Goal: Obtain resource: Download file/media

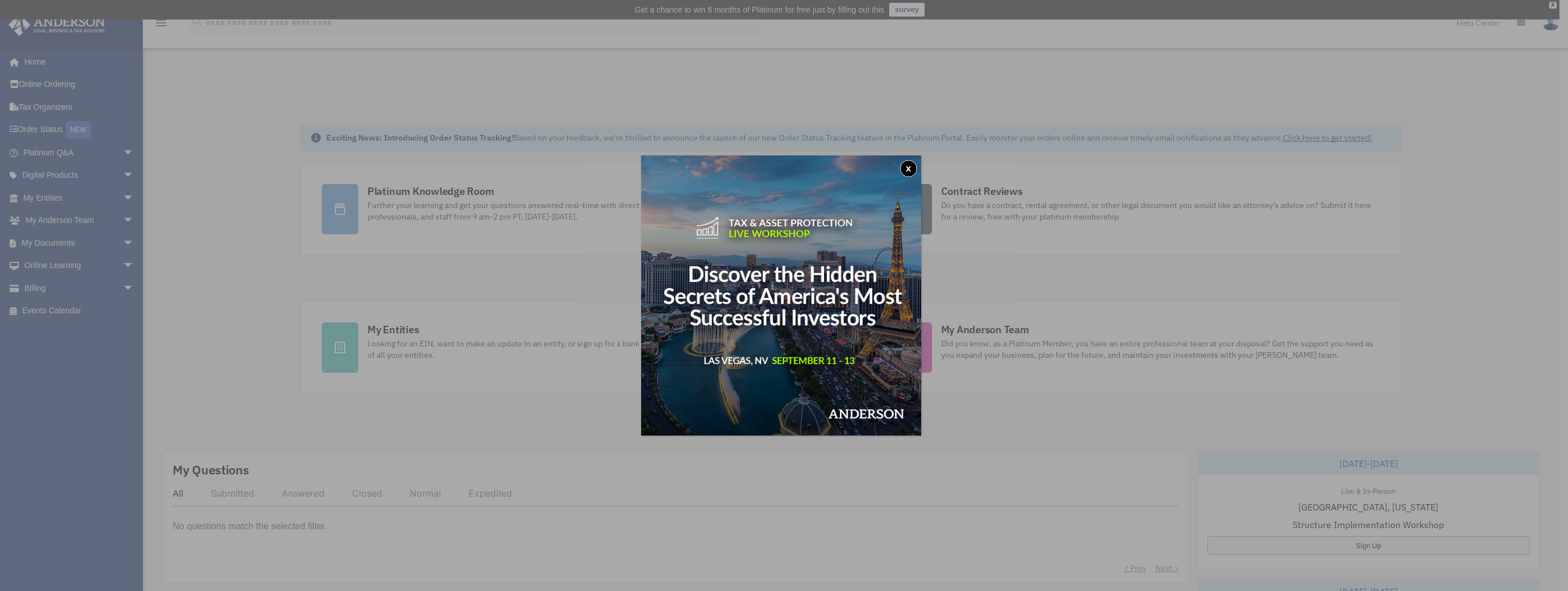
click at [914, 166] on button "x" at bounding box center [909, 168] width 17 height 17
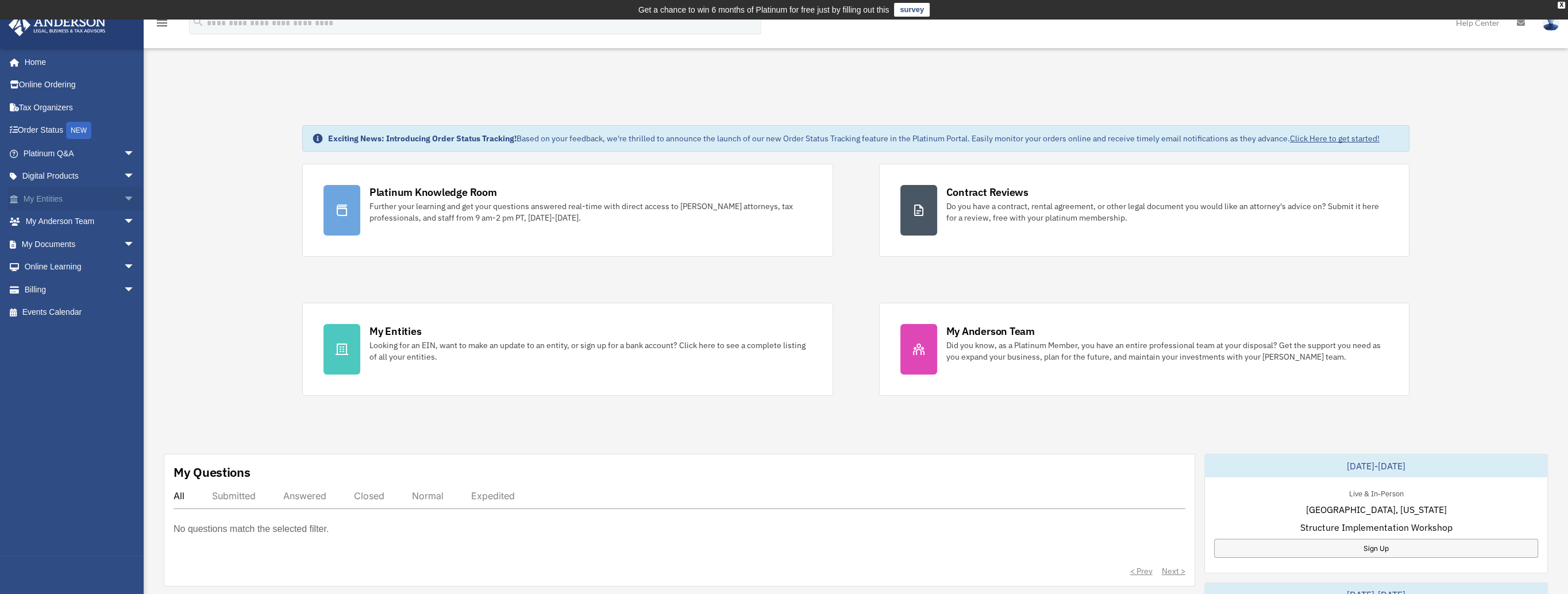
click at [124, 195] on span "arrow_drop_down" at bounding box center [135, 199] width 23 height 24
click at [96, 288] on link "Binder Walkthrough" at bounding box center [84, 289] width 136 height 23
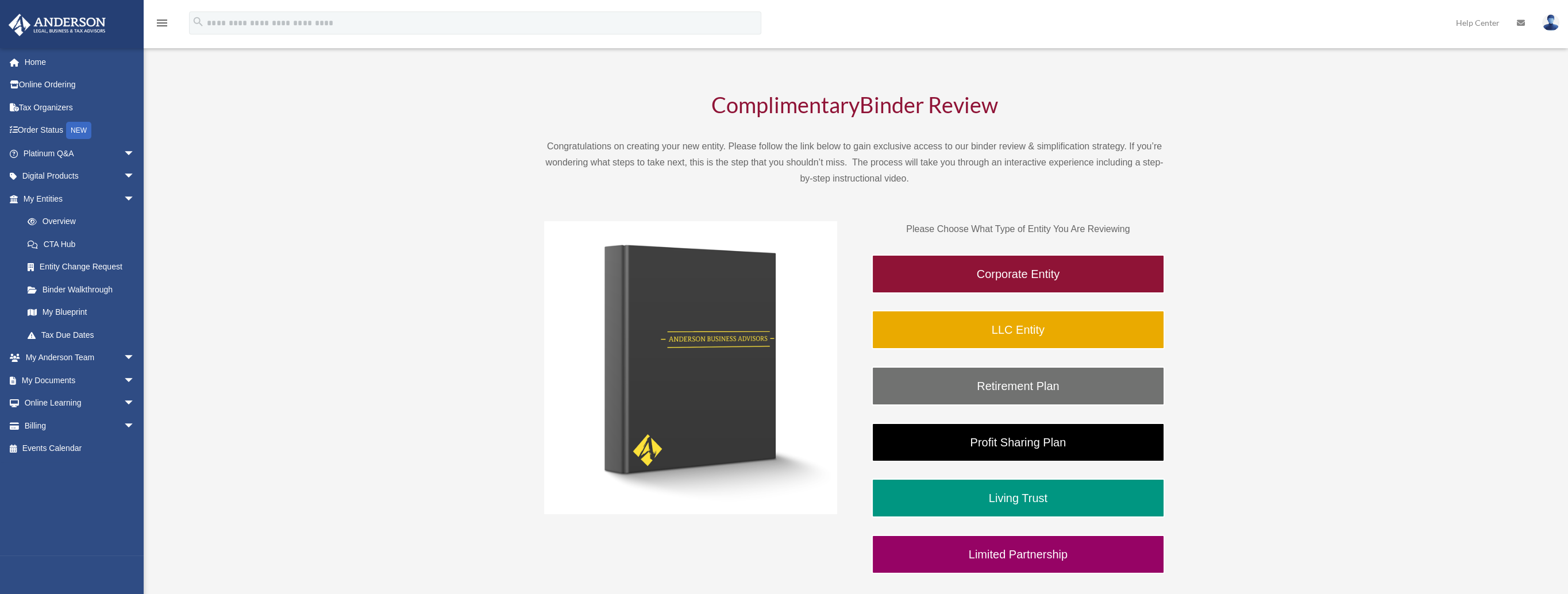
scroll to position [76, 0]
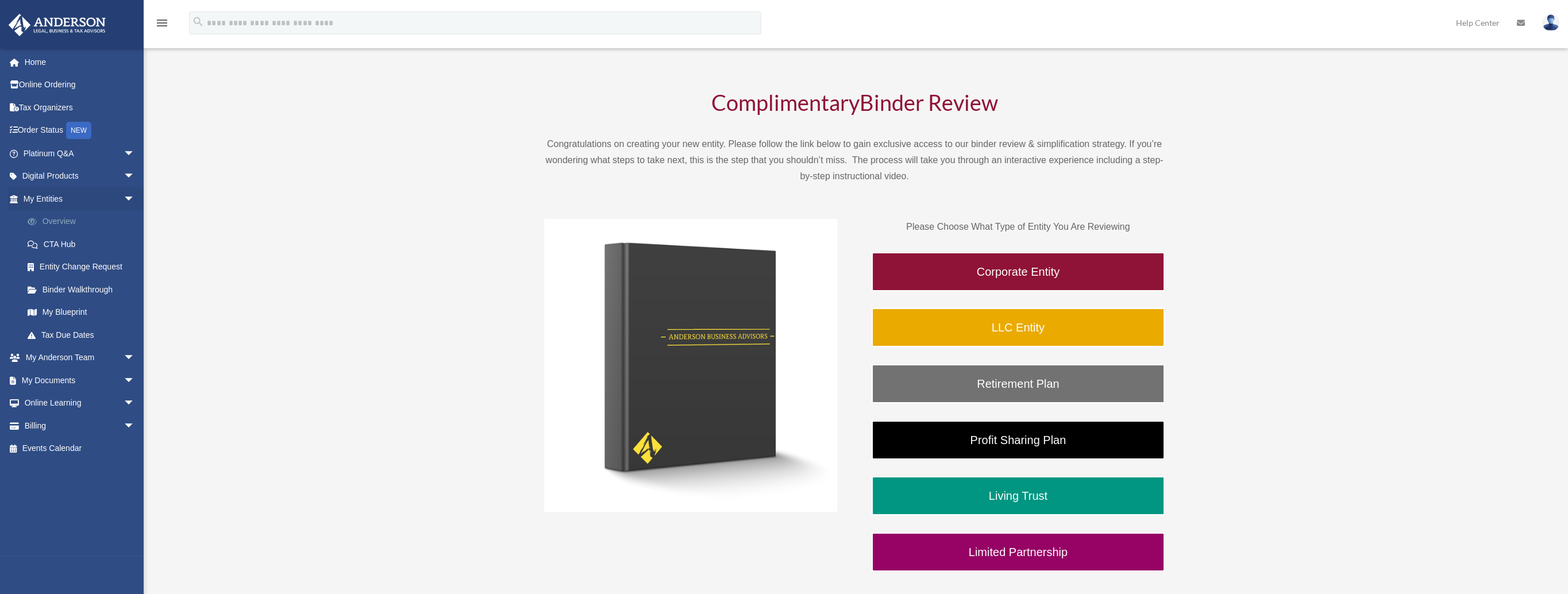
click at [58, 222] on link "Overview" at bounding box center [84, 221] width 136 height 23
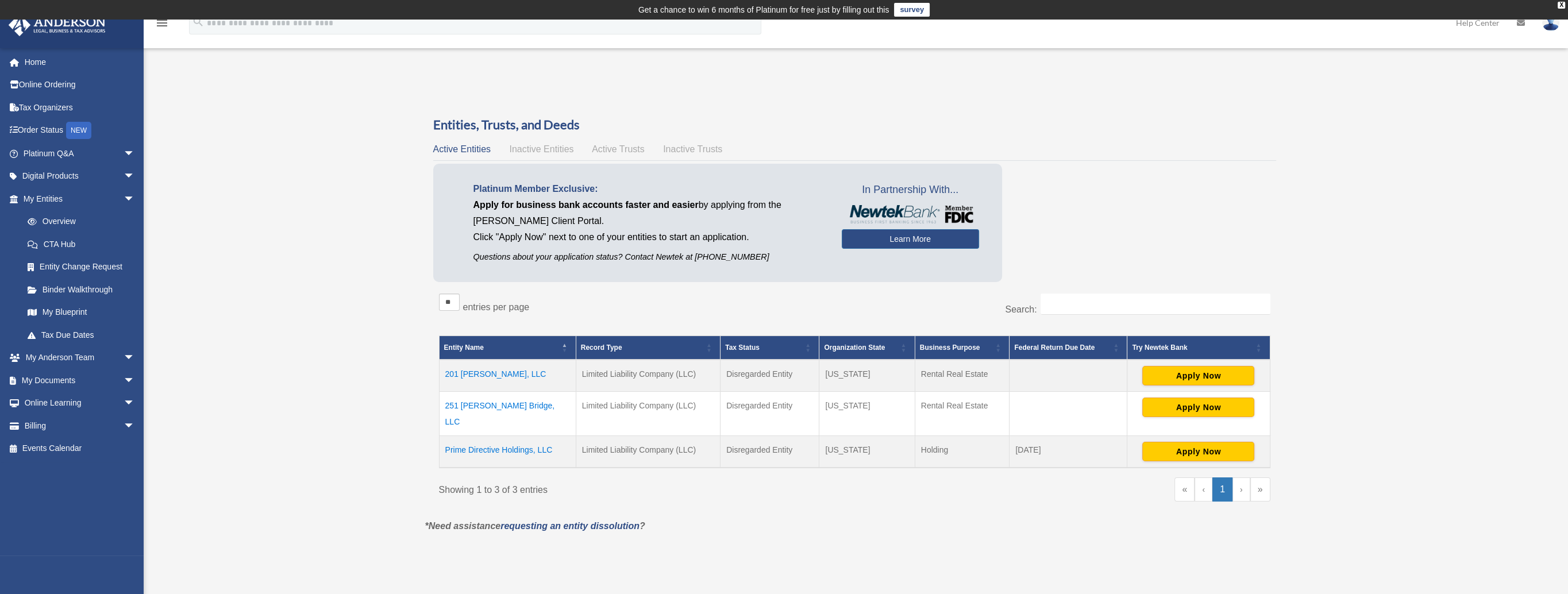
click at [492, 374] on td "201 [PERSON_NAME], LLC" at bounding box center [507, 376] width 137 height 32
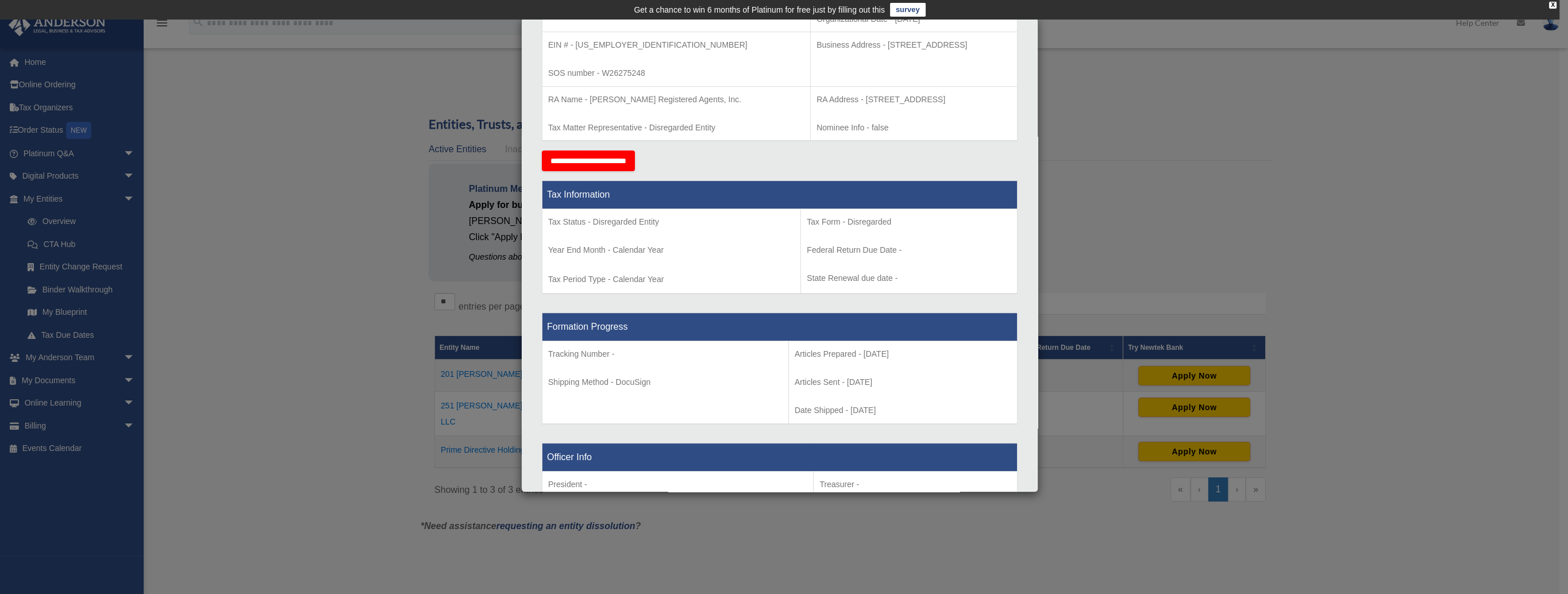
scroll to position [372, 0]
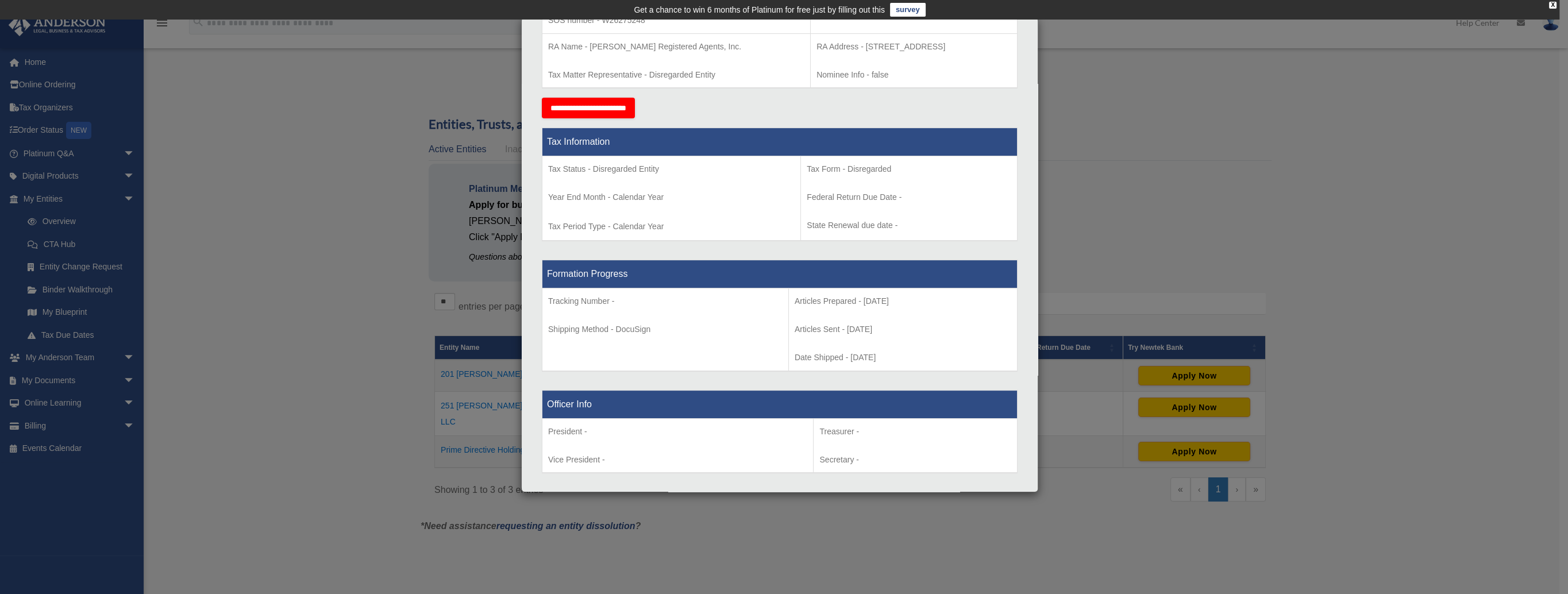
click at [851, 308] on p "Articles Prepared - 2025-07-15" at bounding box center [903, 300] width 217 height 15
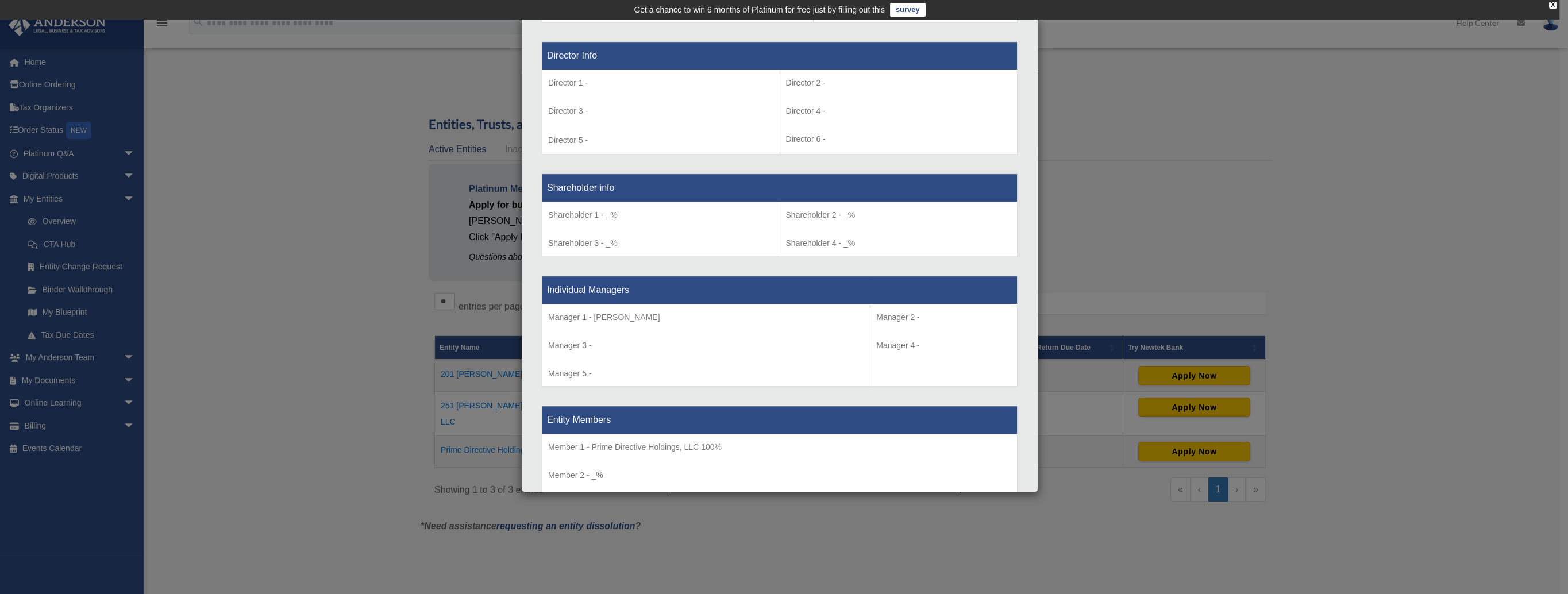
scroll to position [888, 0]
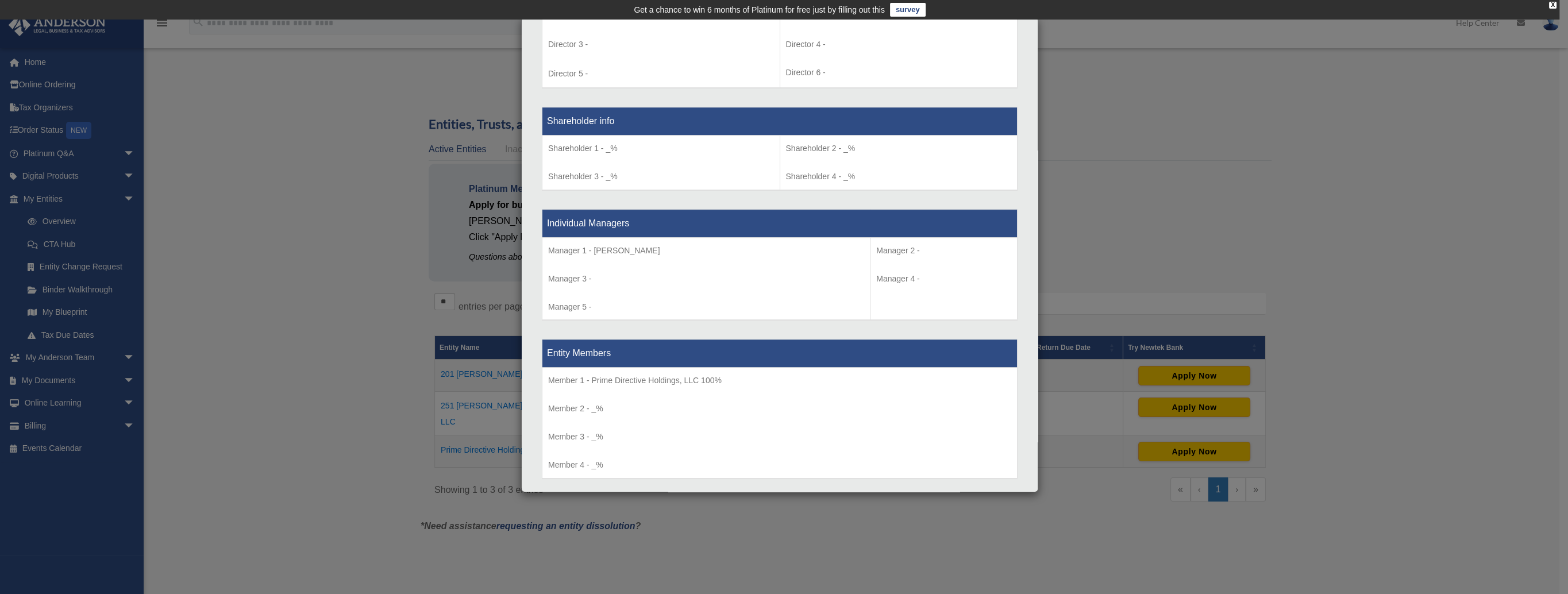
click at [1144, 134] on div "Details × Articles Sent Organizational Date" at bounding box center [784, 297] width 1568 height 594
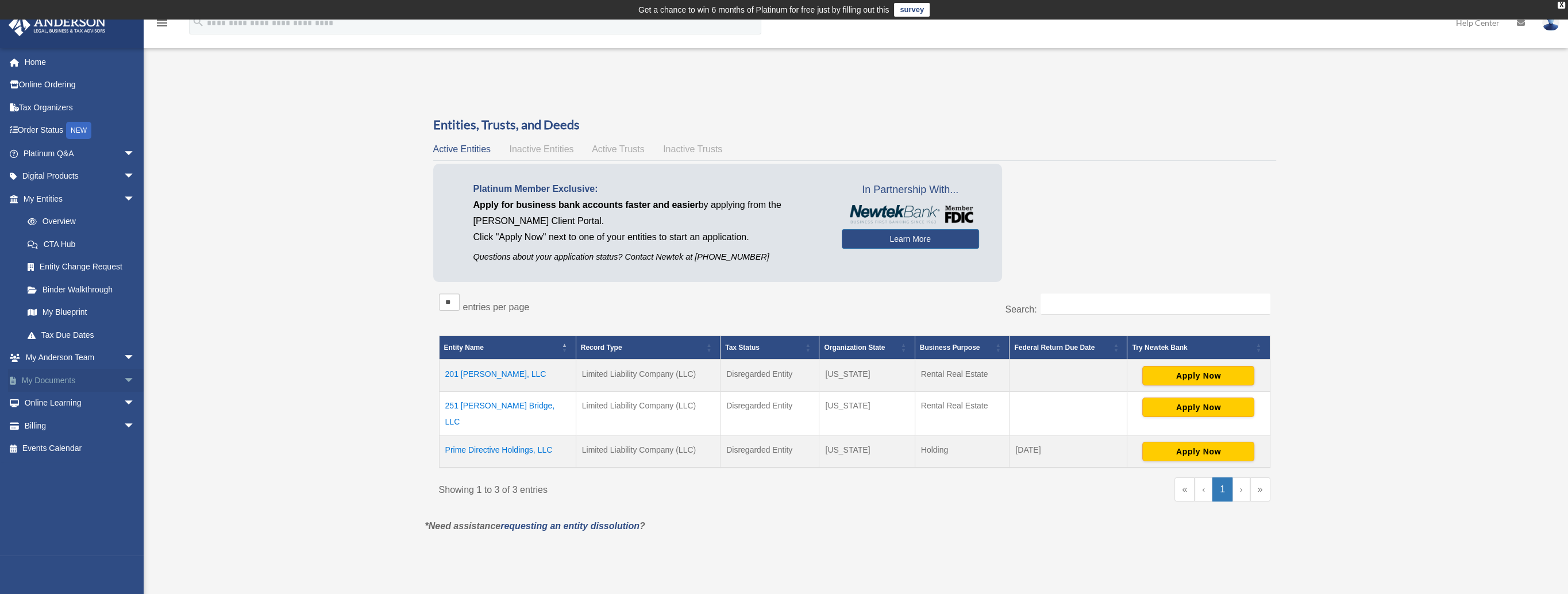
click at [124, 375] on span "arrow_drop_down" at bounding box center [135, 381] width 23 height 24
click at [48, 401] on link "Box" at bounding box center [84, 403] width 136 height 23
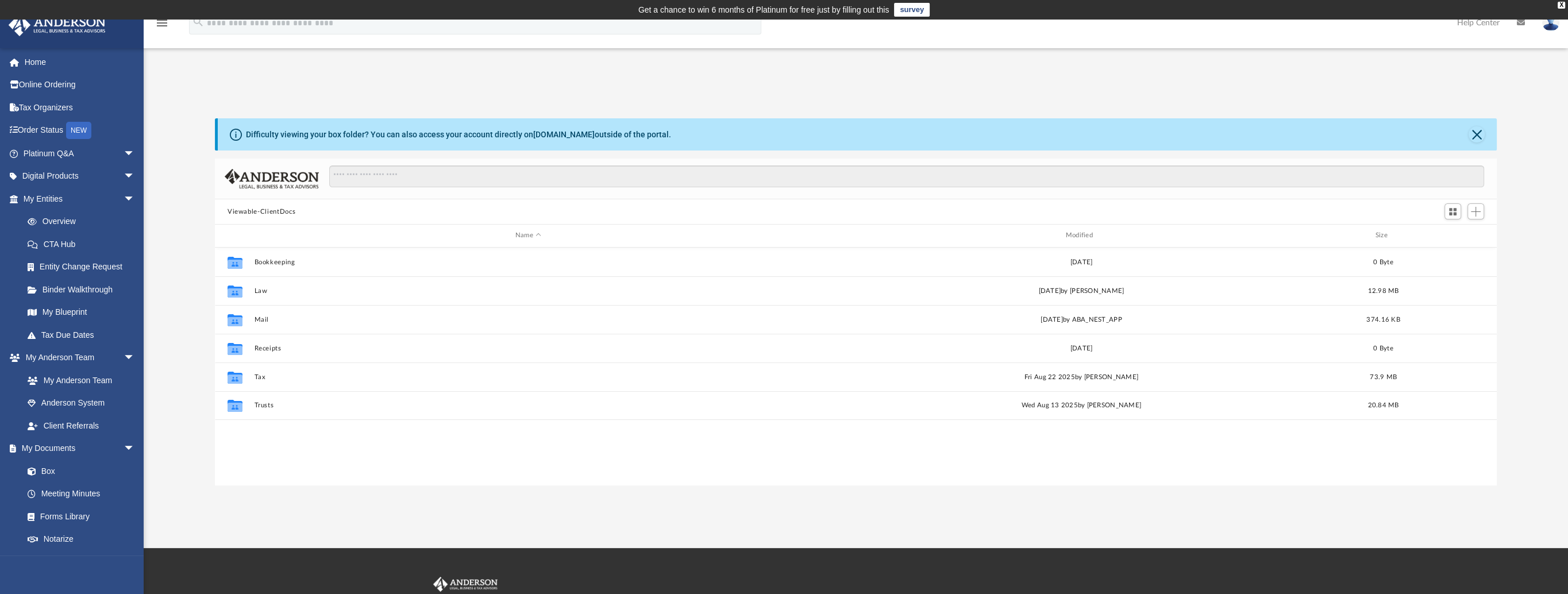
scroll to position [252, 1273]
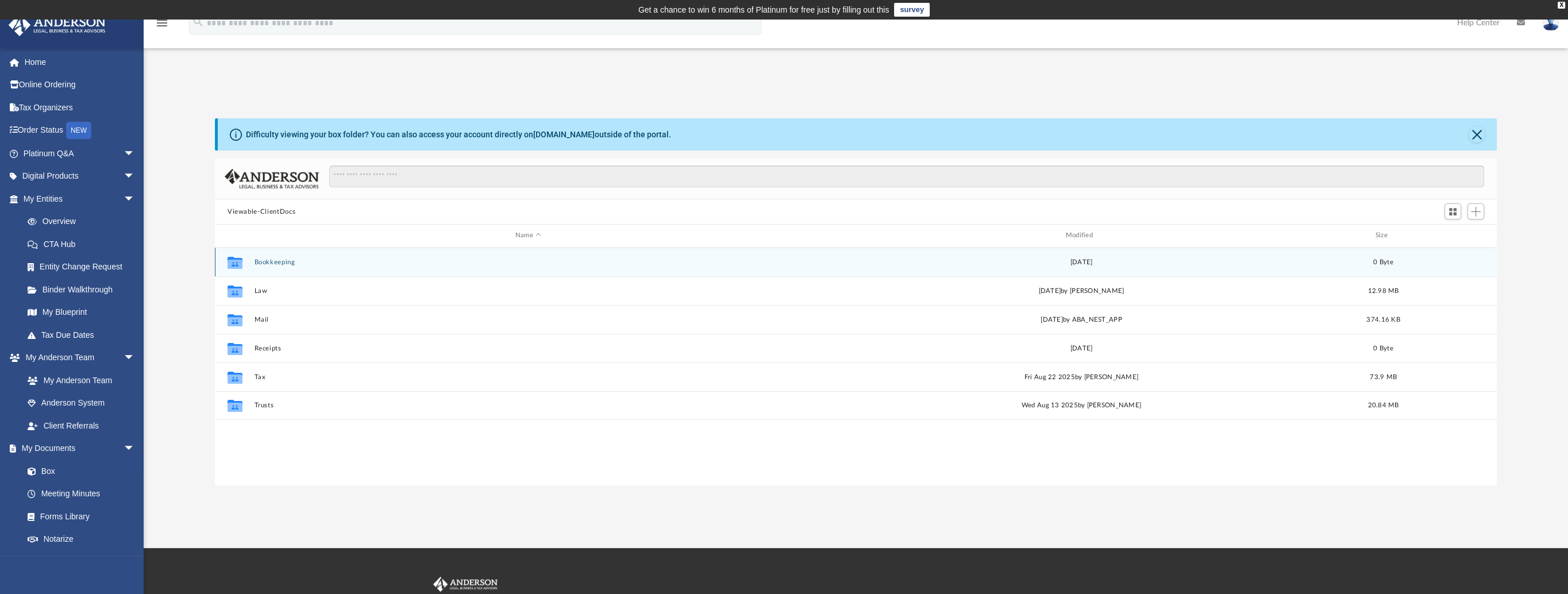
click at [266, 260] on button "Bookkeeping" at bounding box center [528, 262] width 548 height 8
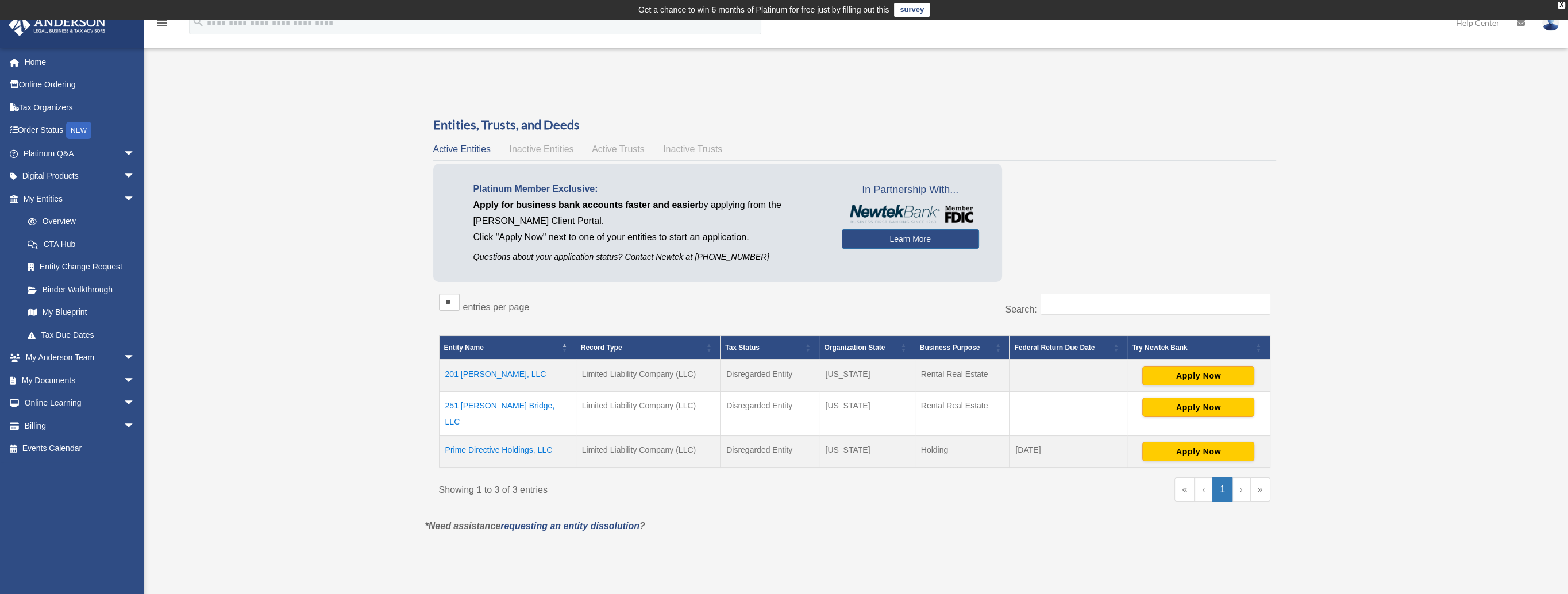
click at [485, 436] on td "Prime Directive Holdings, LLC" at bounding box center [507, 452] width 137 height 32
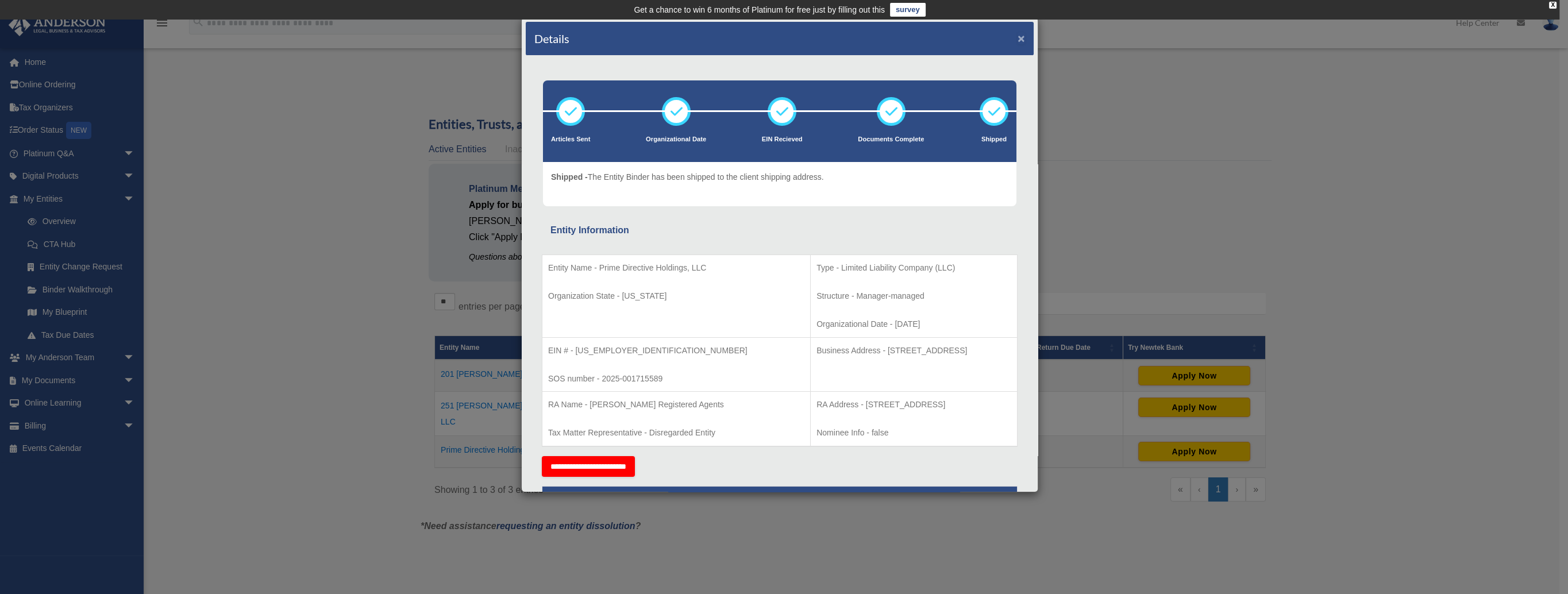
click at [1017, 39] on button "×" at bounding box center [1021, 38] width 8 height 12
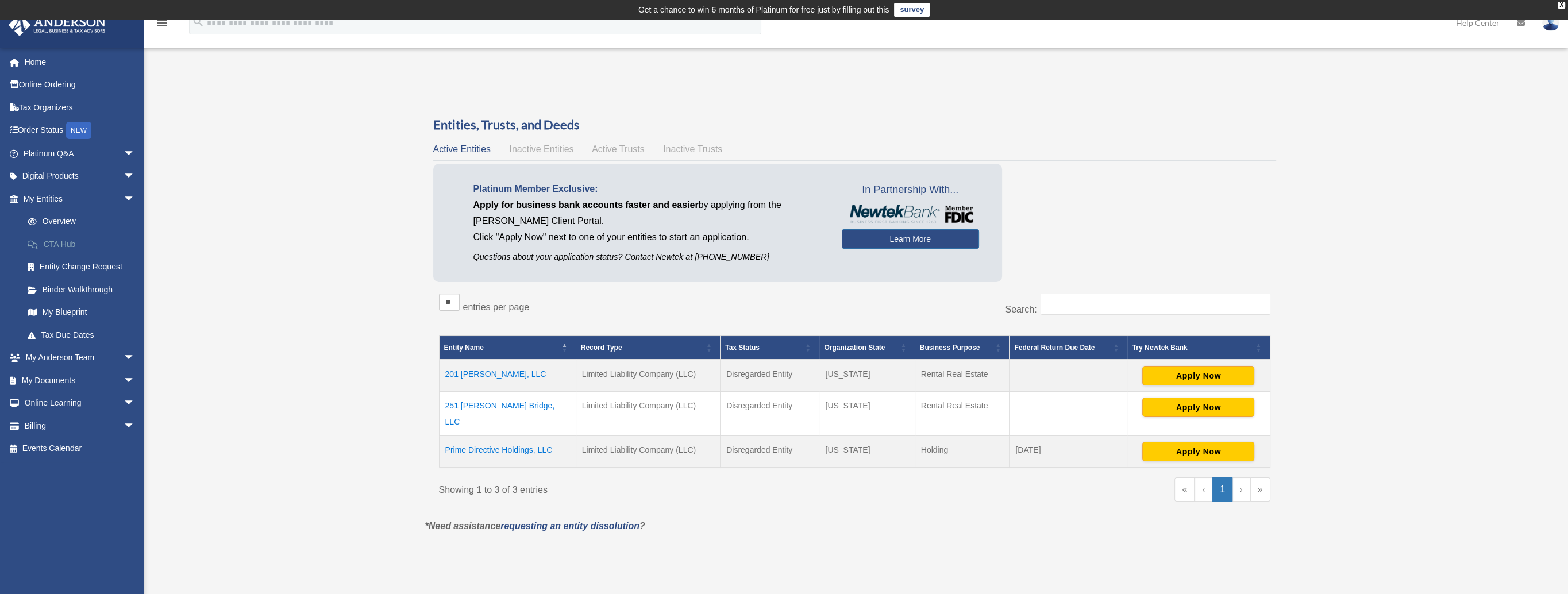
click at [80, 242] on link "CTA Hub" at bounding box center [84, 243] width 136 height 23
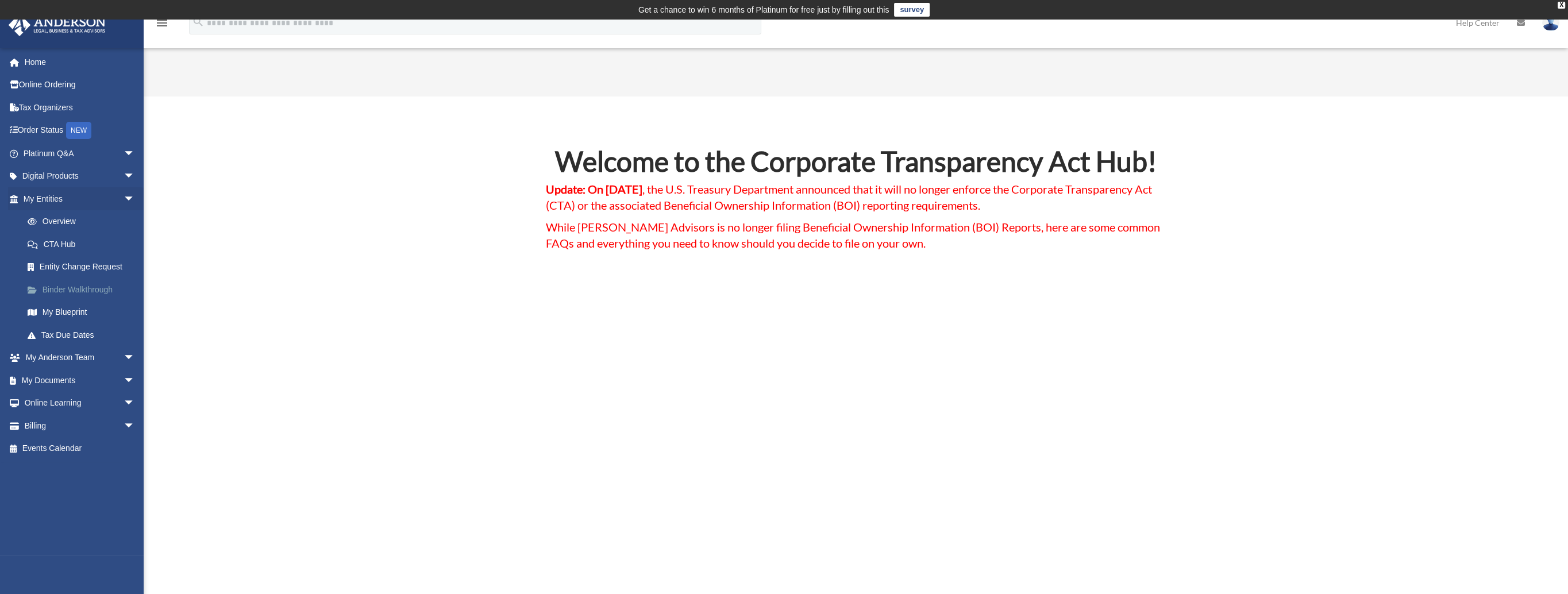
click at [92, 292] on link "Binder Walkthrough" at bounding box center [84, 289] width 136 height 23
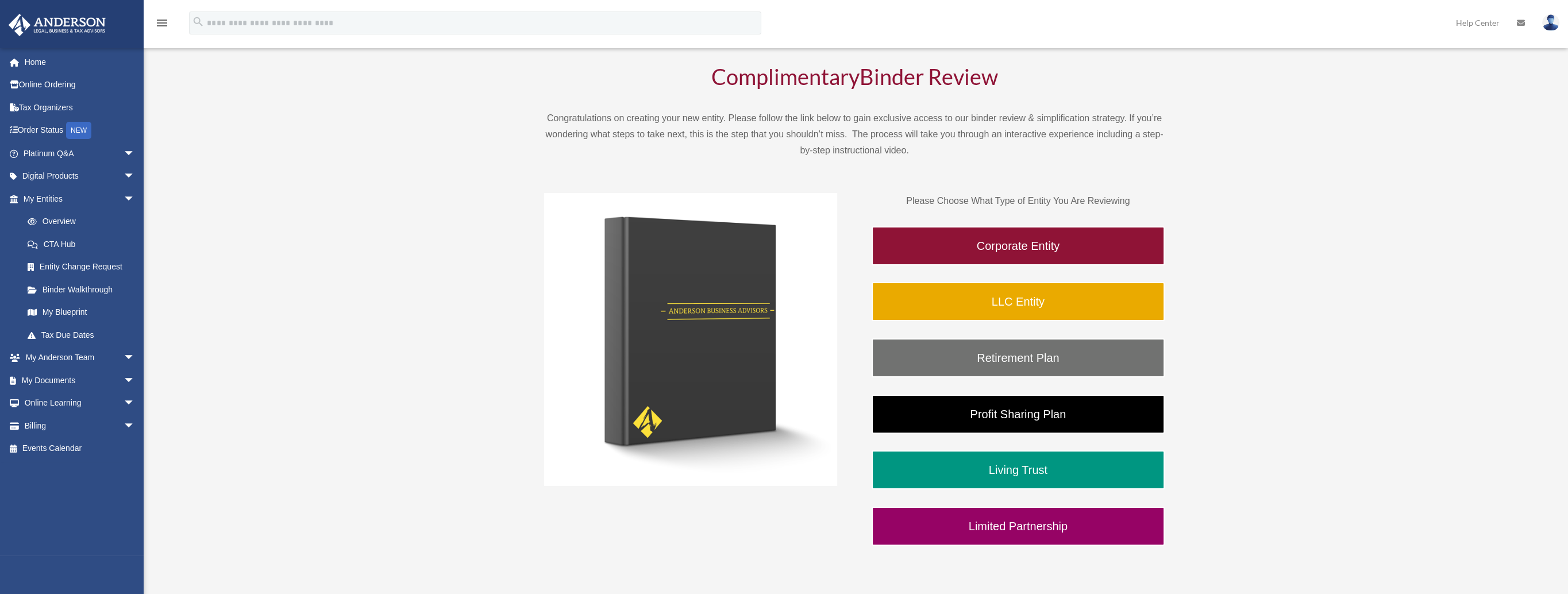
scroll to position [116, 0]
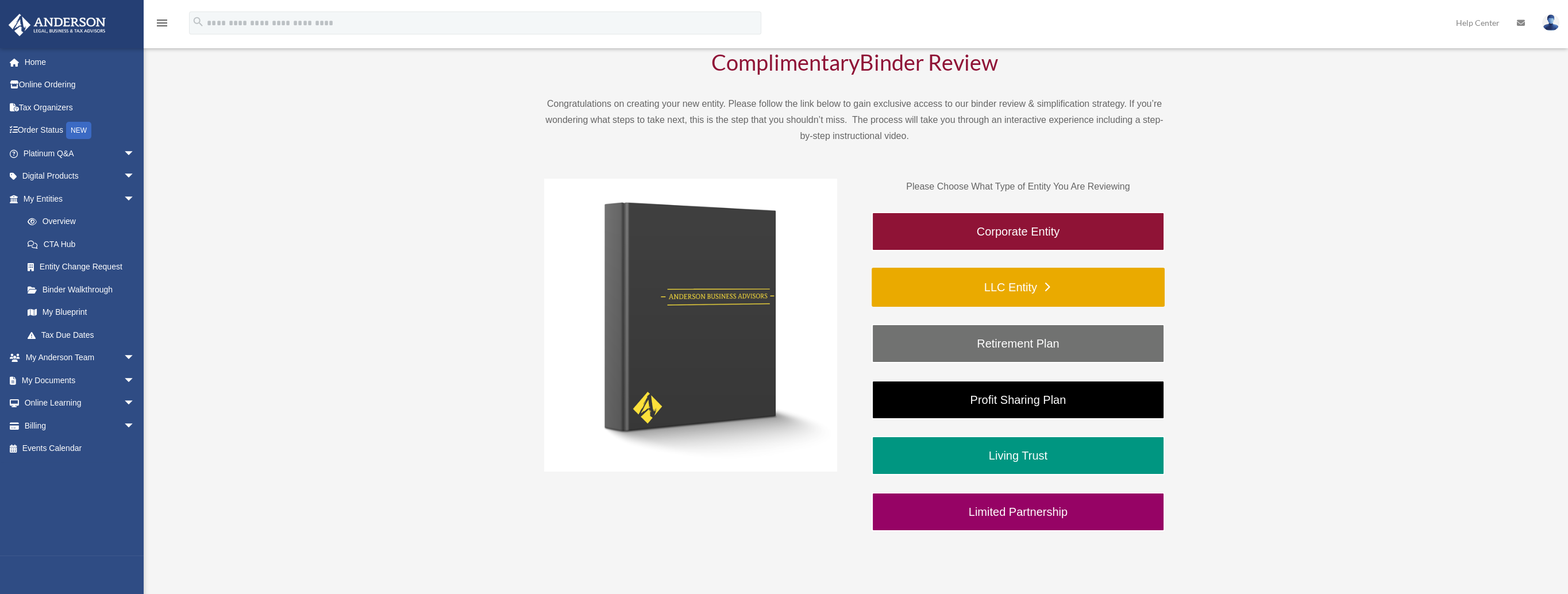
click at [1003, 290] on link "LLC Entity" at bounding box center [1018, 288] width 293 height 39
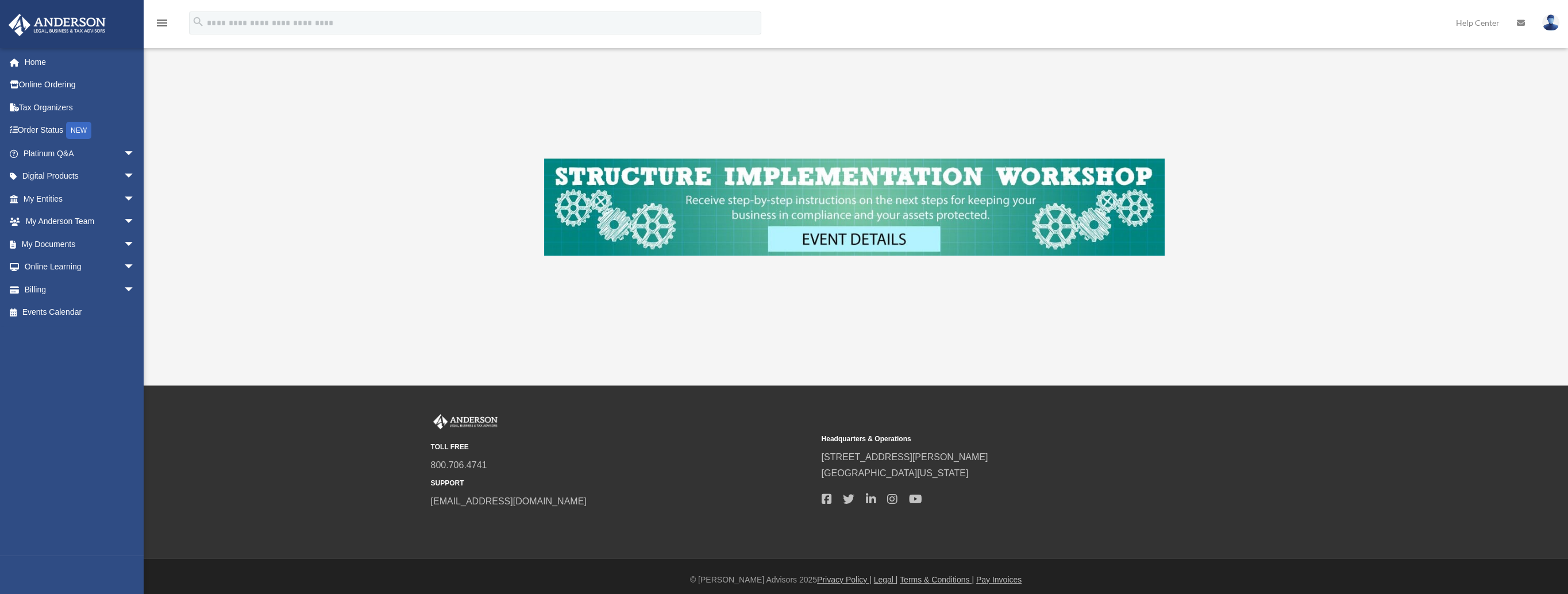
scroll to position [451, 0]
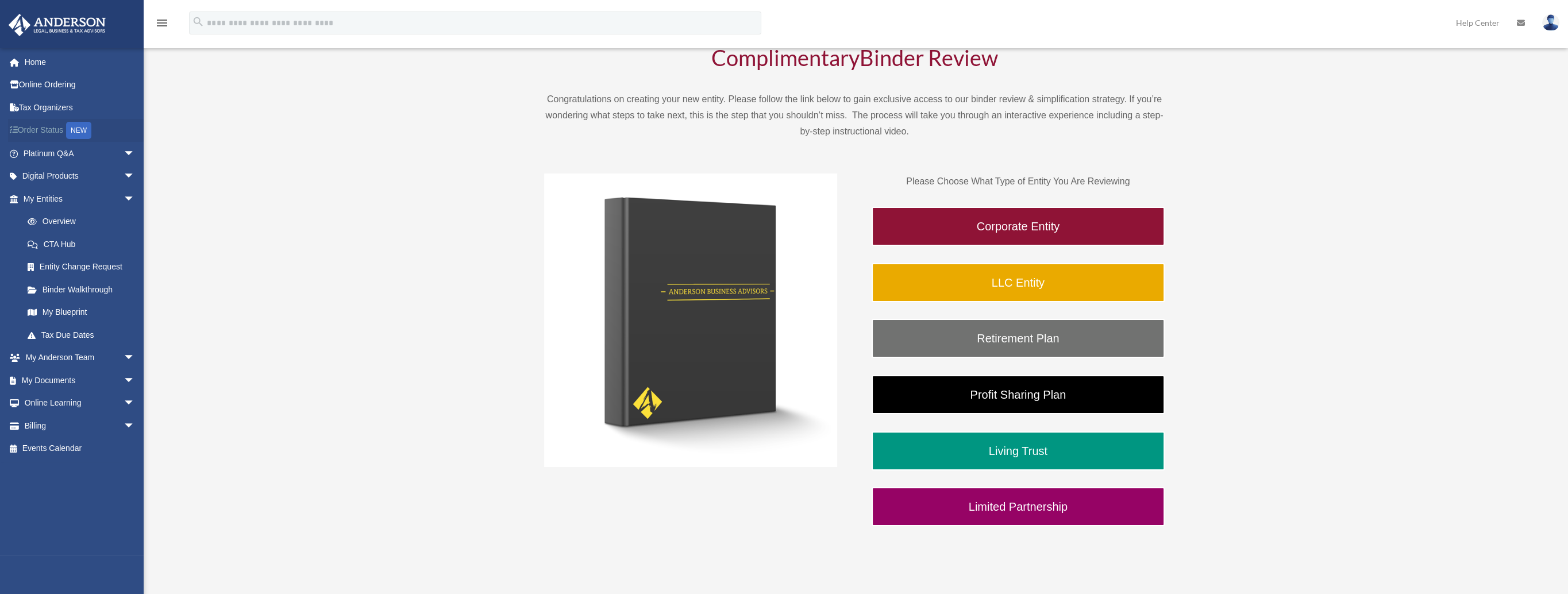
scroll to position [116, 0]
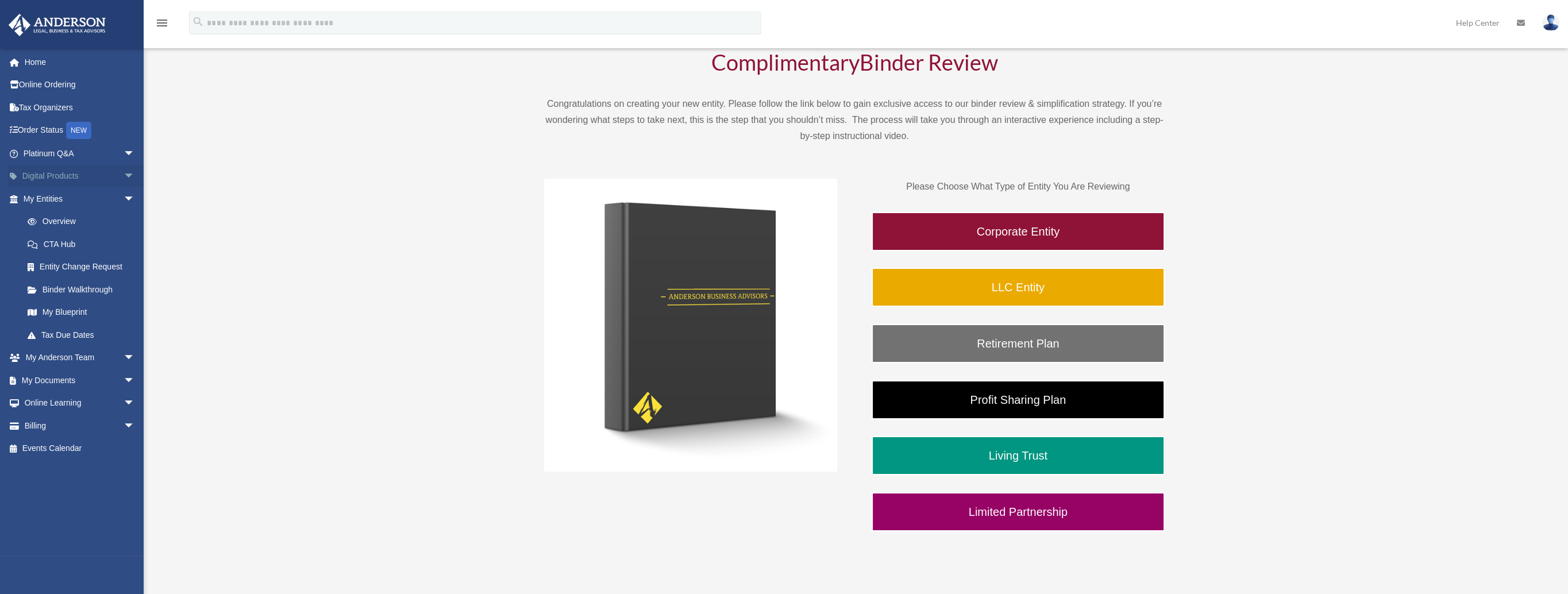
click at [124, 177] on span "arrow_drop_down" at bounding box center [135, 177] width 23 height 24
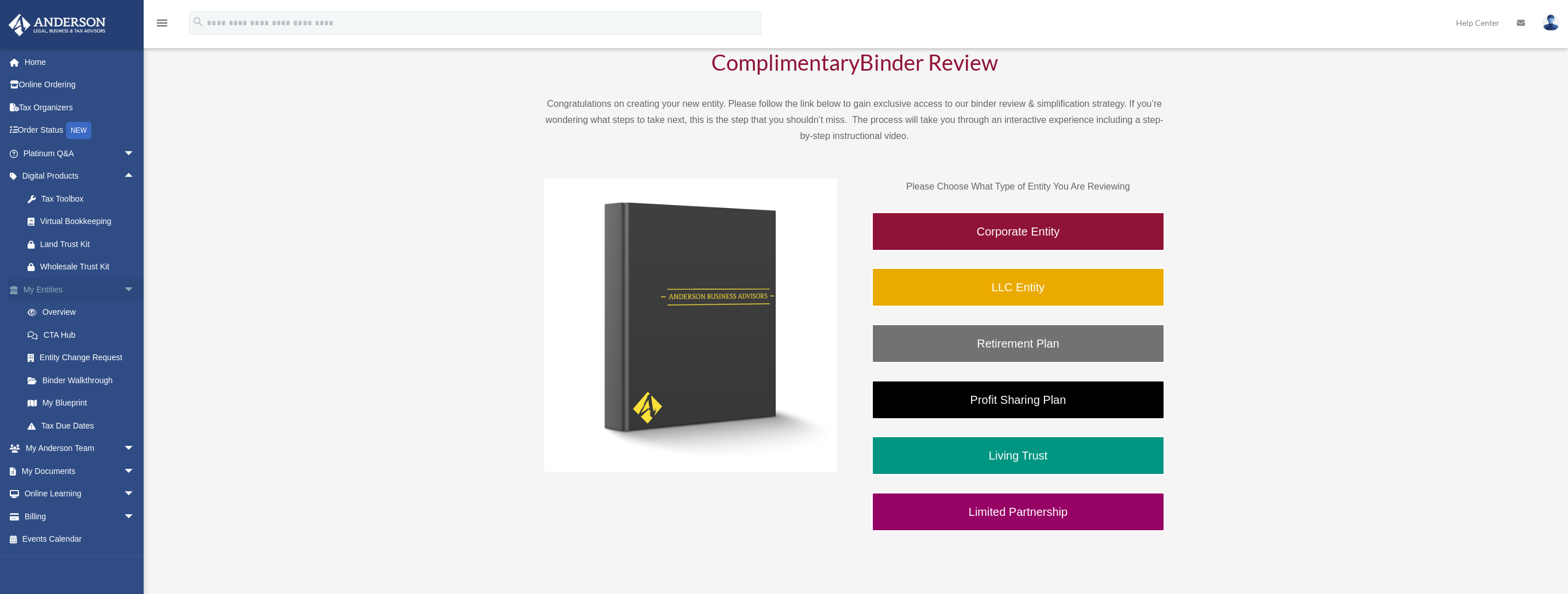
click at [124, 283] on span "arrow_drop_down" at bounding box center [135, 290] width 23 height 24
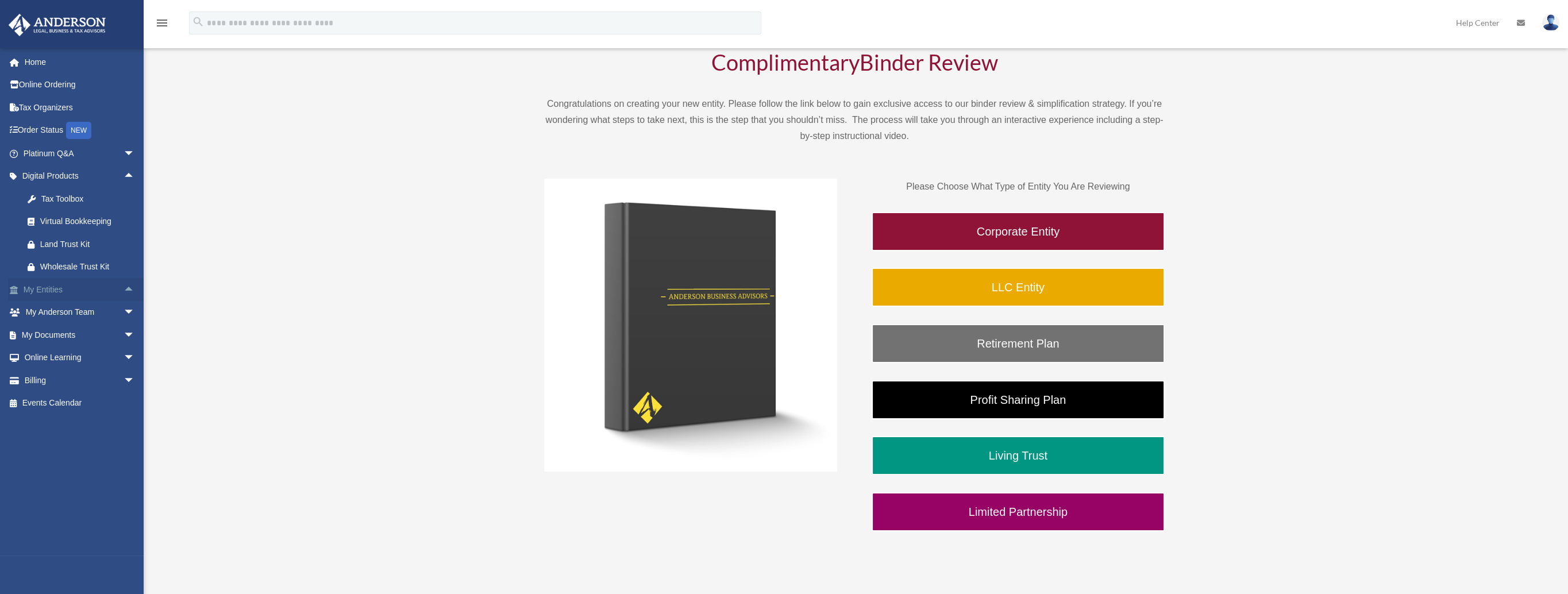
click at [124, 283] on span "arrow_drop_up" at bounding box center [135, 290] width 23 height 24
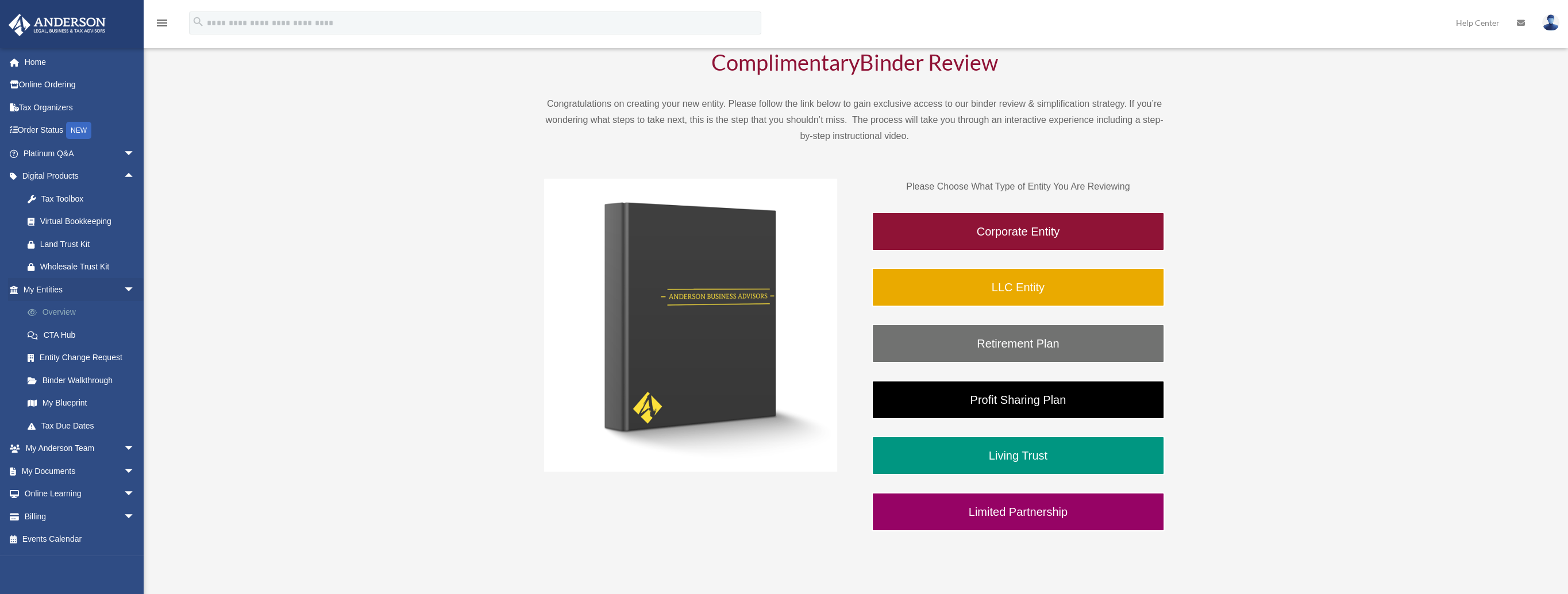
click at [57, 312] on link "Overview" at bounding box center [84, 312] width 136 height 23
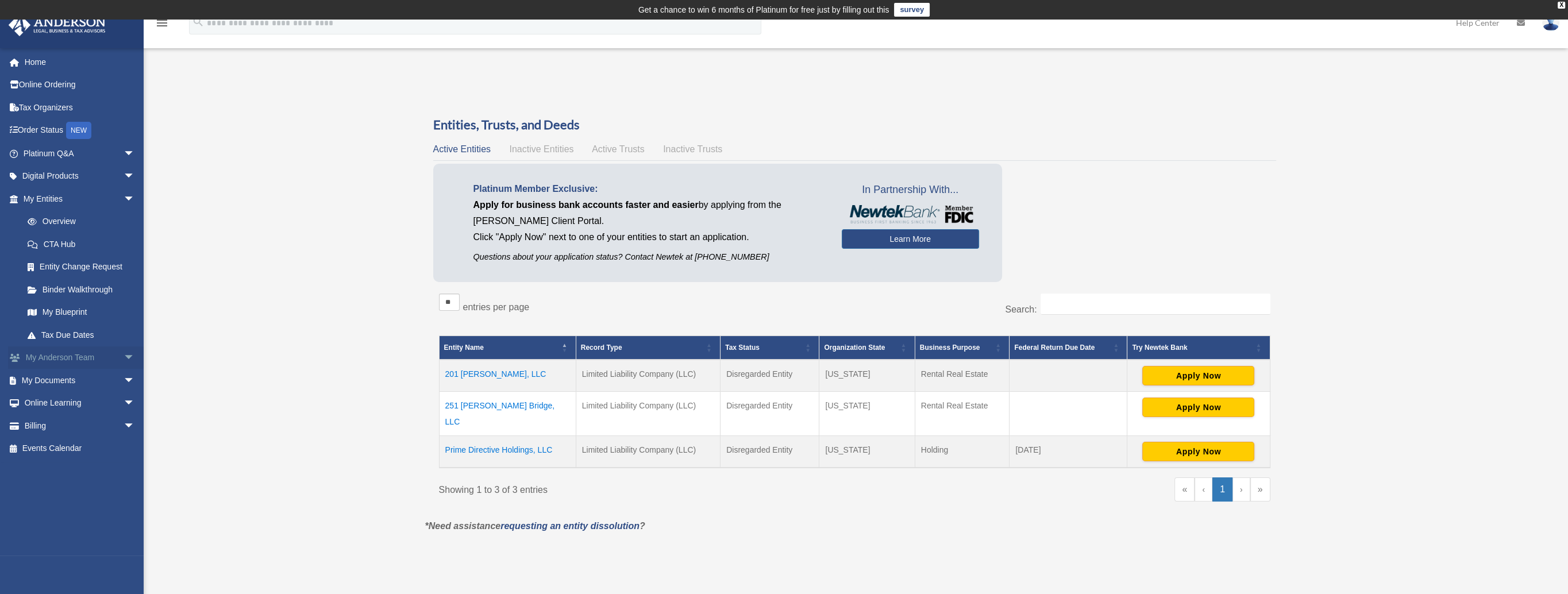
click at [124, 358] on span "arrow_drop_down" at bounding box center [135, 358] width 23 height 24
click at [124, 451] on span "arrow_drop_down" at bounding box center [135, 449] width 23 height 24
click at [61, 475] on link "Box" at bounding box center [84, 470] width 136 height 23
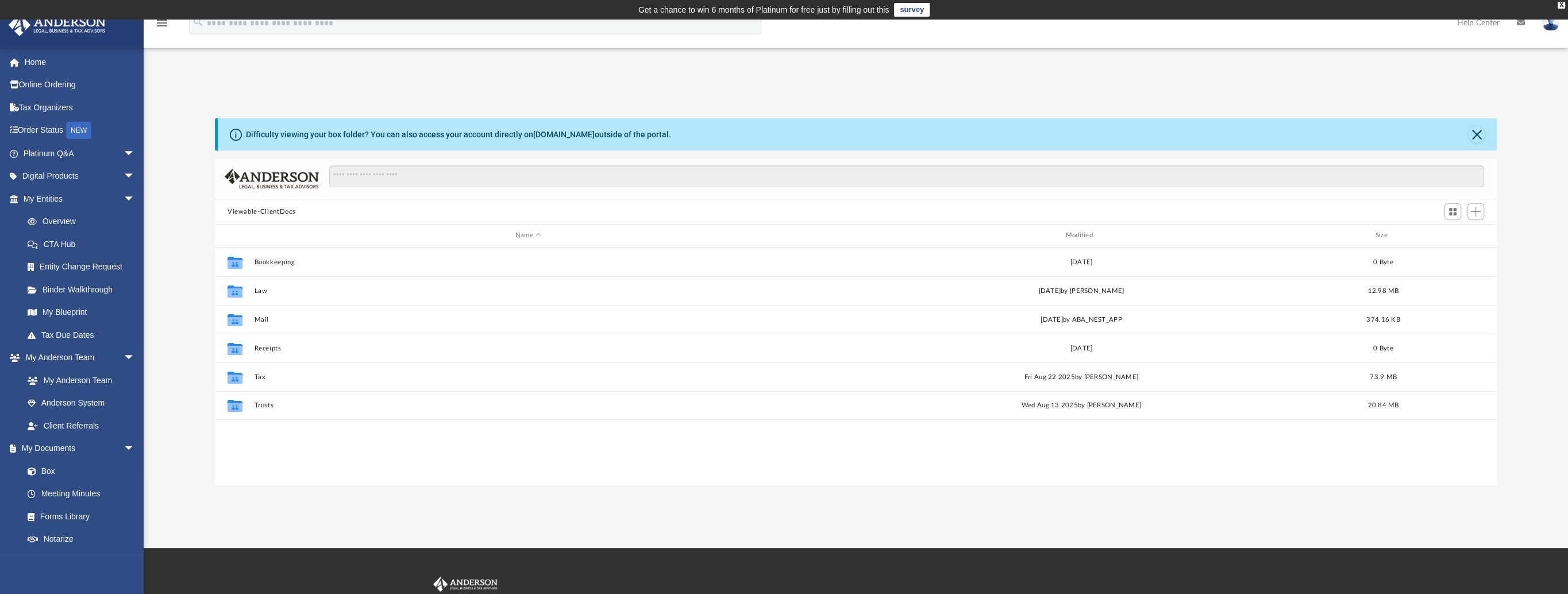
scroll to position [252, 1273]
click at [61, 473] on link "Box" at bounding box center [84, 470] width 136 height 23
click at [53, 471] on link "Box" at bounding box center [84, 470] width 136 height 23
click at [49, 469] on link "Box" at bounding box center [84, 470] width 136 height 23
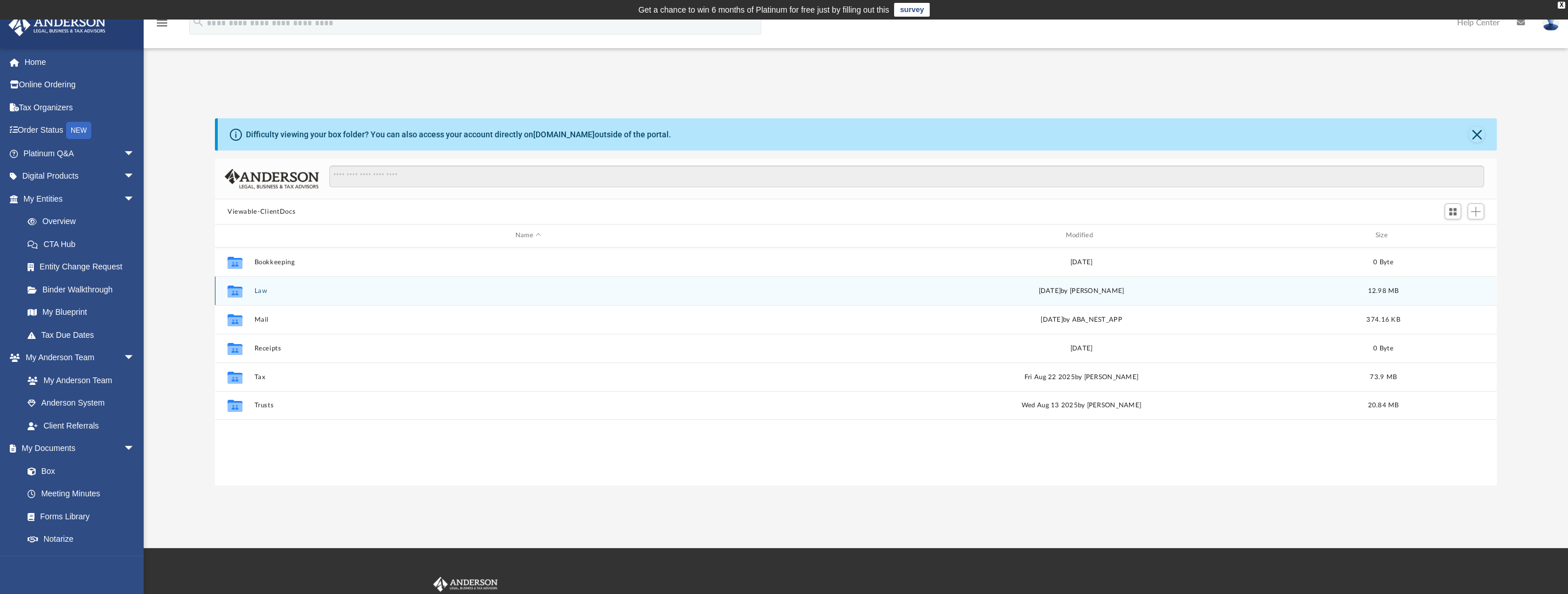
click at [259, 296] on div "Collaborated Folder Law Thu Aug 21 2025 by Seth Blomquist 12.98 MB" at bounding box center [856, 291] width 1282 height 29
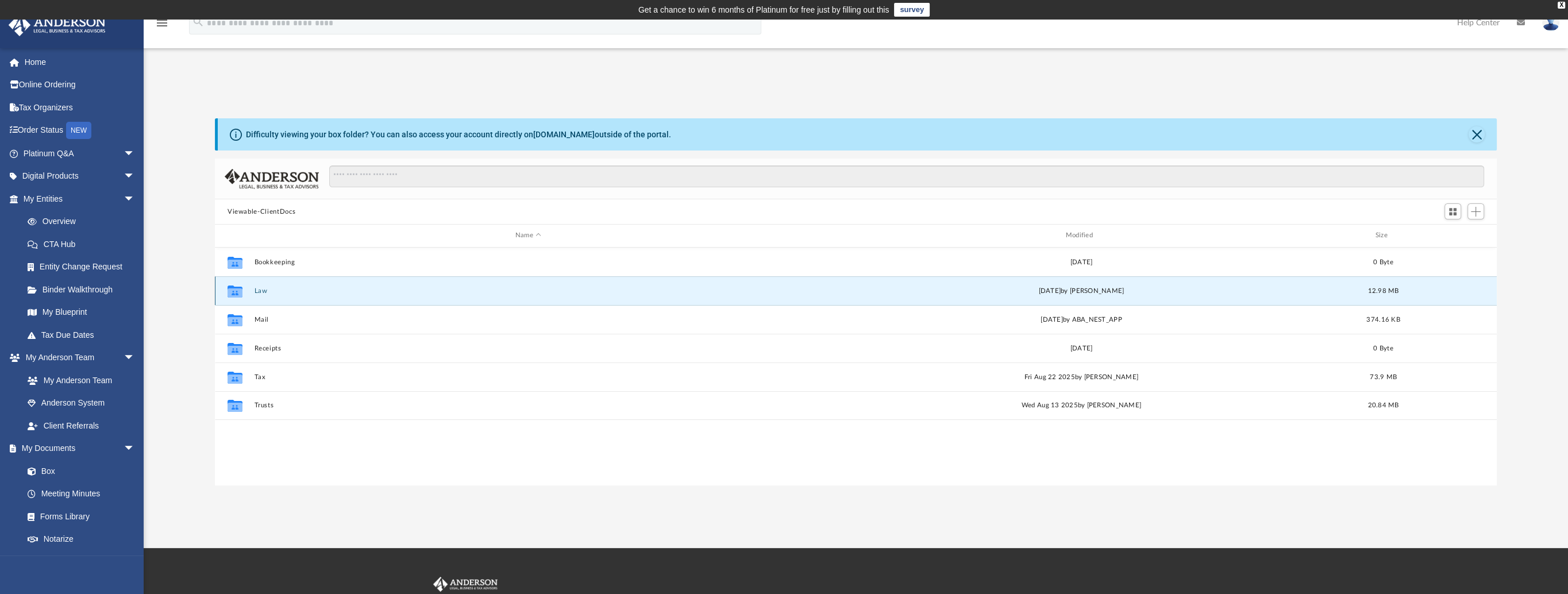
click at [260, 288] on button "Law" at bounding box center [528, 290] width 548 height 8
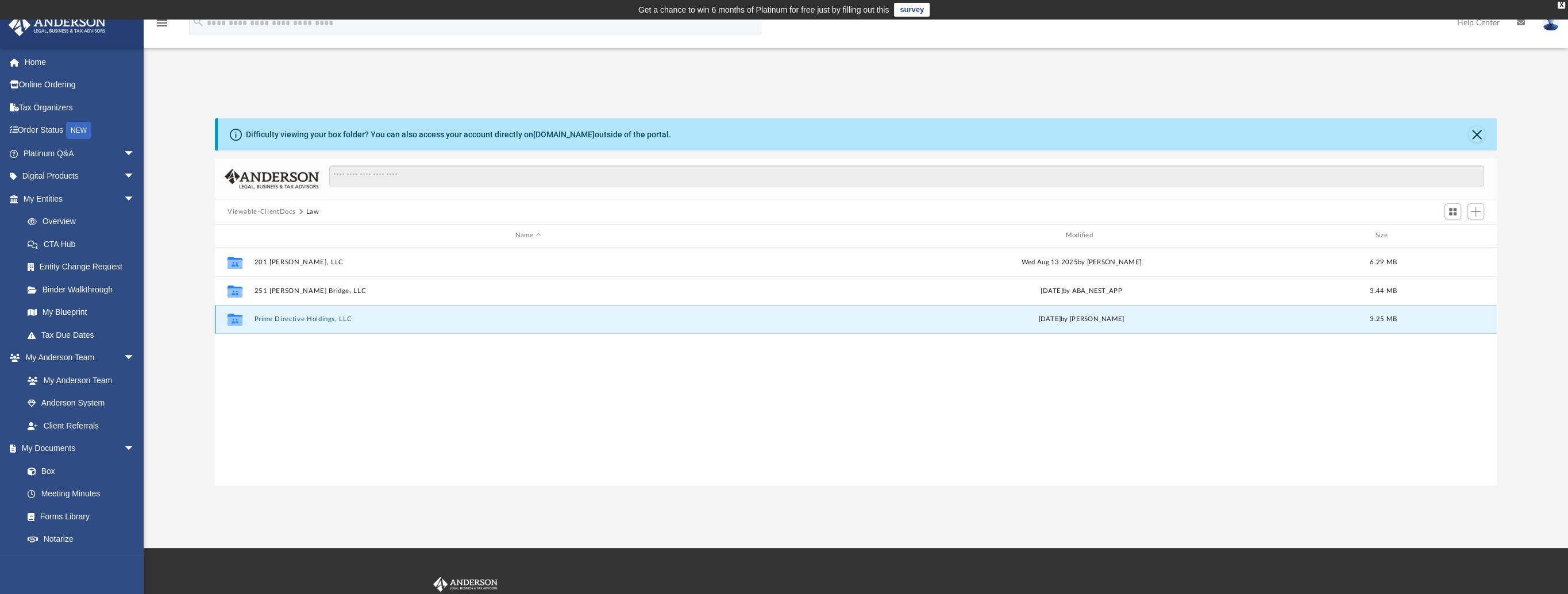
click at [326, 318] on button "Prime Directive Holdings, LLC" at bounding box center [528, 318] width 548 height 8
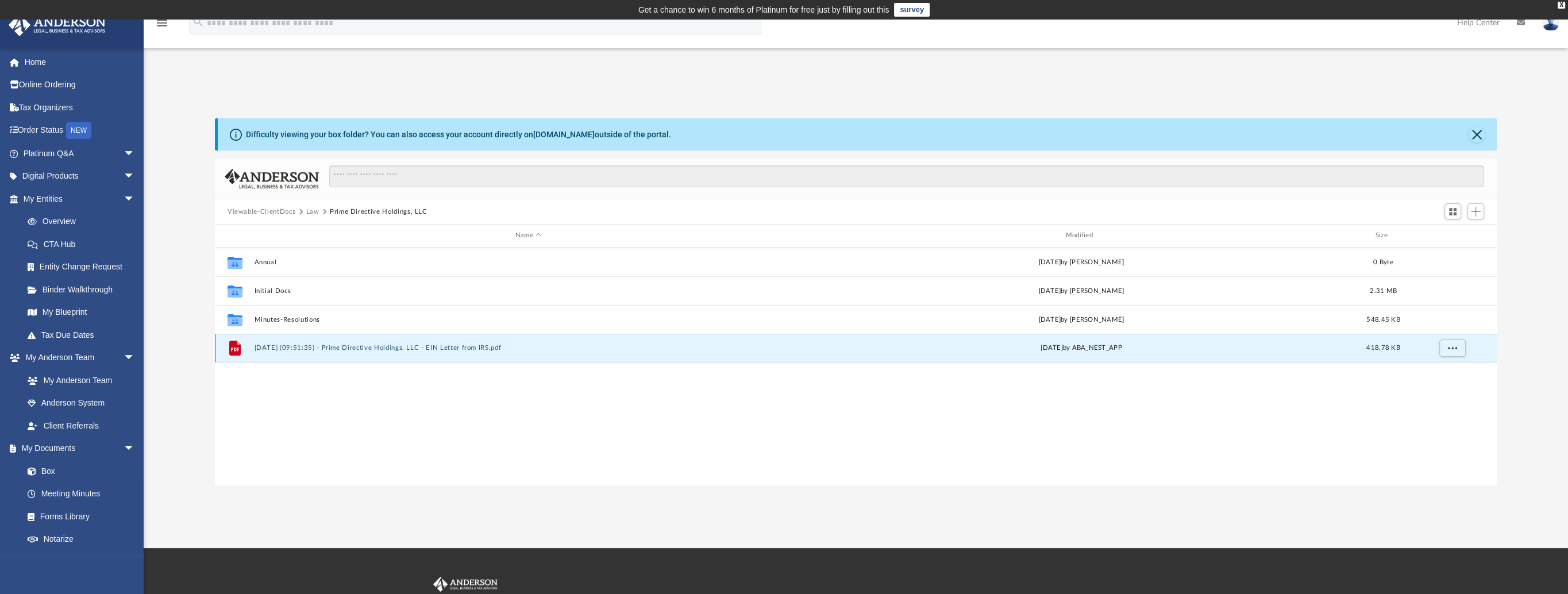
click at [342, 348] on button "2025.07.15 (09:51:35) - Prime Directive Holdings, LLC - EIN Letter from IRS.pdf" at bounding box center [528, 347] width 548 height 8
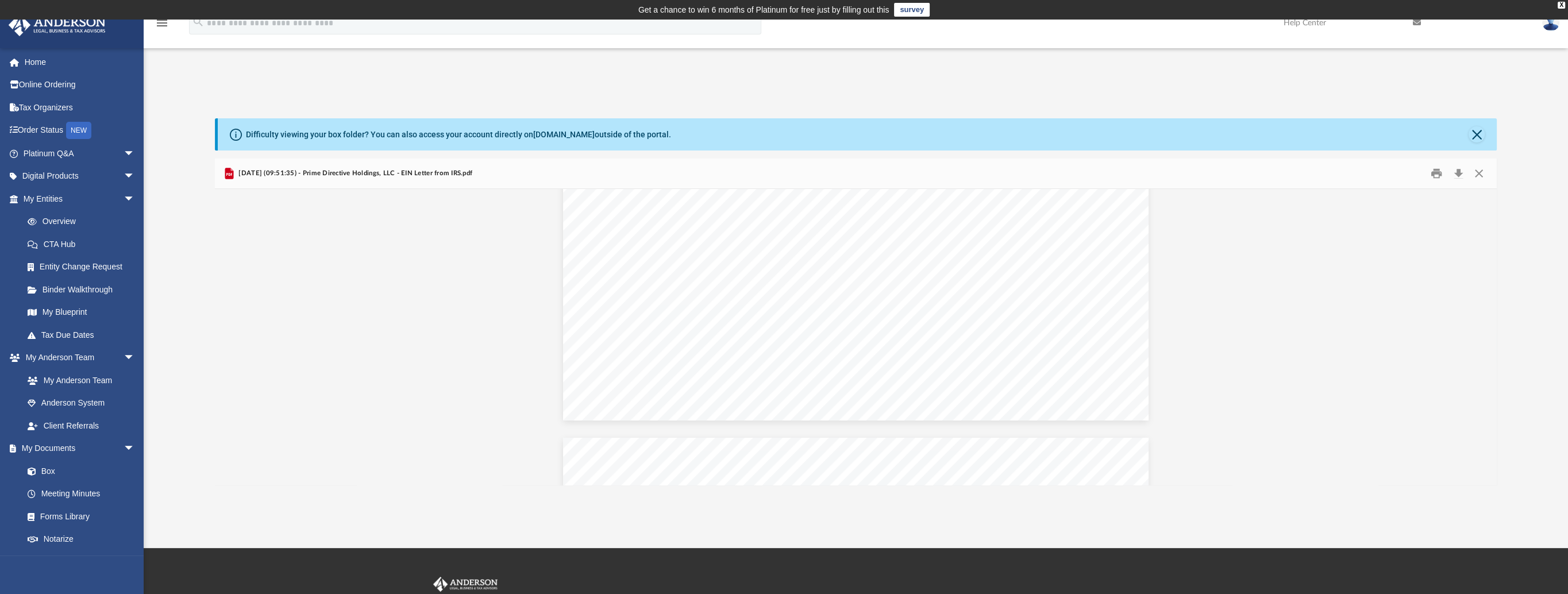
scroll to position [0, 0]
click at [1455, 174] on button "Download" at bounding box center [1458, 173] width 20 height 18
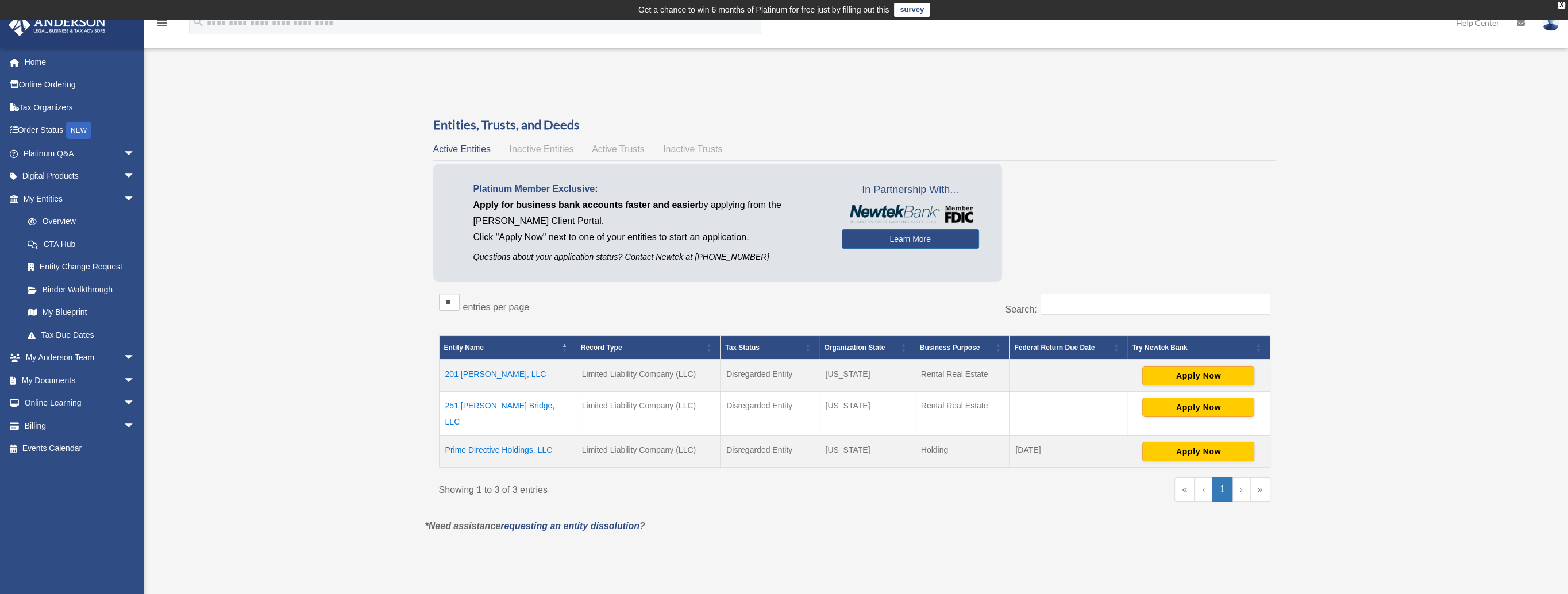
click at [506, 404] on td "251 [PERSON_NAME] Bridge, LLC" at bounding box center [507, 414] width 137 height 44
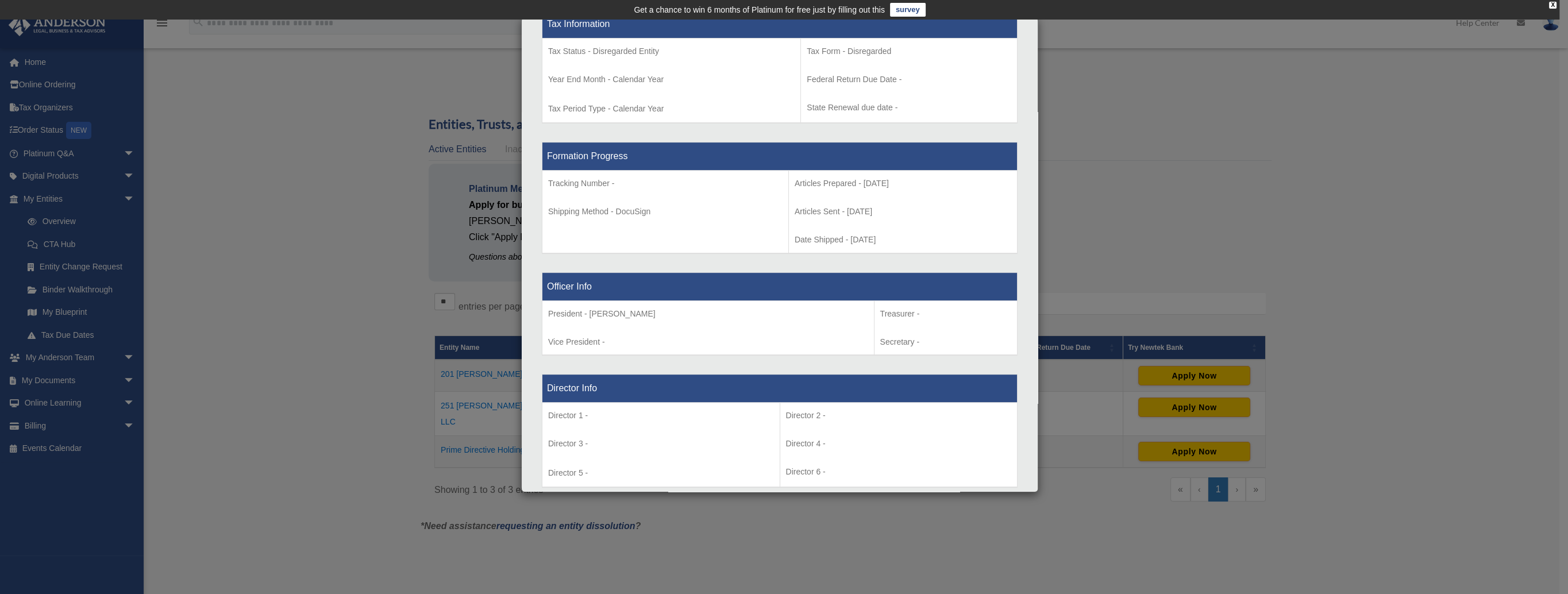
scroll to position [876, 0]
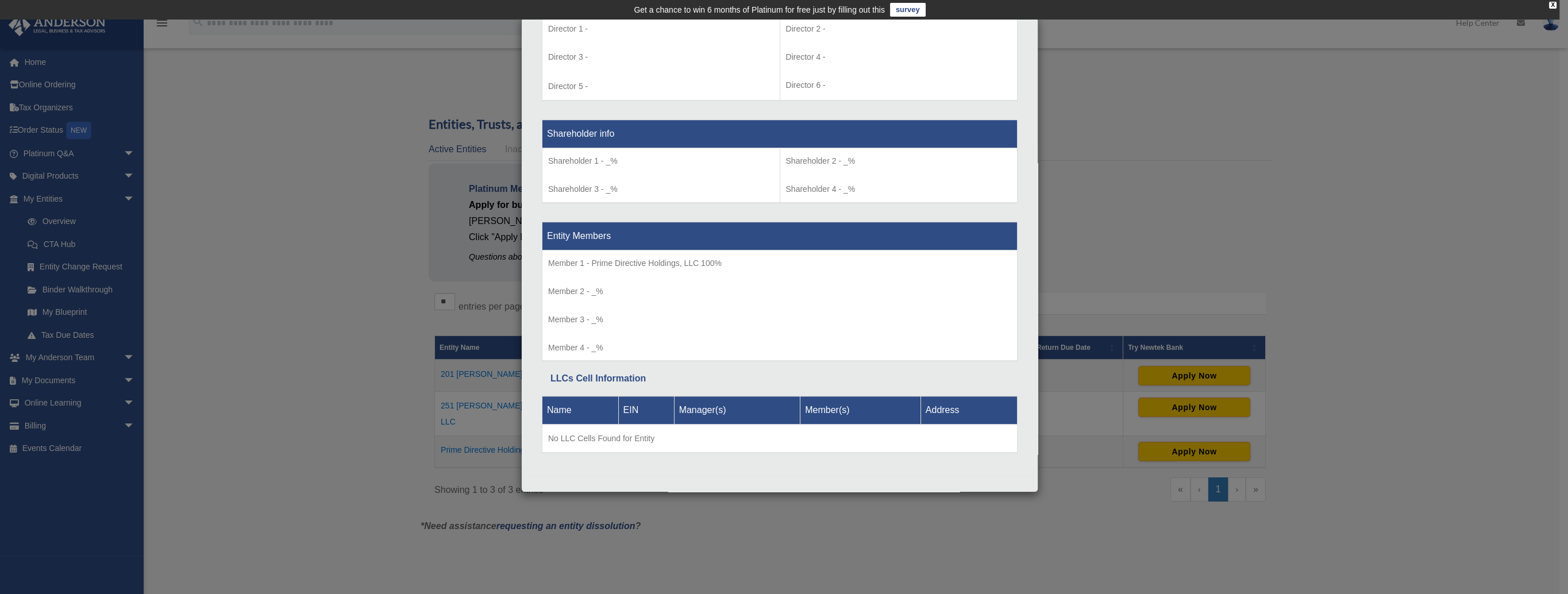
click at [1402, 350] on div "Details × Articles Sent Organizational Date" at bounding box center [784, 297] width 1568 height 594
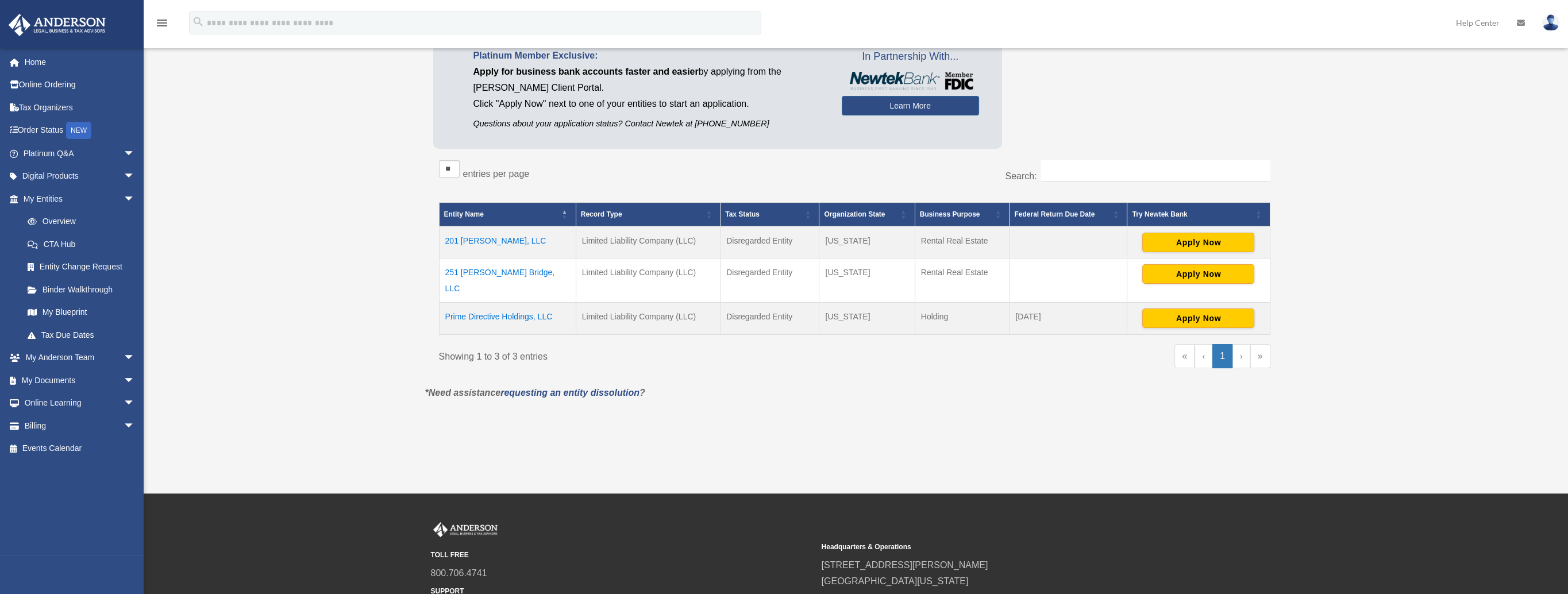
scroll to position [158, 0]
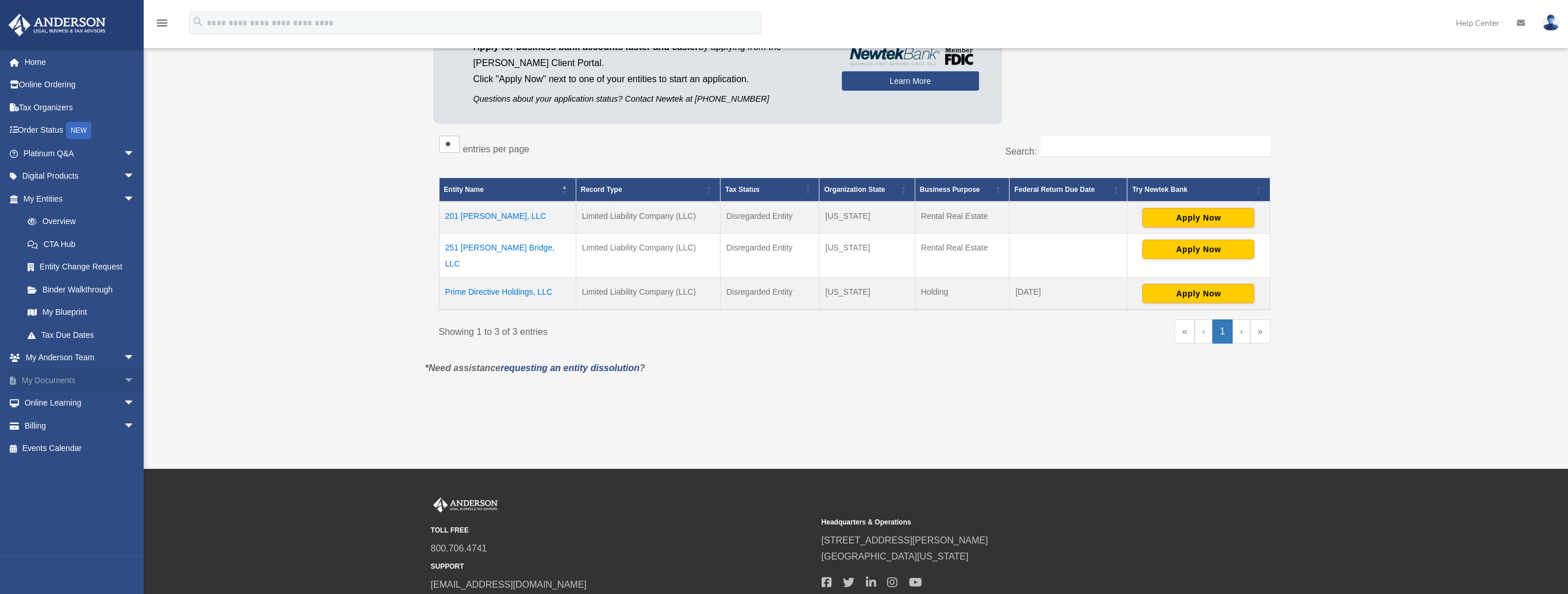
click at [124, 379] on span "arrow_drop_down" at bounding box center [135, 381] width 23 height 24
click at [46, 396] on link "Box" at bounding box center [84, 403] width 136 height 23
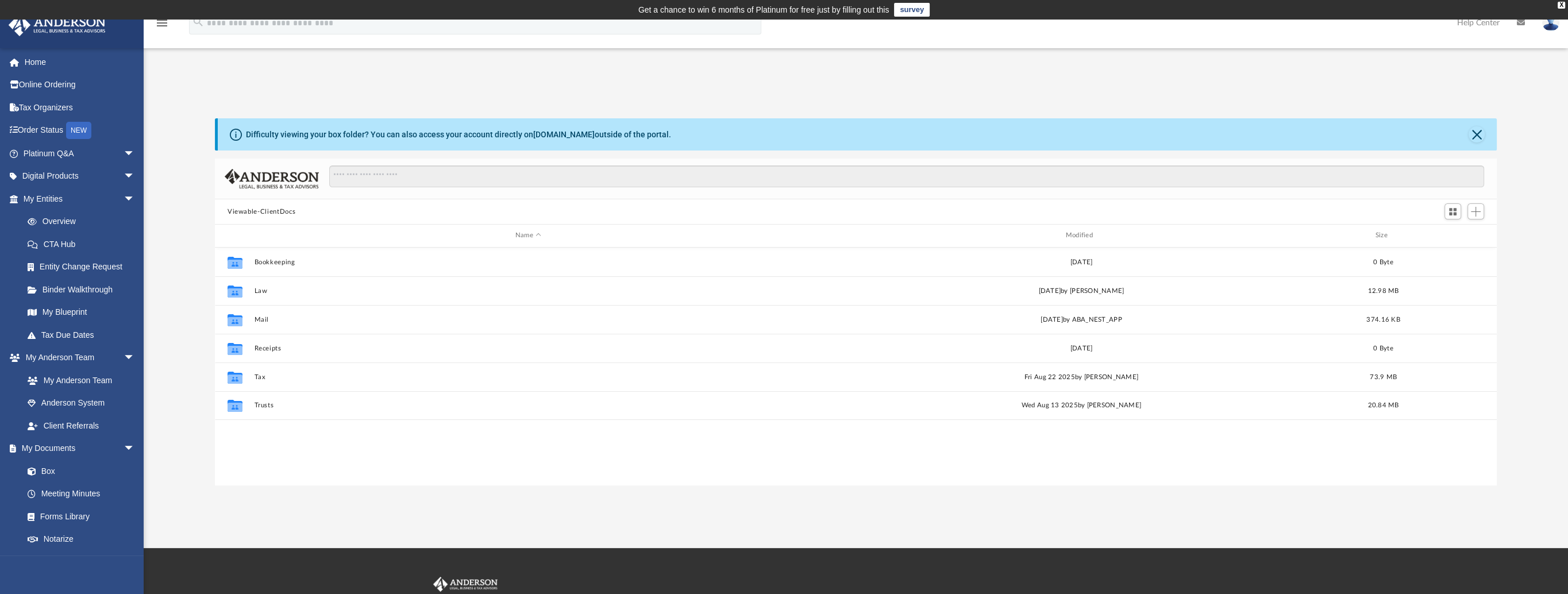
scroll to position [252, 1273]
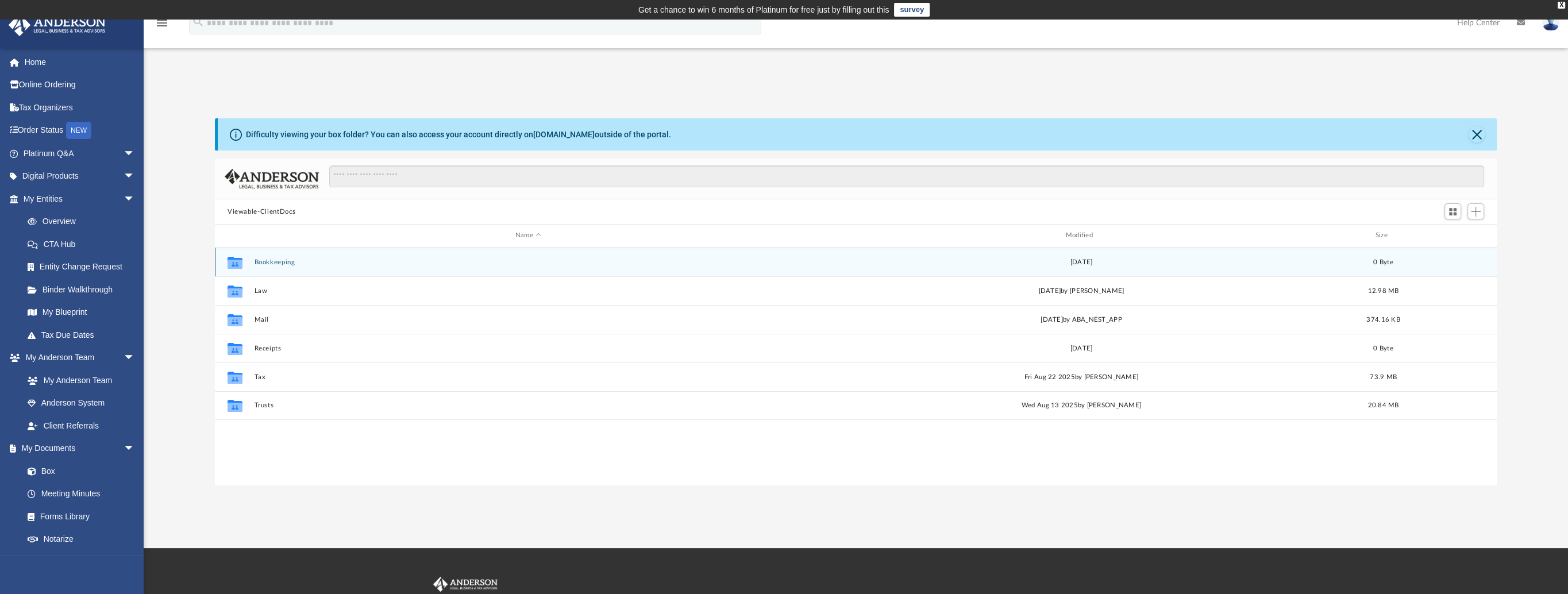
click at [278, 268] on div "Collaborated Folder Bookkeeping Thu Sep 14 2023 0 Byte" at bounding box center [856, 262] width 1282 height 29
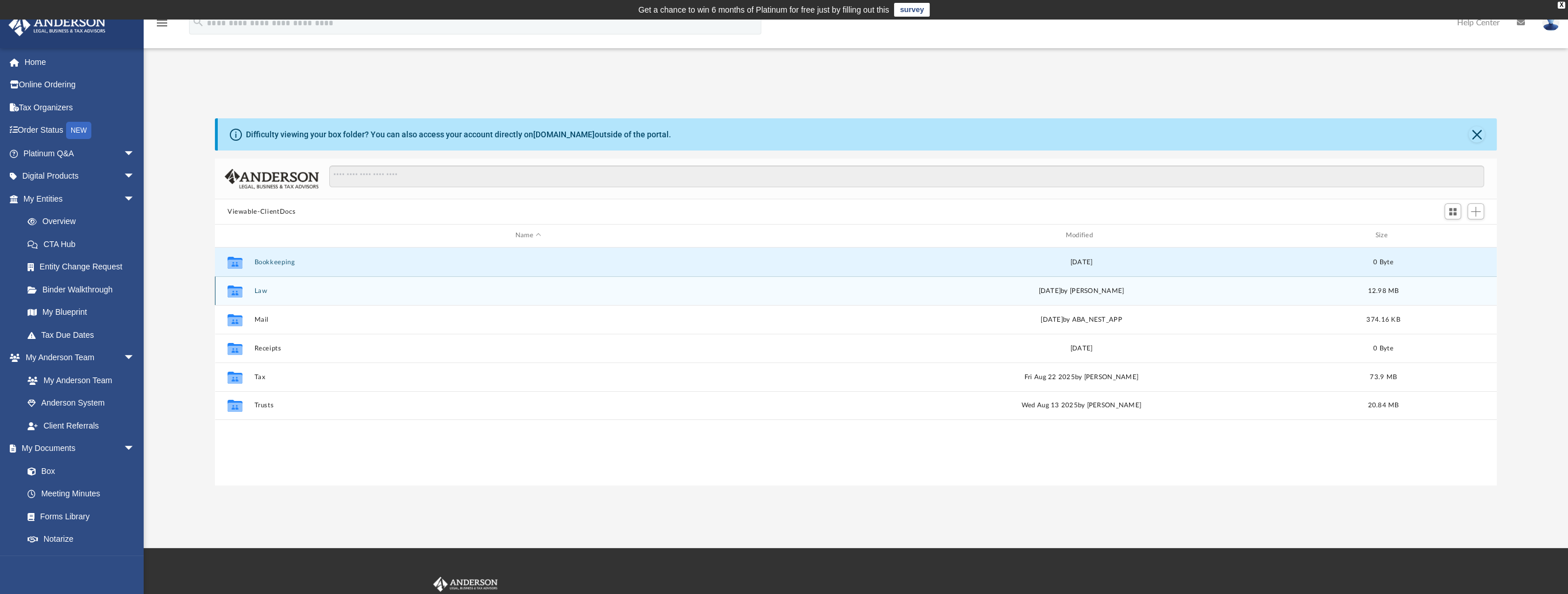
click at [260, 291] on button "Law" at bounding box center [528, 290] width 548 height 8
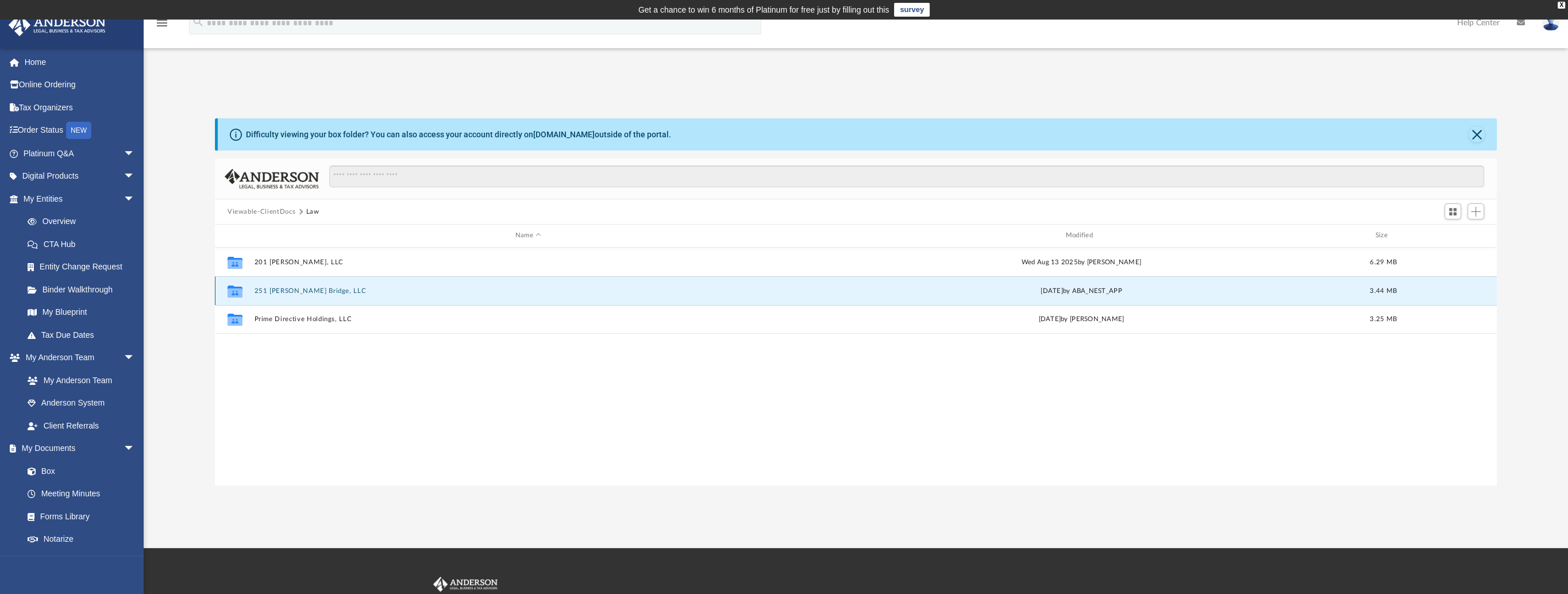
click at [260, 291] on button "251 [PERSON_NAME] Bridge, LLC" at bounding box center [528, 290] width 548 height 8
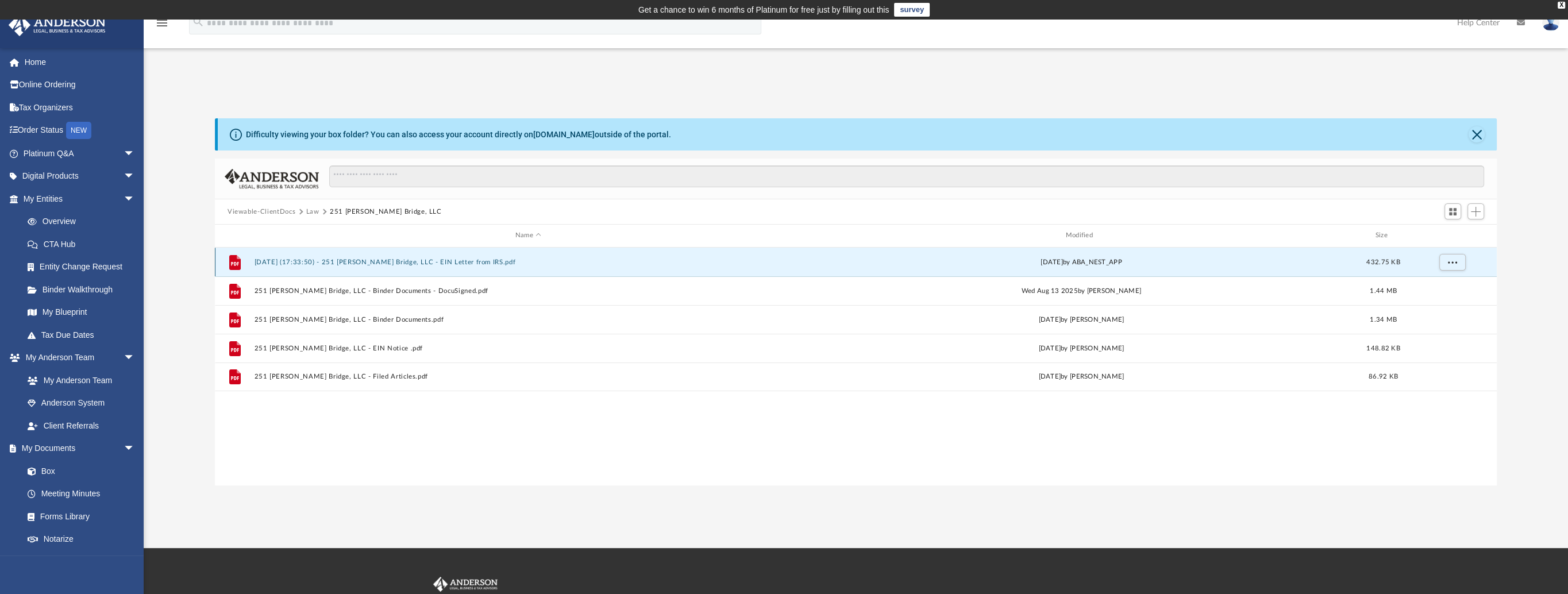
click at [378, 263] on button "[DATE] (17:33:50) - 251 [PERSON_NAME] Bridge, LLC - EIN Letter from IRS.pdf" at bounding box center [528, 262] width 548 height 8
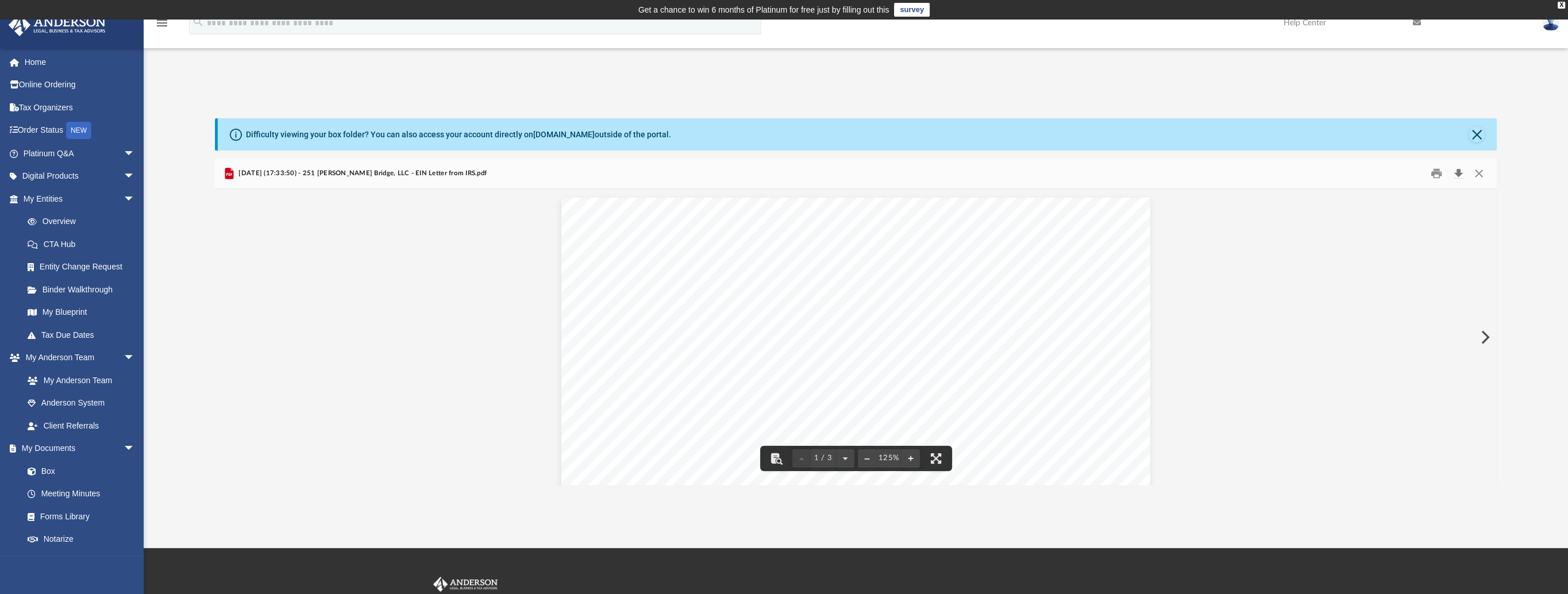
click at [1461, 171] on button "Download" at bounding box center [1458, 173] width 20 height 18
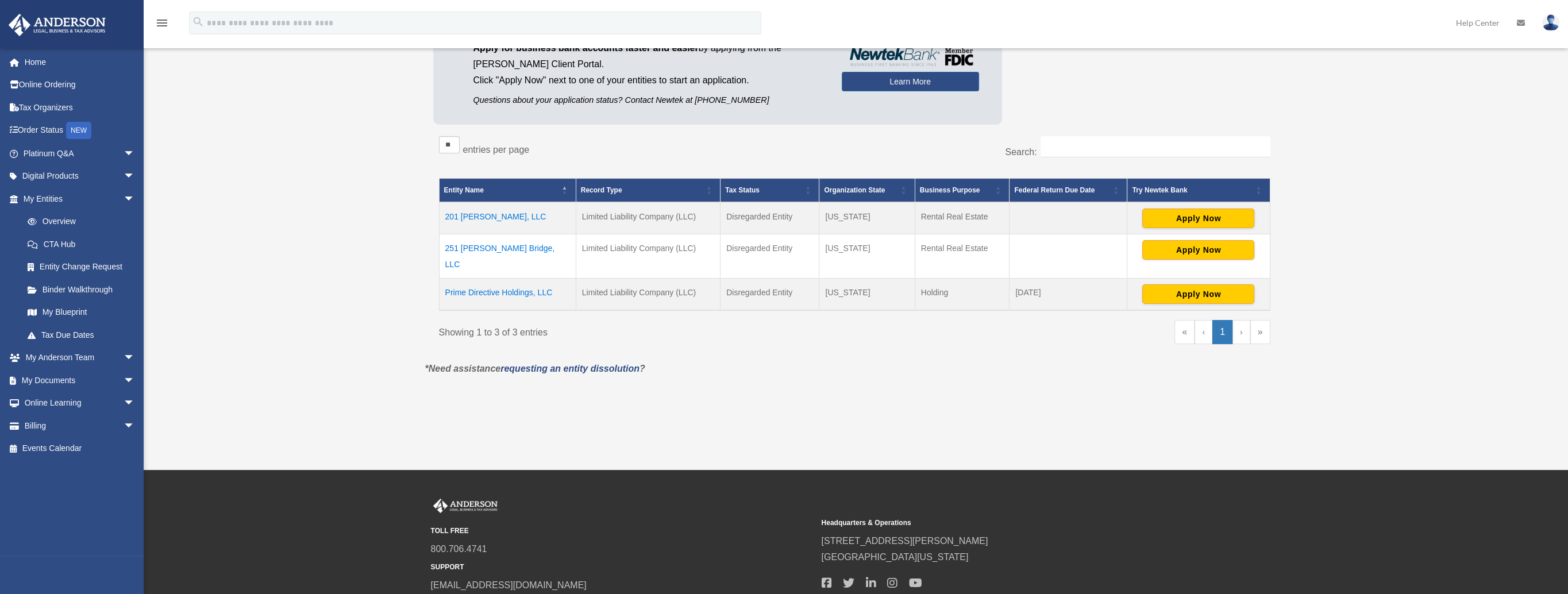
scroll to position [158, 0]
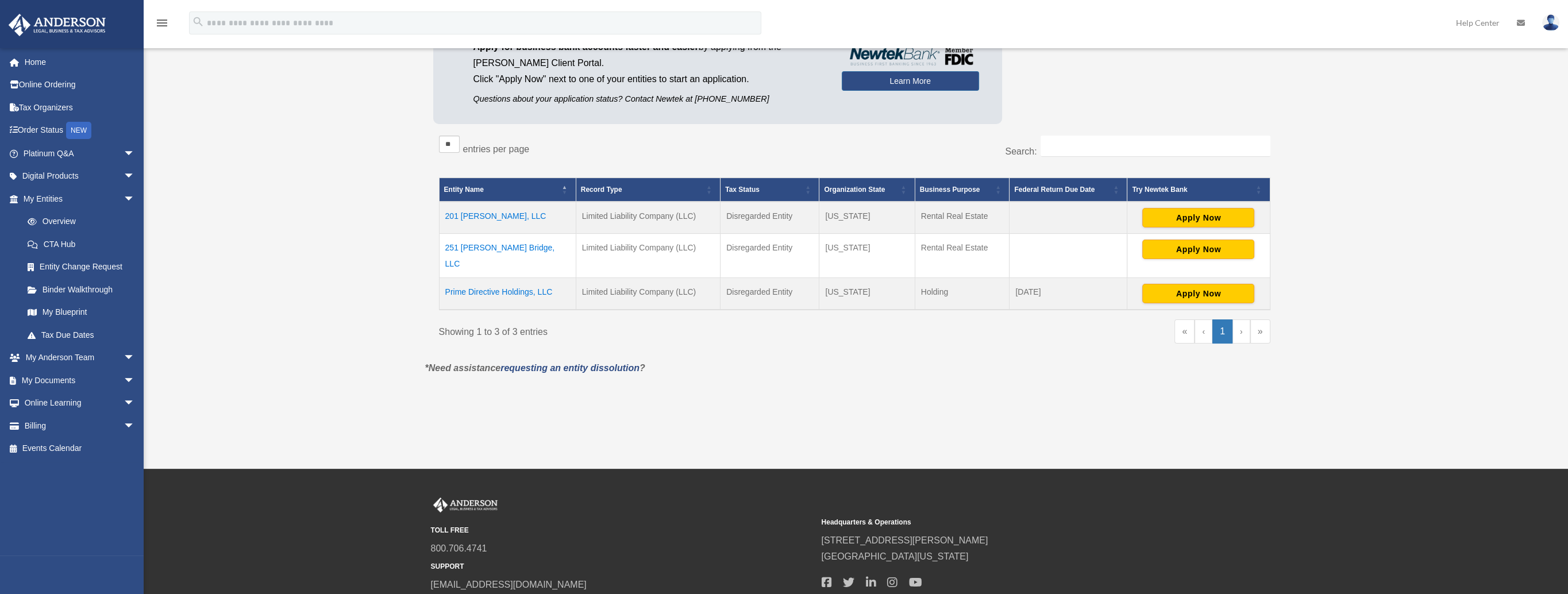
click at [509, 248] on td "251 [PERSON_NAME] Bridge, LLC" at bounding box center [507, 256] width 137 height 44
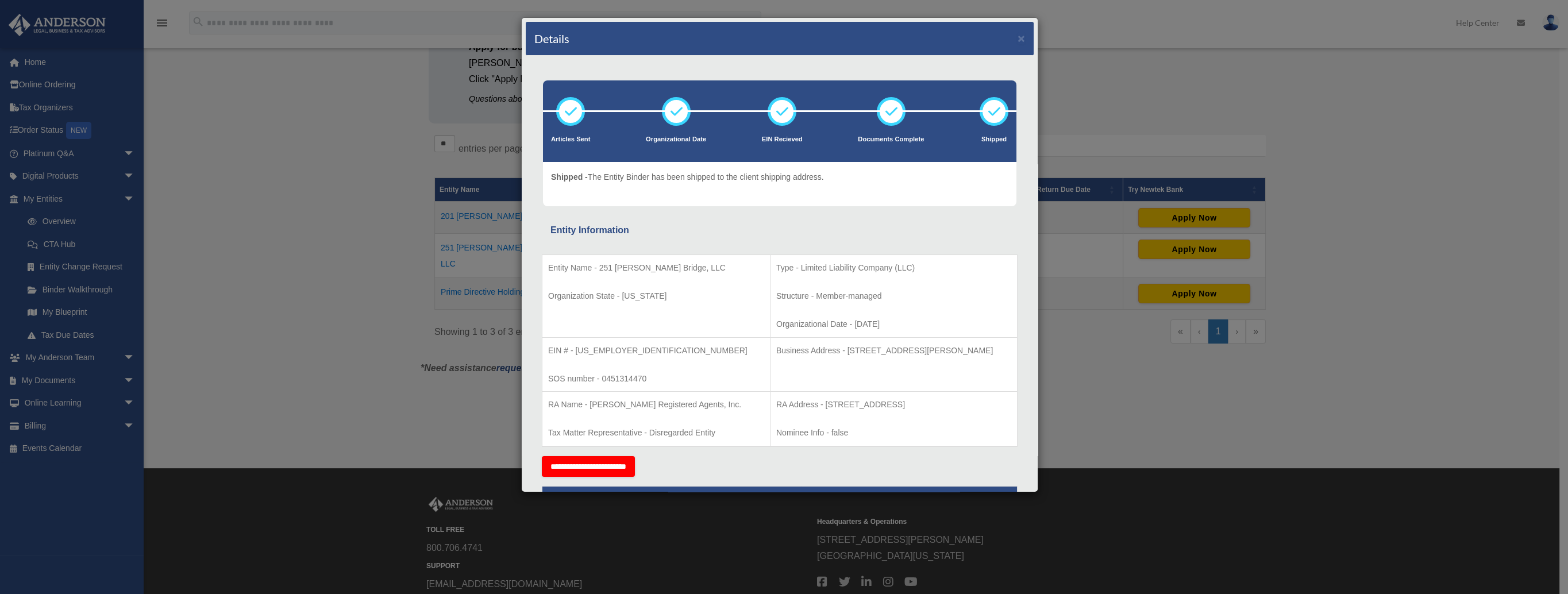
click at [339, 215] on div "Details × Articles Sent Organizational Date" at bounding box center [784, 297] width 1568 height 594
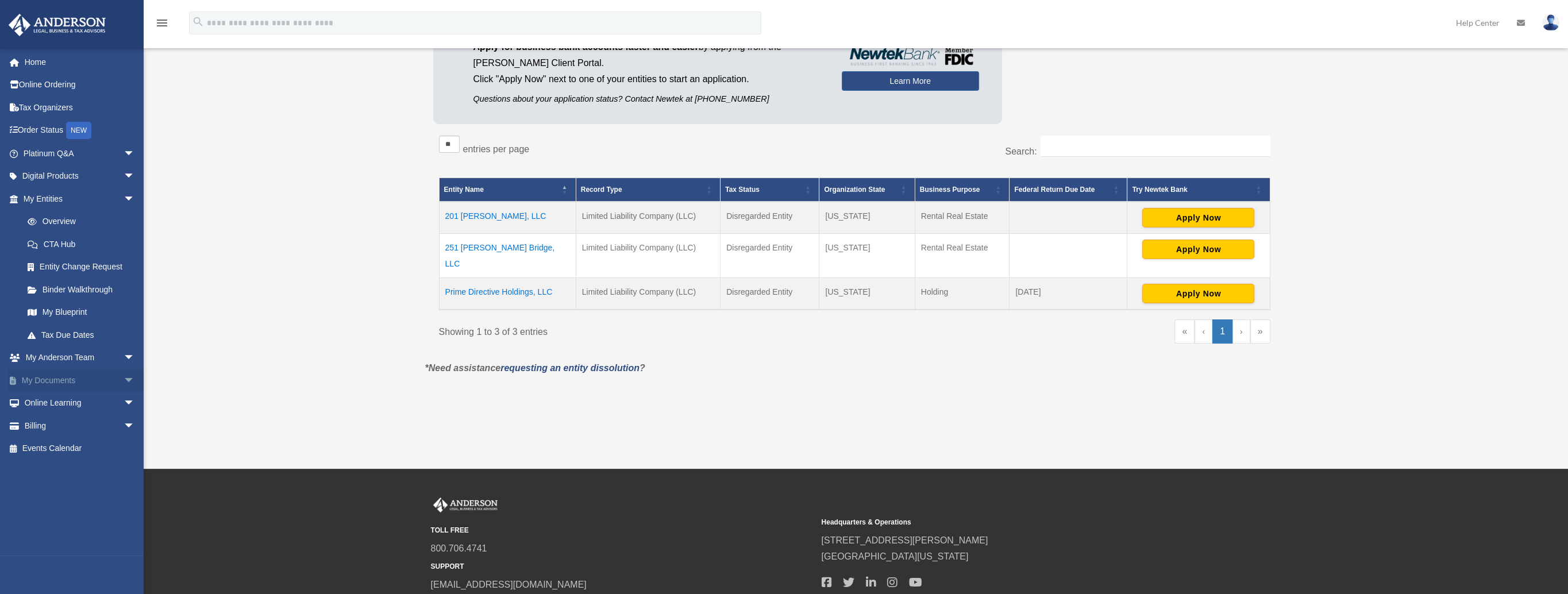
click at [102, 378] on link "My Documents arrow_drop_down" at bounding box center [79, 380] width 144 height 23
click at [124, 380] on span "arrow_drop_down" at bounding box center [135, 381] width 23 height 24
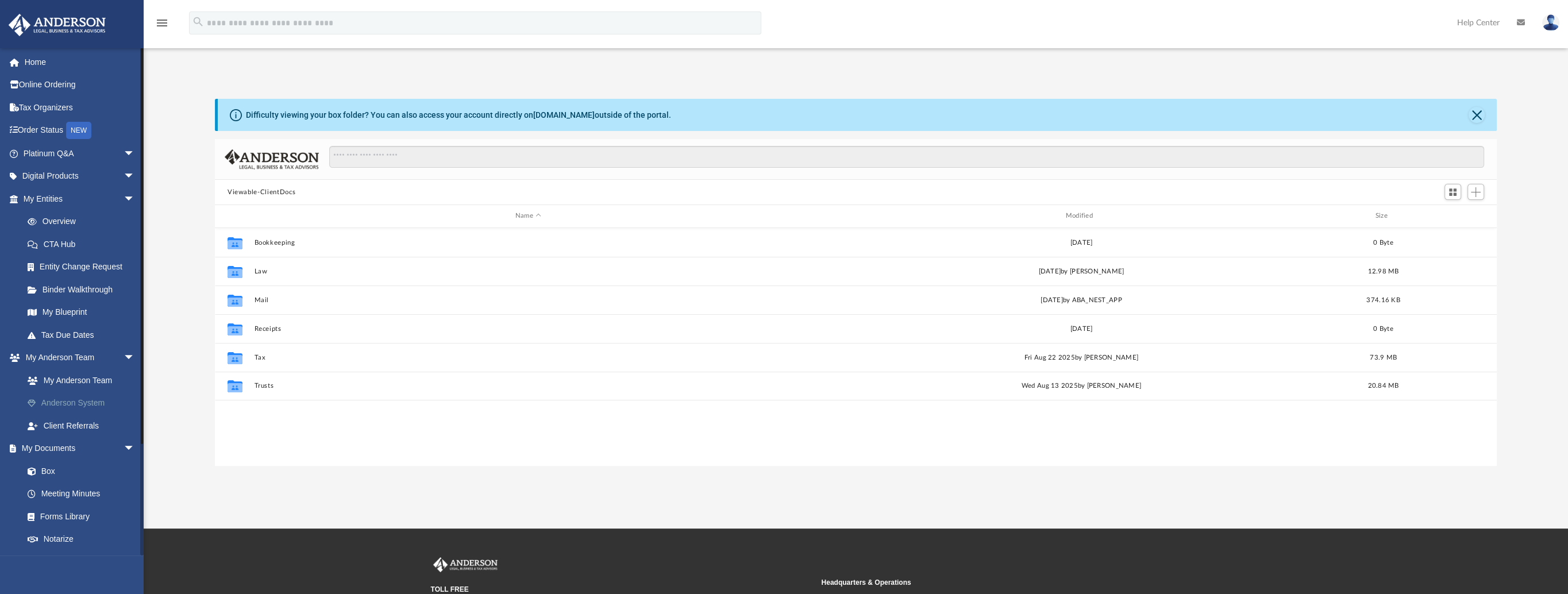
scroll to position [252, 1273]
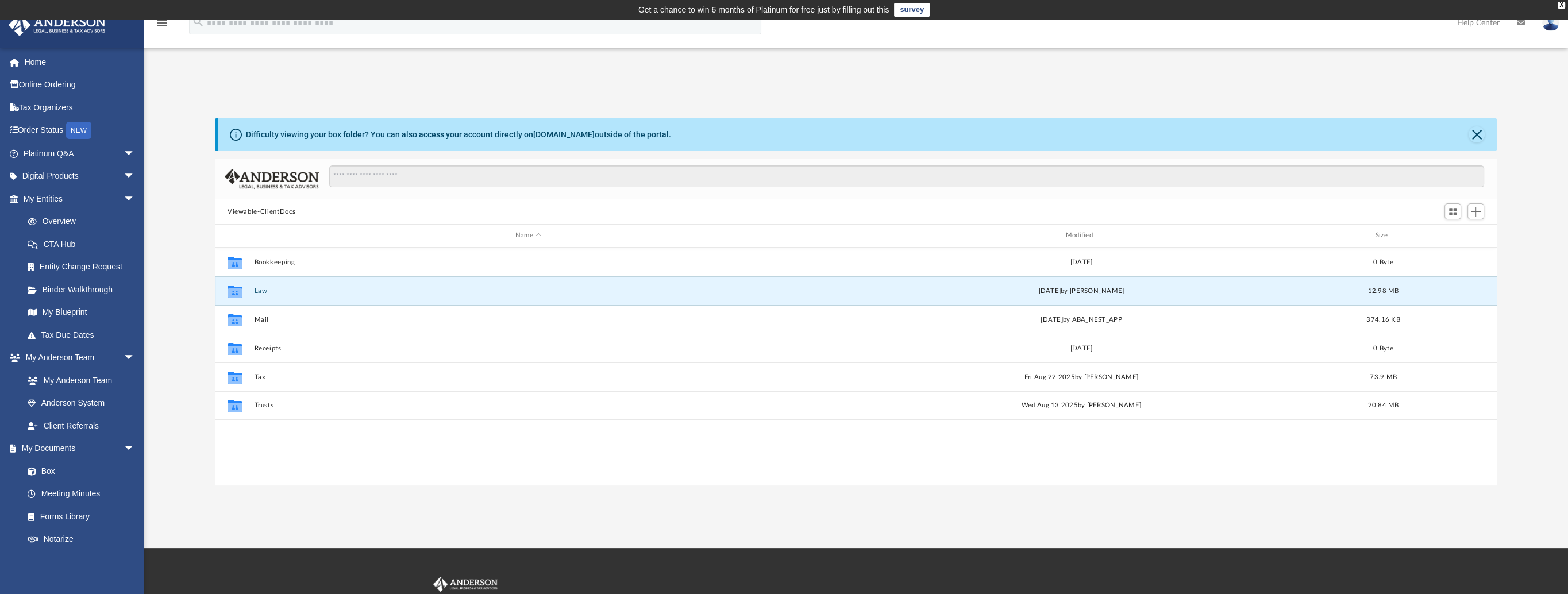
click at [279, 287] on button "Law" at bounding box center [528, 290] width 548 height 8
click at [279, 287] on button "251 [PERSON_NAME] Bridge, LLC" at bounding box center [528, 290] width 548 height 8
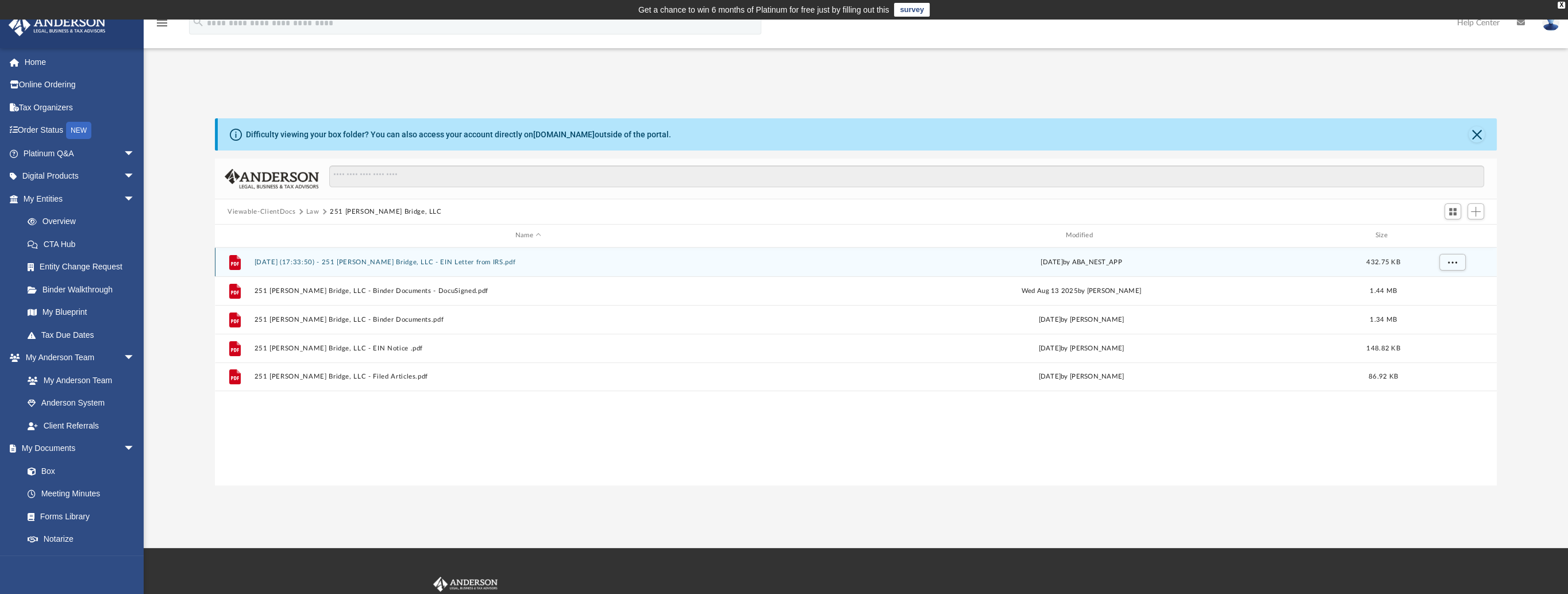
click at [852, 248] on div "File 2025.08.20 (17:33:50) - 251 Chambers Bridge, LLC - EIN Letter from IRS.pdf…" at bounding box center [856, 262] width 1282 height 29
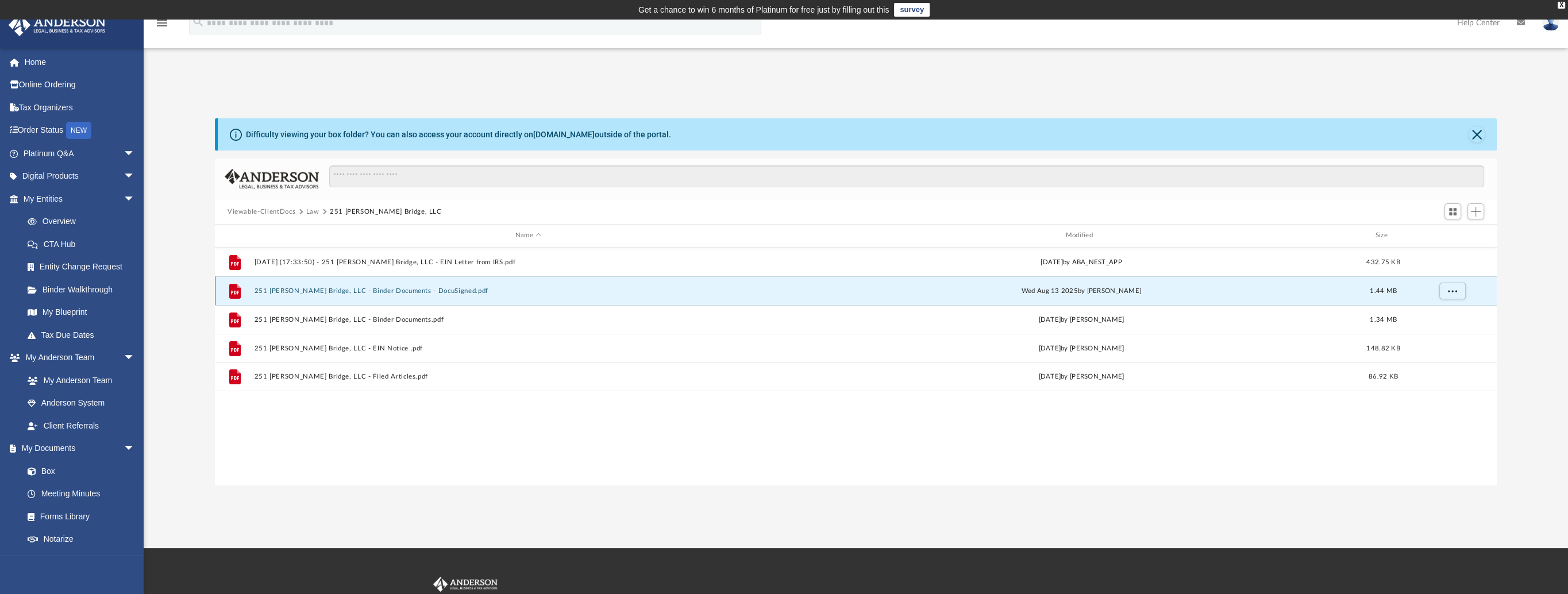
click at [768, 290] on button "251 Chambers Bridge, LLC - Binder Documents - DocuSigned.pdf" at bounding box center [528, 290] width 548 height 8
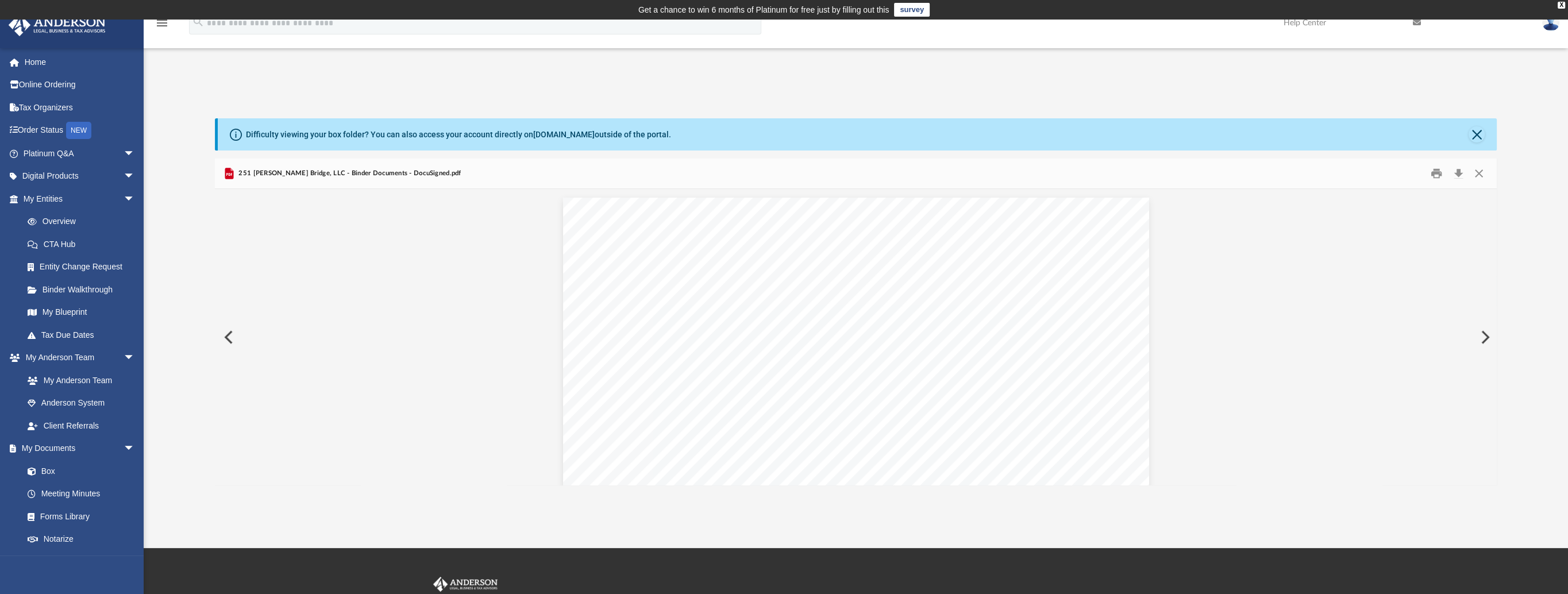
click at [433, 177] on span "251 Chambers Bridge, LLC - Binder Documents - DocuSigned.pdf" at bounding box center [348, 173] width 225 height 10
click at [1460, 172] on button "Download" at bounding box center [1458, 173] width 20 height 18
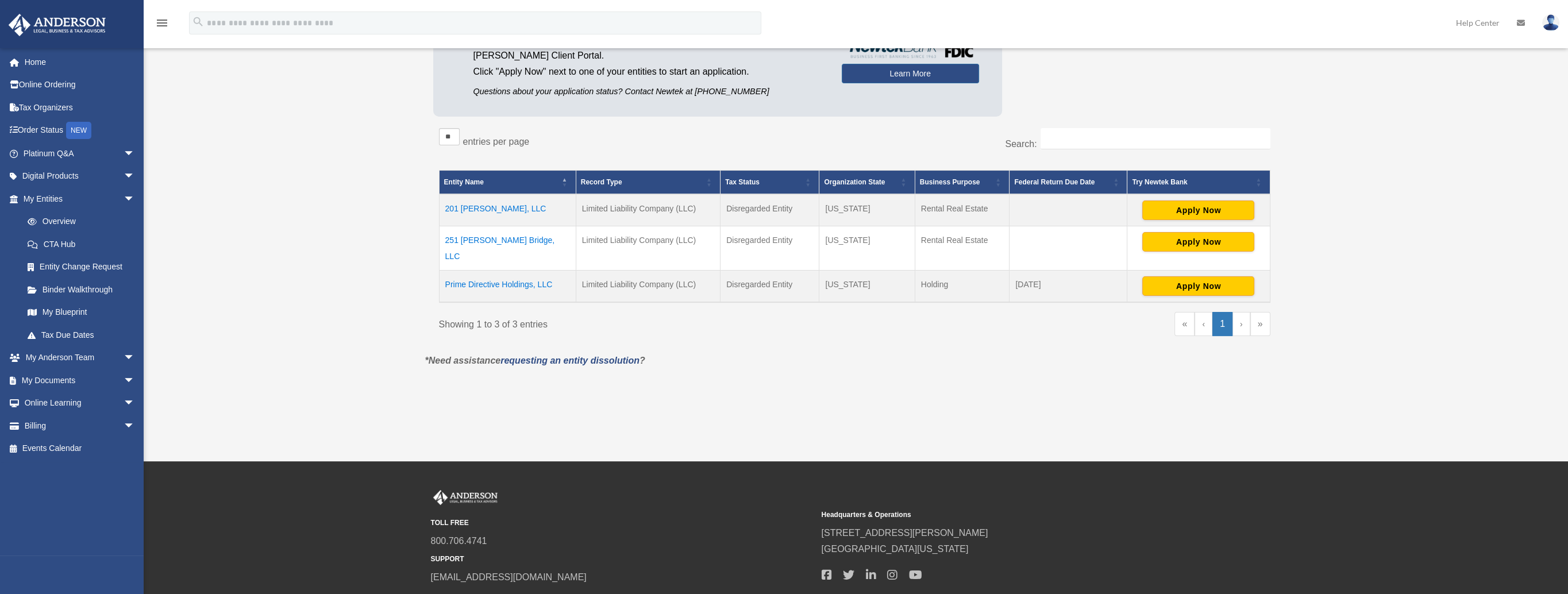
scroll to position [158, 0]
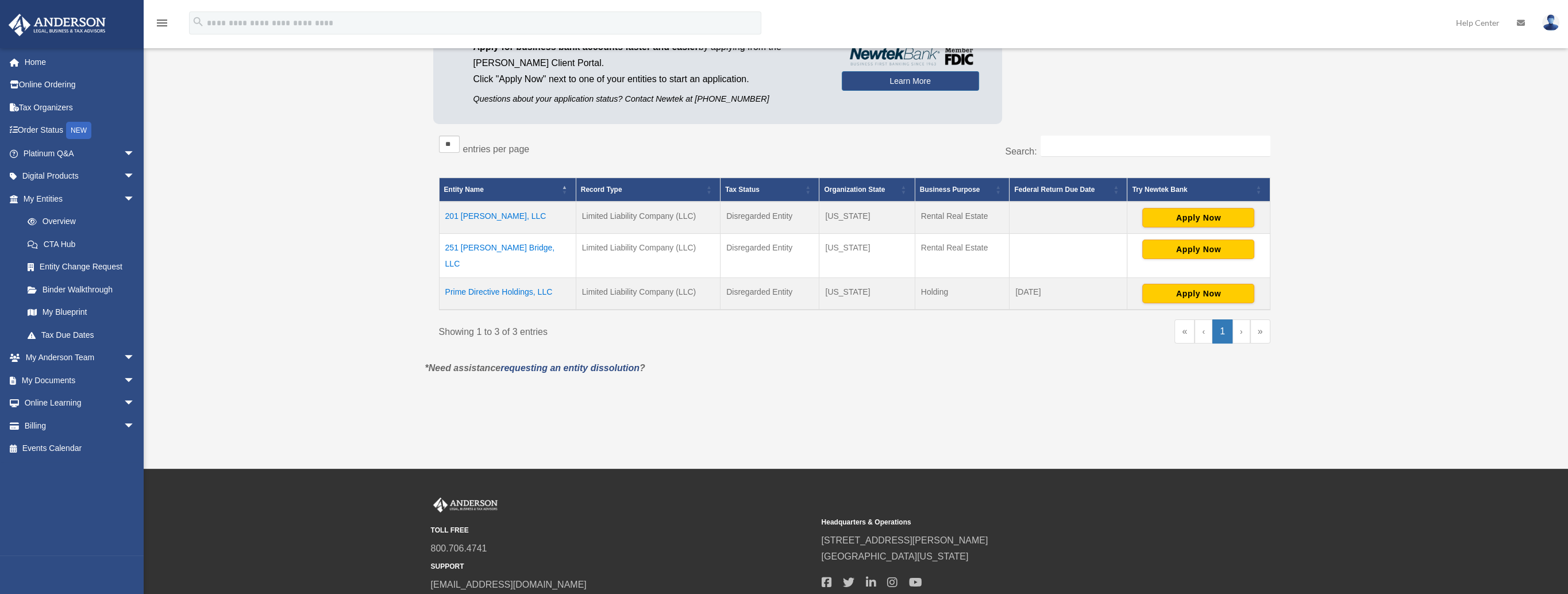
click at [513, 248] on td "251 [PERSON_NAME] Bridge, LLC" at bounding box center [507, 256] width 137 height 44
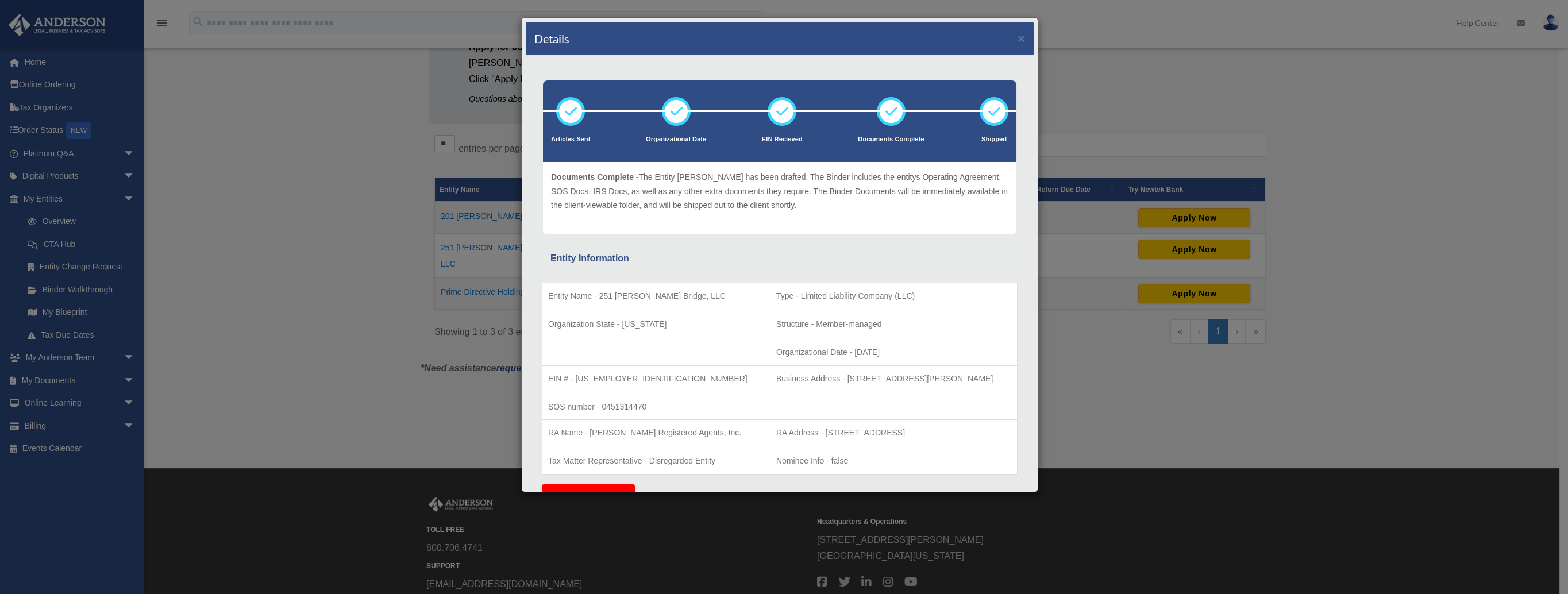
click at [1017, 41] on div "Details ×" at bounding box center [780, 39] width 508 height 34
click at [202, 268] on div "Details × Articles Sent Organizational Date" at bounding box center [784, 297] width 1568 height 594
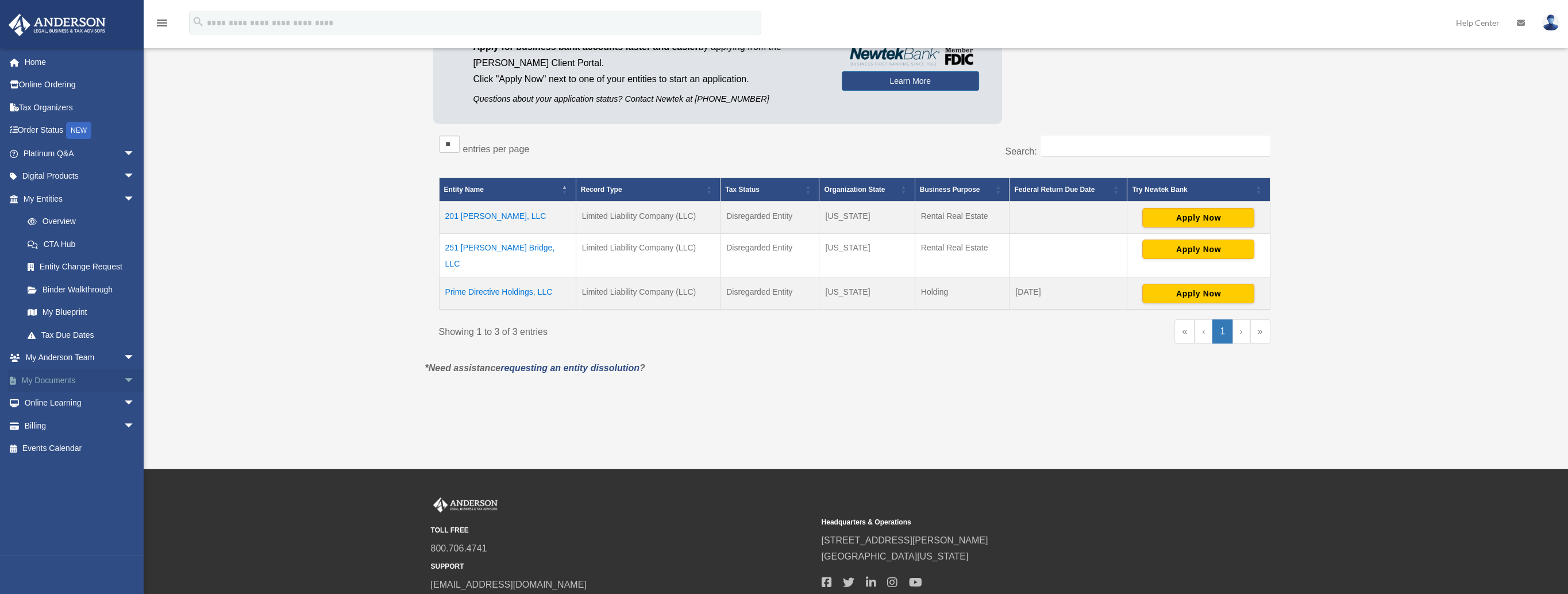
click at [124, 380] on span "arrow_drop_down" at bounding box center [135, 381] width 23 height 24
click at [89, 403] on link "Box" at bounding box center [84, 403] width 136 height 23
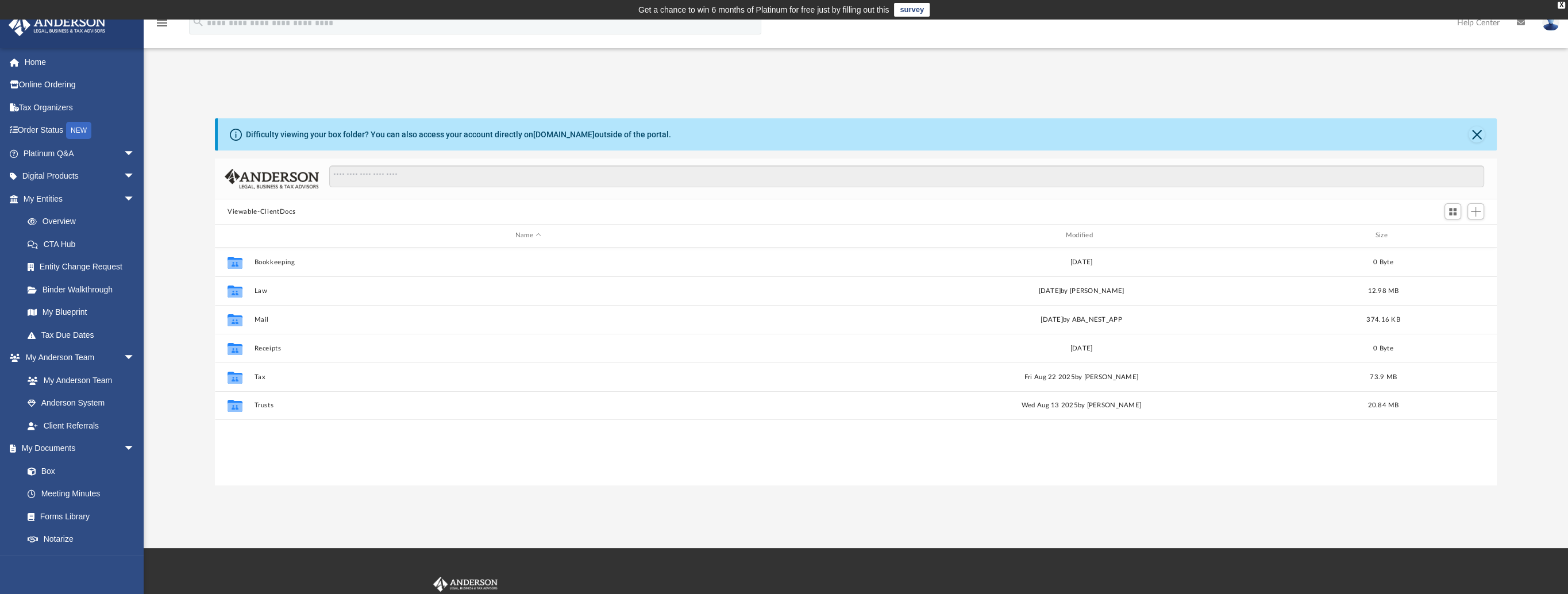
scroll to position [252, 1273]
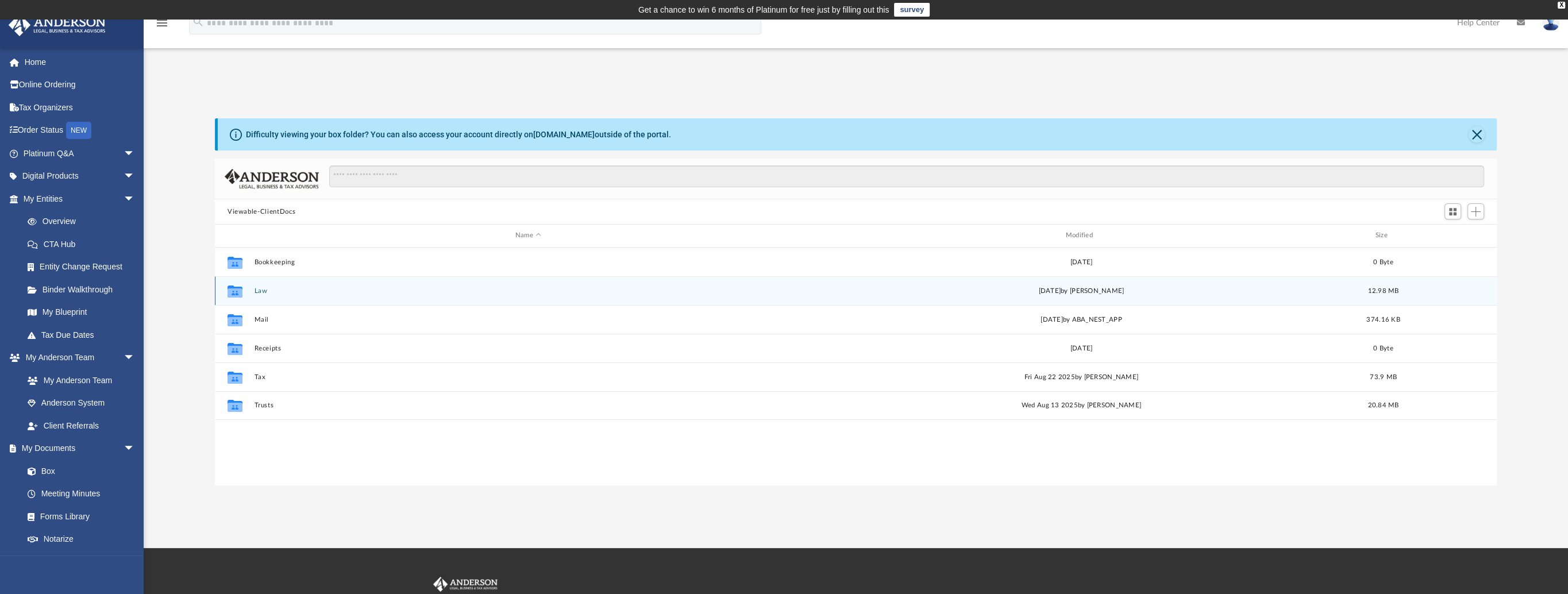
click at [262, 291] on button "Law" at bounding box center [528, 290] width 548 height 8
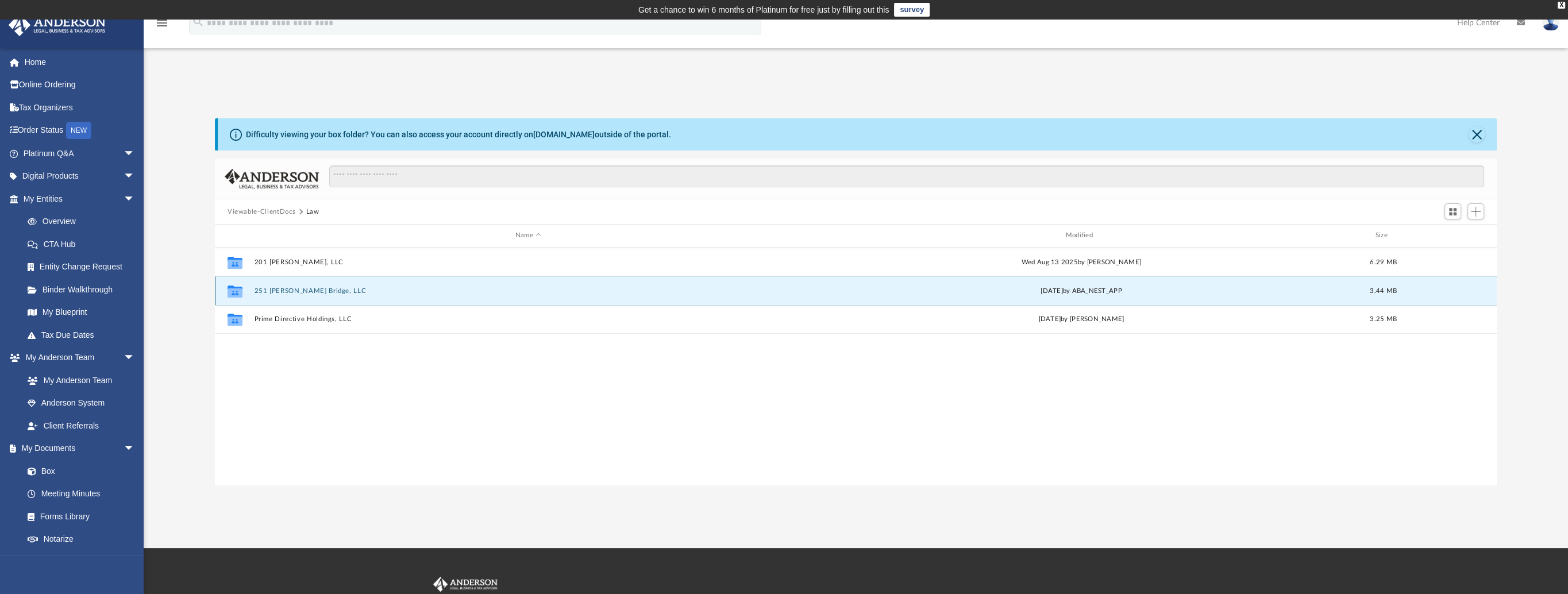
click at [262, 291] on button "251 [PERSON_NAME] Bridge, LLC" at bounding box center [528, 290] width 548 height 8
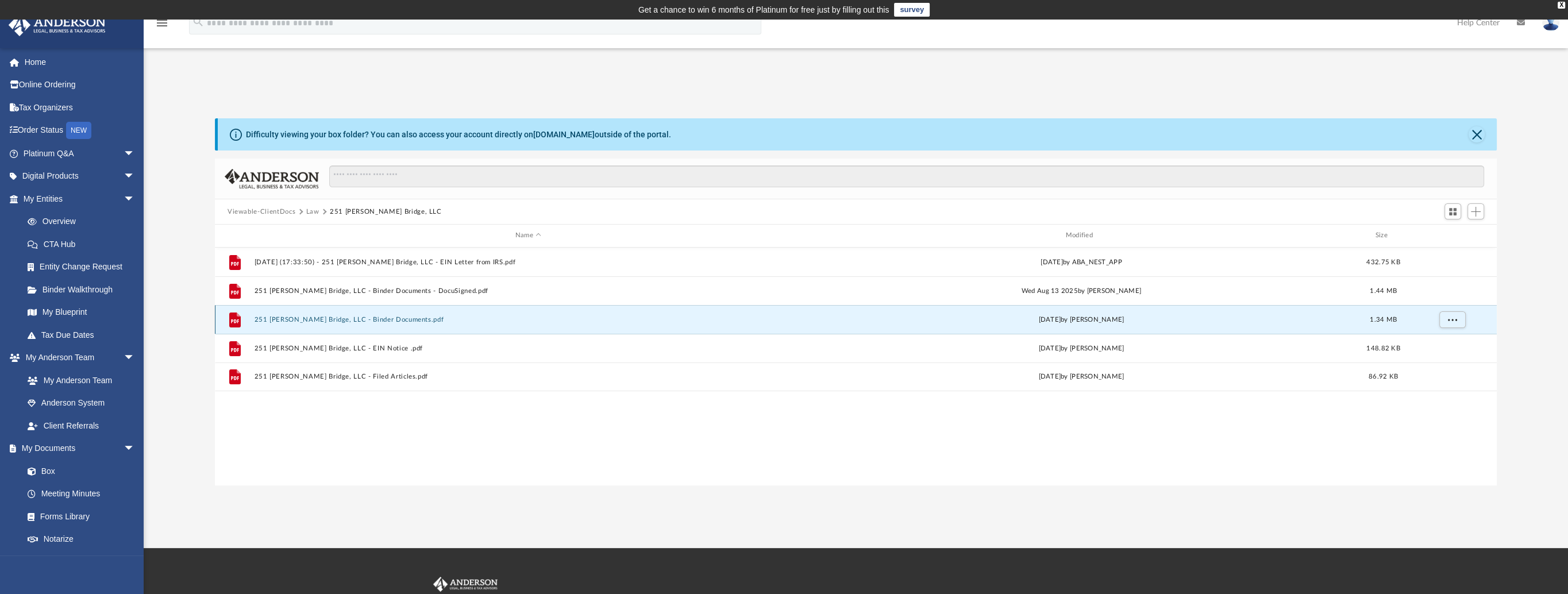
click at [287, 320] on button "251 Chambers Bridge, LLC - Binder Documents.pdf" at bounding box center [528, 319] width 548 height 8
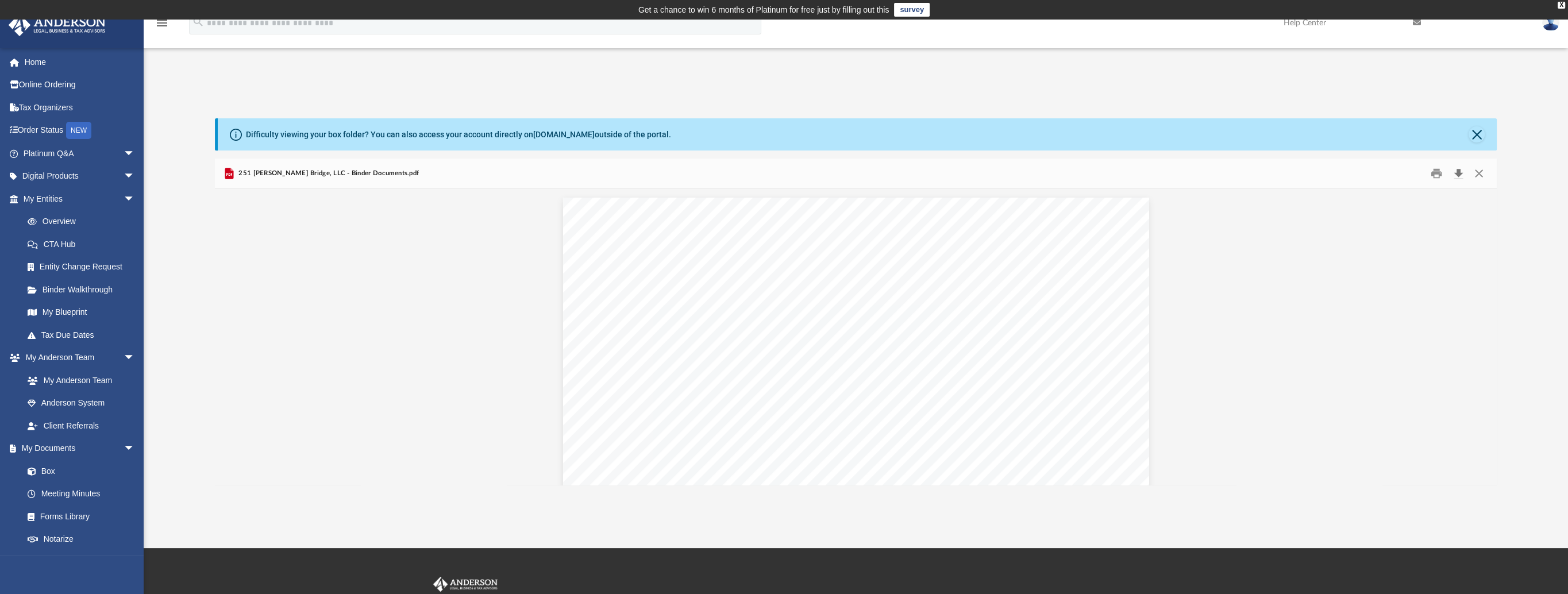
click at [1454, 176] on button "Download" at bounding box center [1458, 173] width 20 height 18
click at [76, 461] on link "Box" at bounding box center [84, 470] width 136 height 23
click at [1477, 139] on button "Close" at bounding box center [1477, 134] width 16 height 16
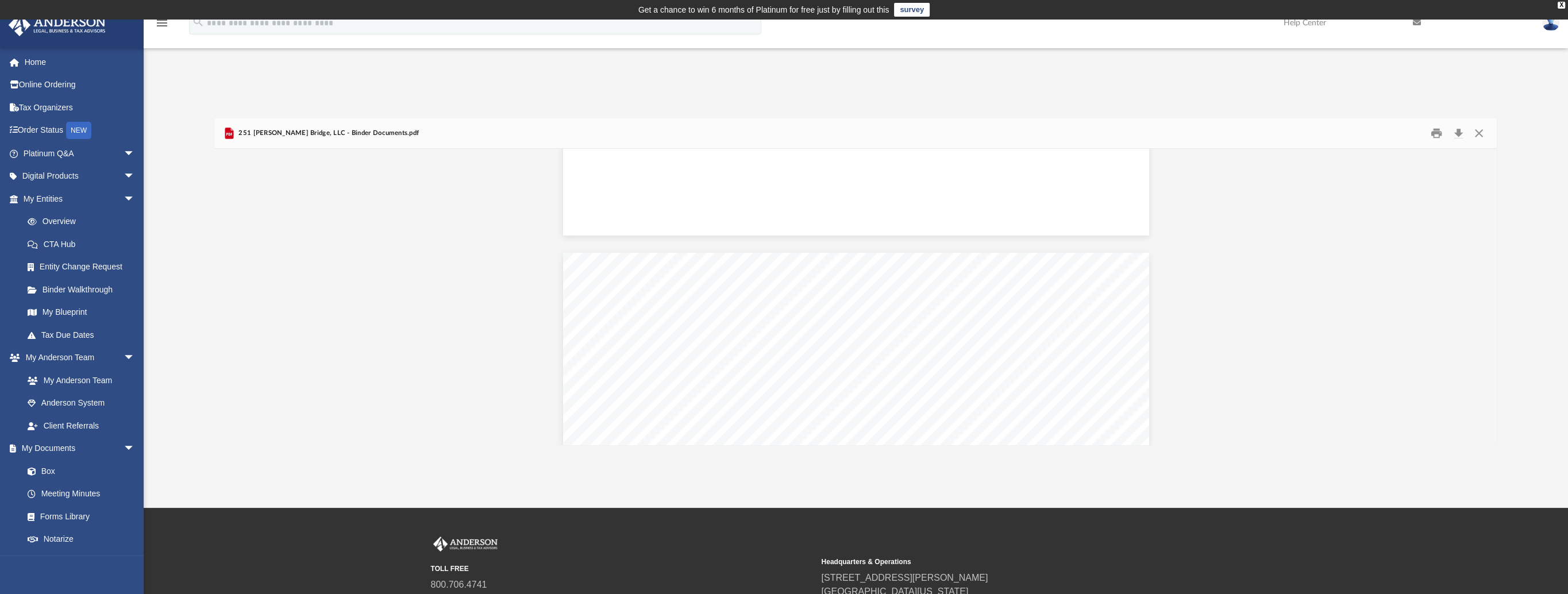
scroll to position [0, 0]
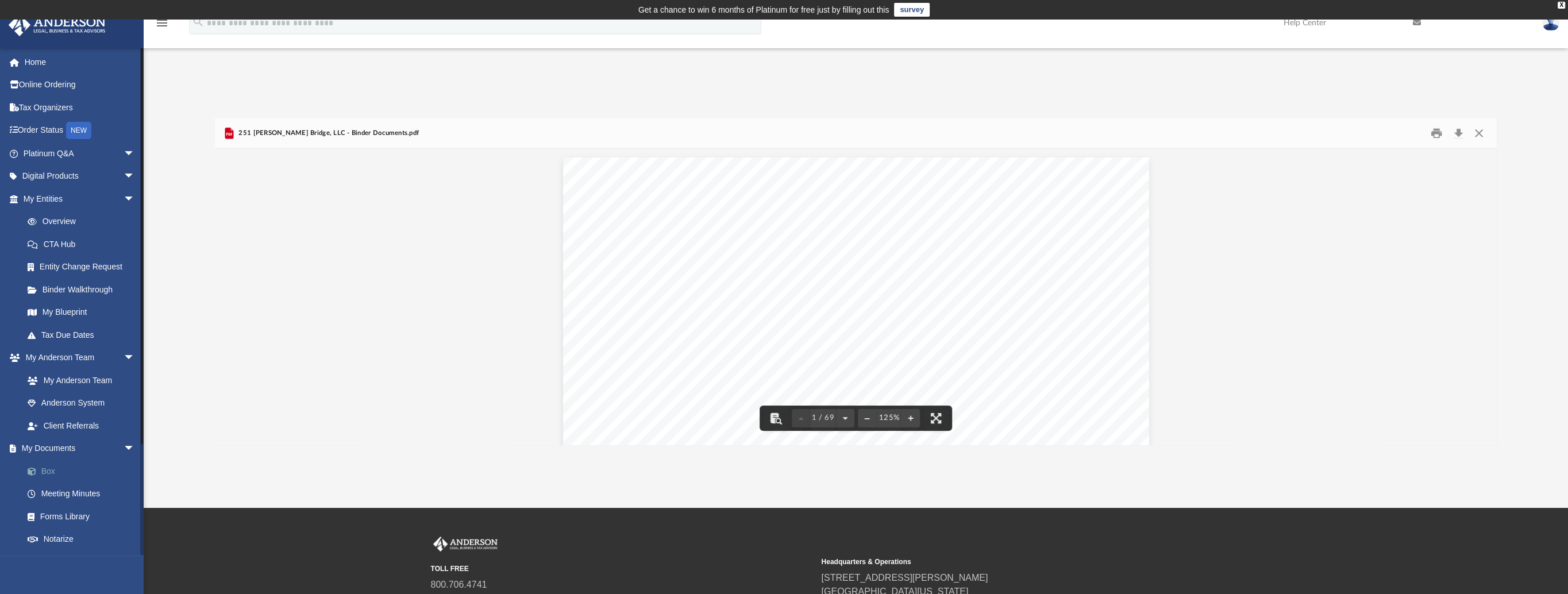
click at [72, 473] on link "Box" at bounding box center [84, 470] width 136 height 23
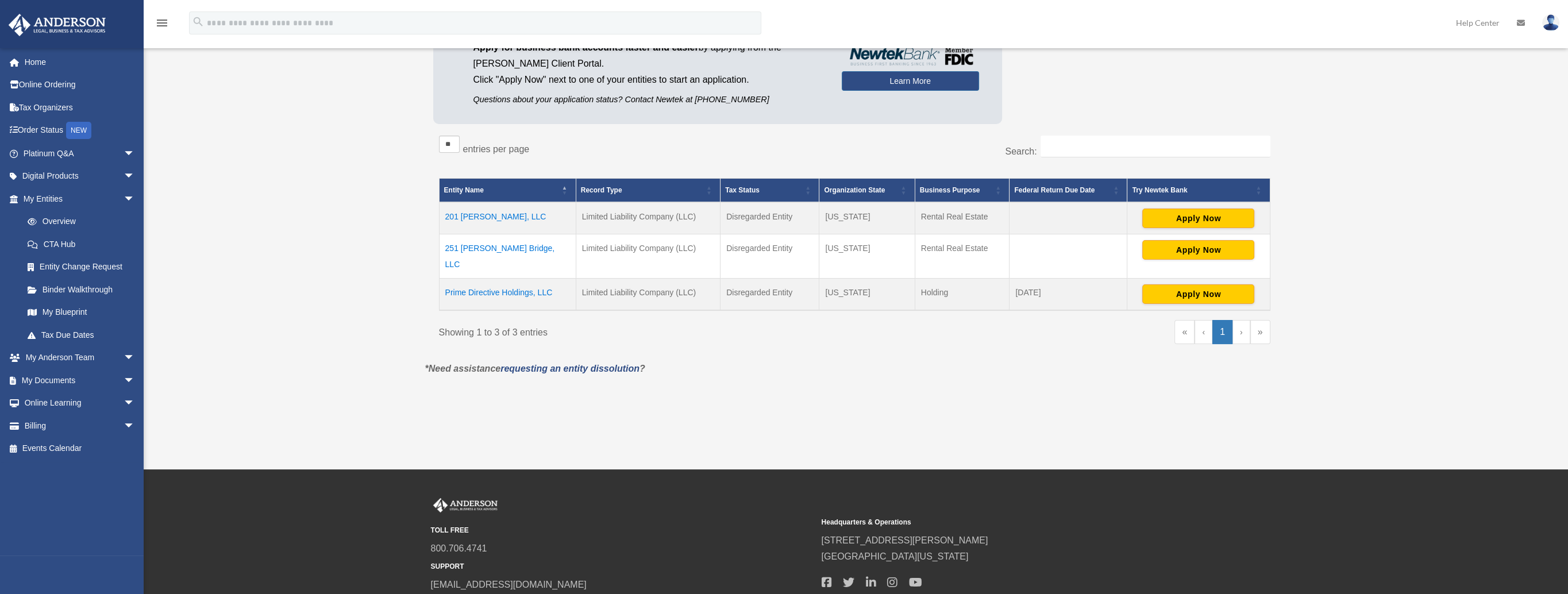
scroll to position [158, 0]
click at [529, 242] on td "251 [PERSON_NAME] Bridge, LLC" at bounding box center [507, 256] width 137 height 44
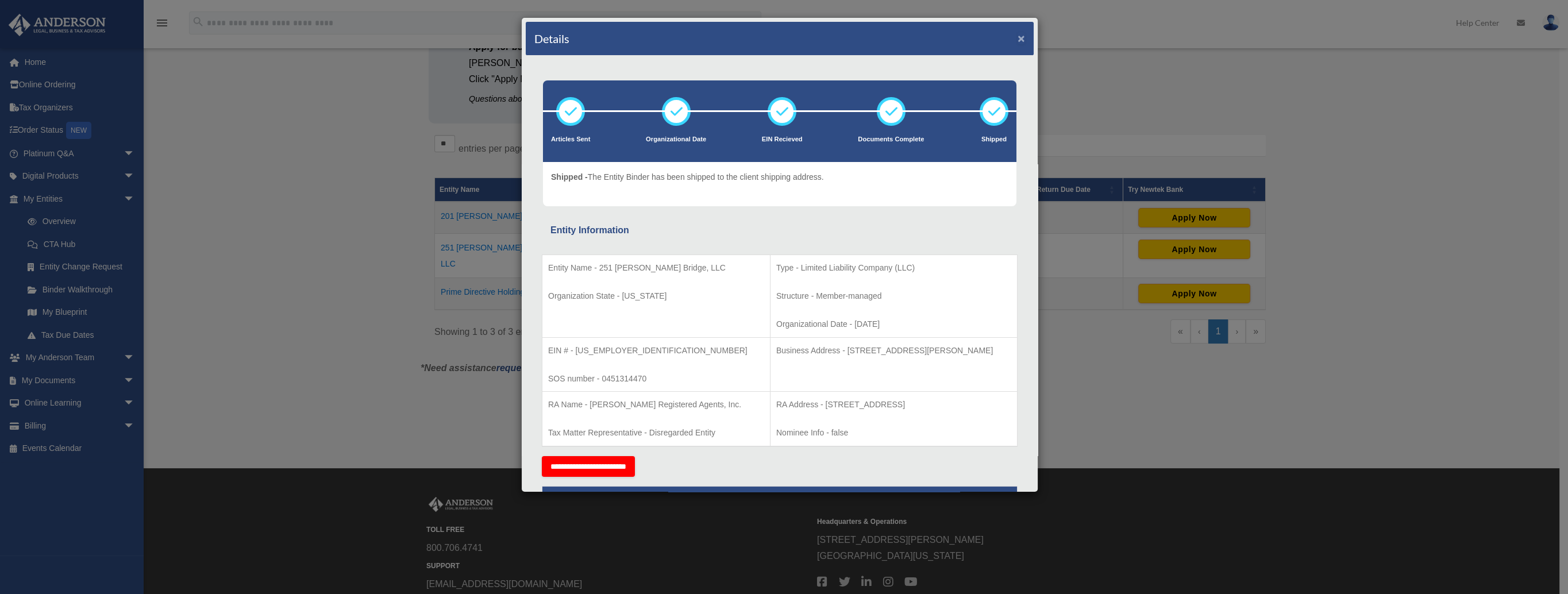
click at [1017, 37] on button "×" at bounding box center [1021, 38] width 8 height 12
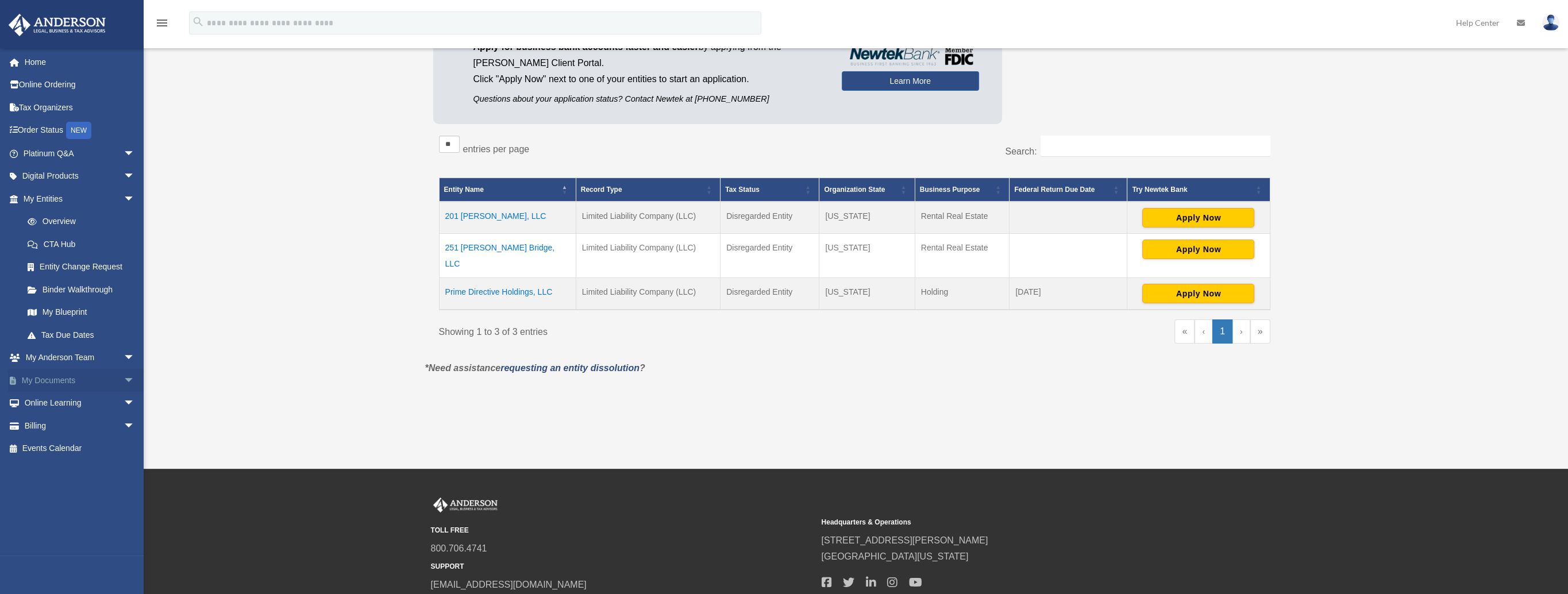
click at [71, 383] on link "My Documents arrow_drop_down" at bounding box center [79, 380] width 144 height 23
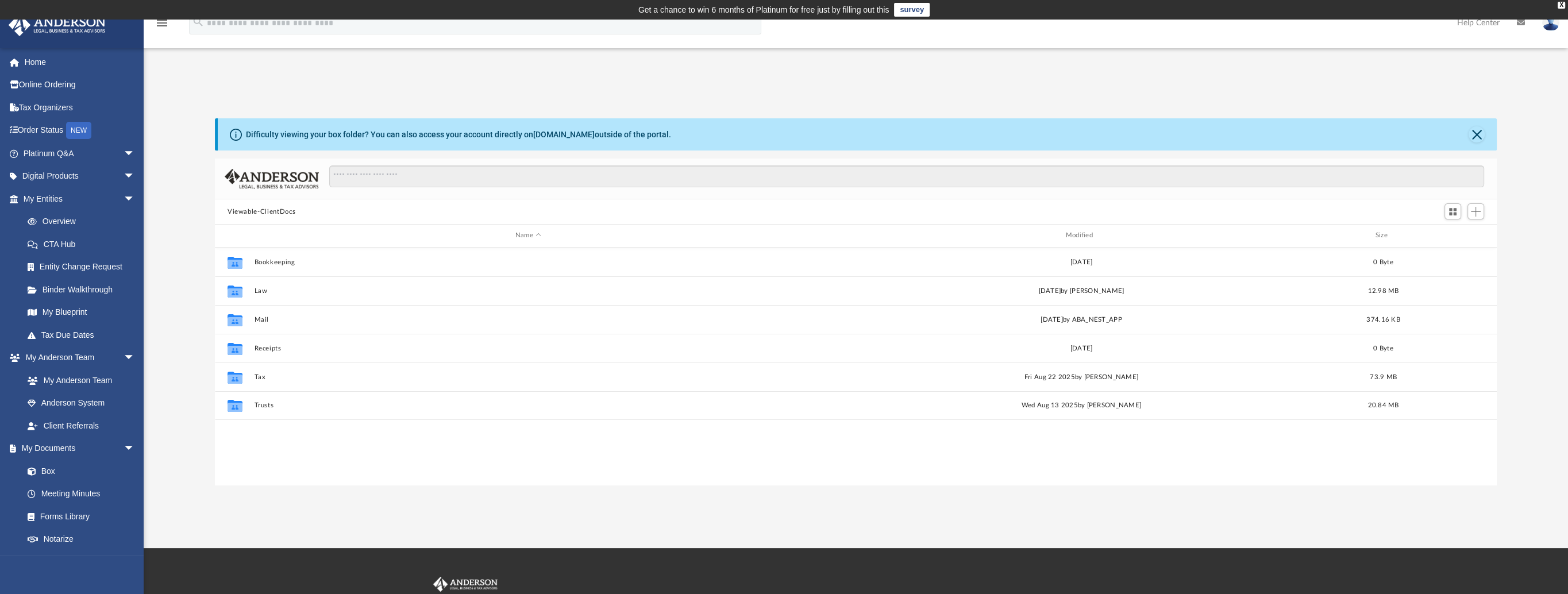
scroll to position [252, 1273]
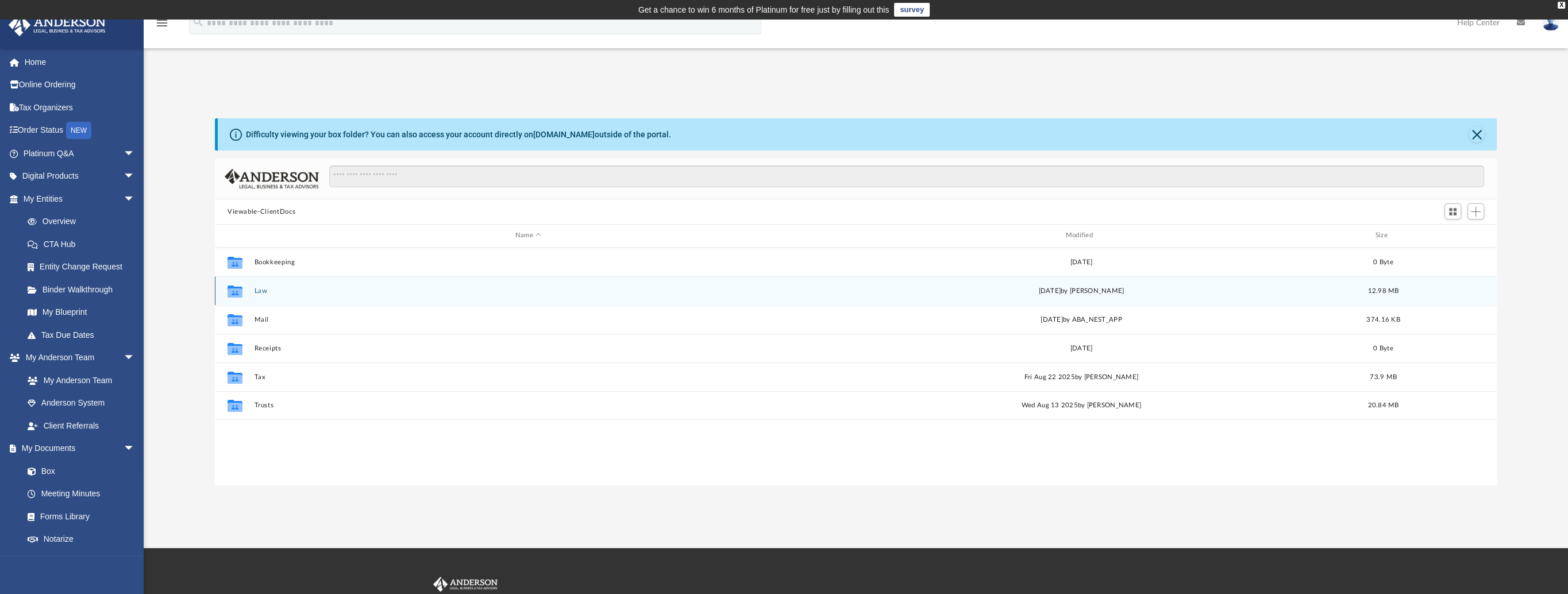
click at [262, 295] on div "Collaborated Folder Law [DATE] by [PERSON_NAME] 12.98 MB" at bounding box center [856, 291] width 1282 height 29
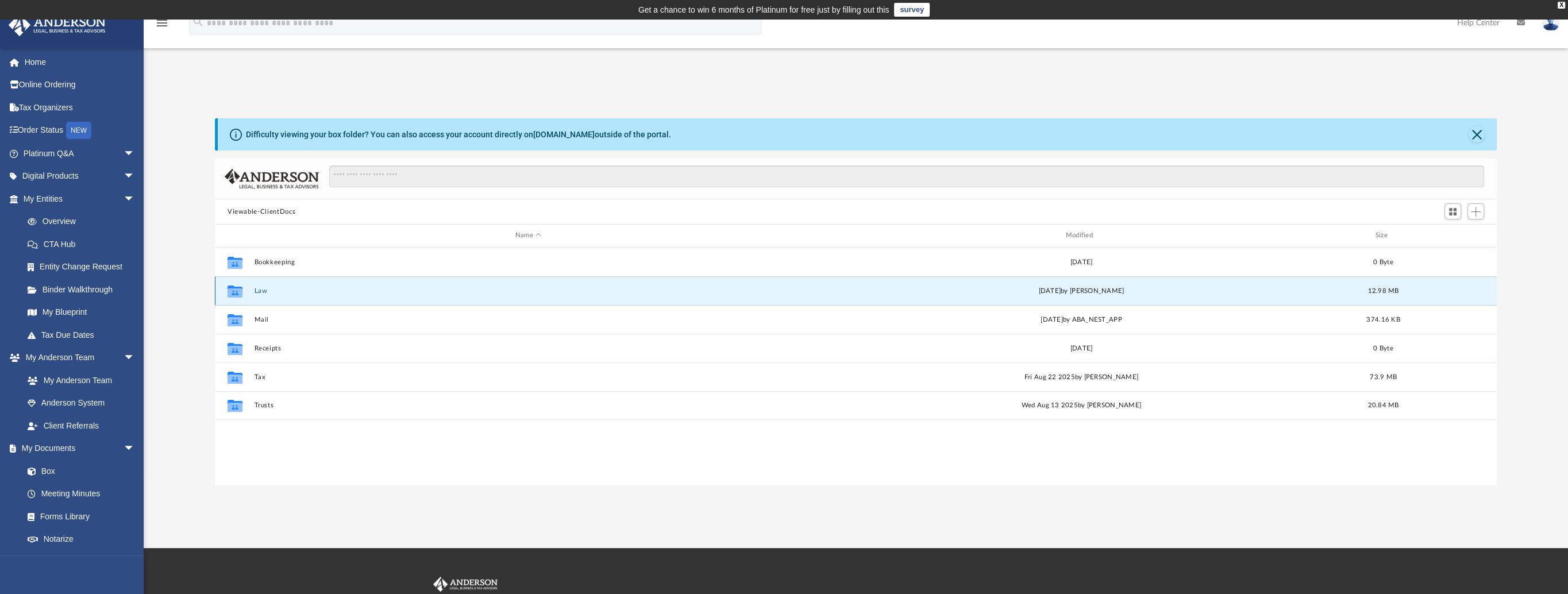
click at [263, 290] on button "Law" at bounding box center [528, 290] width 548 height 8
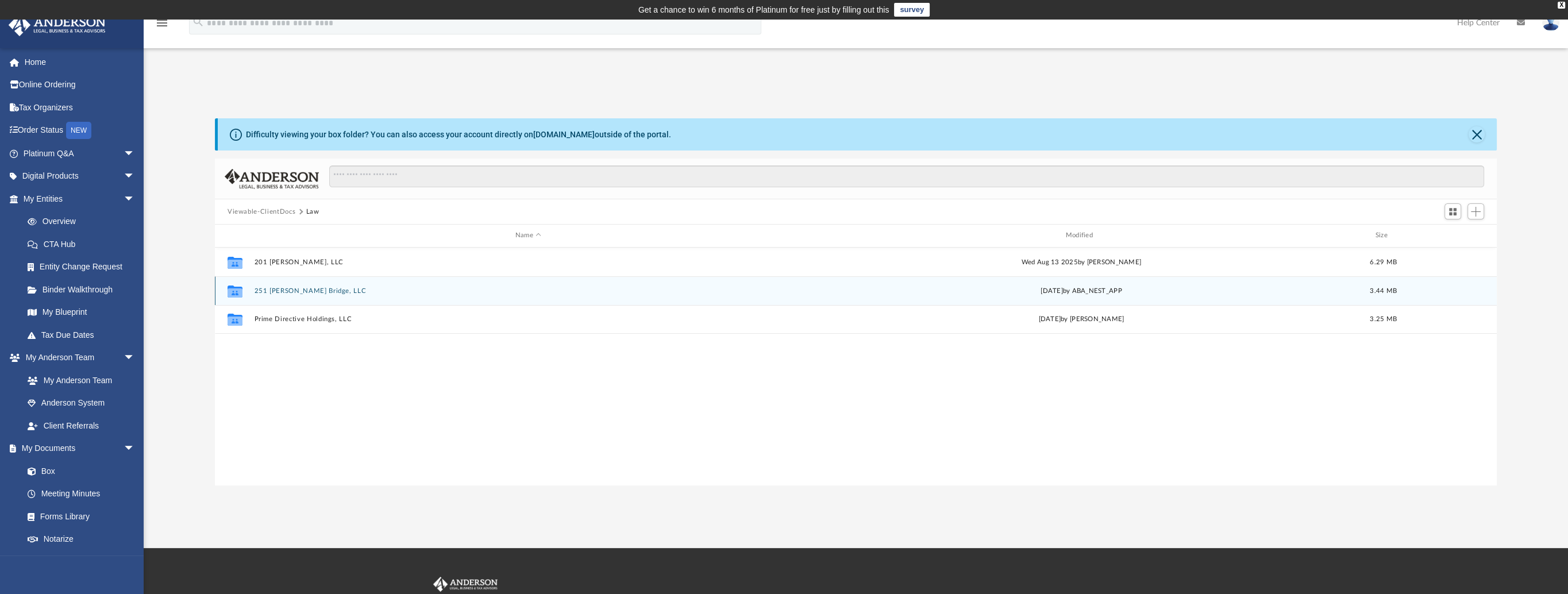
click at [292, 292] on button "251 [PERSON_NAME] Bridge, LLC" at bounding box center [528, 290] width 548 height 8
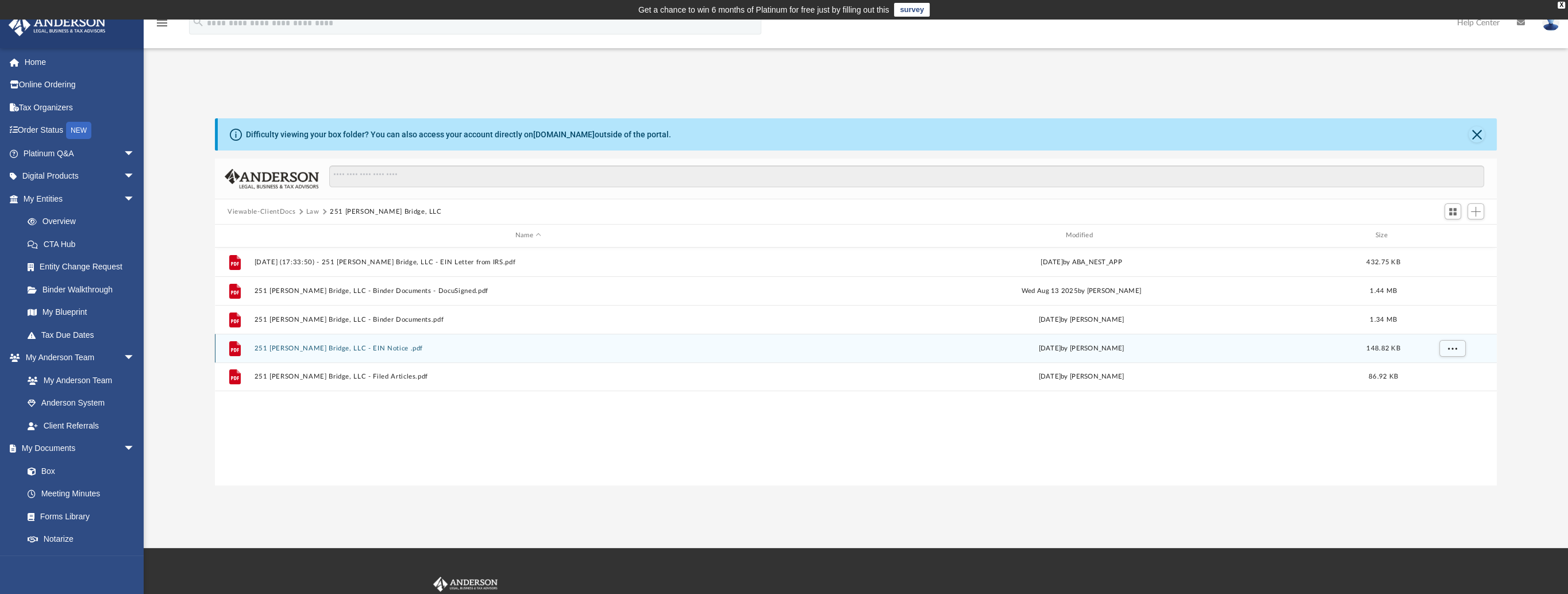
click at [352, 349] on button "251 [PERSON_NAME] Bridge, LLC - EIN Notice .pdf" at bounding box center [528, 348] width 548 height 8
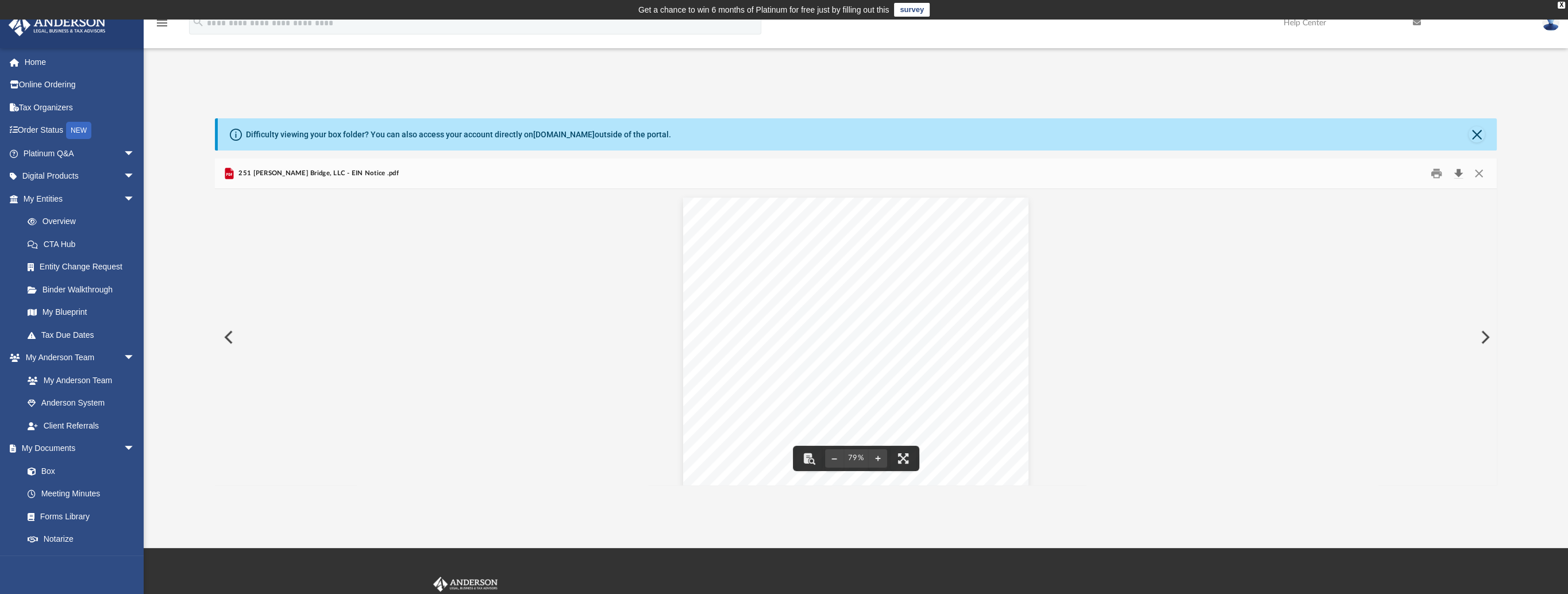
click at [1459, 174] on button "Download" at bounding box center [1458, 173] width 20 height 18
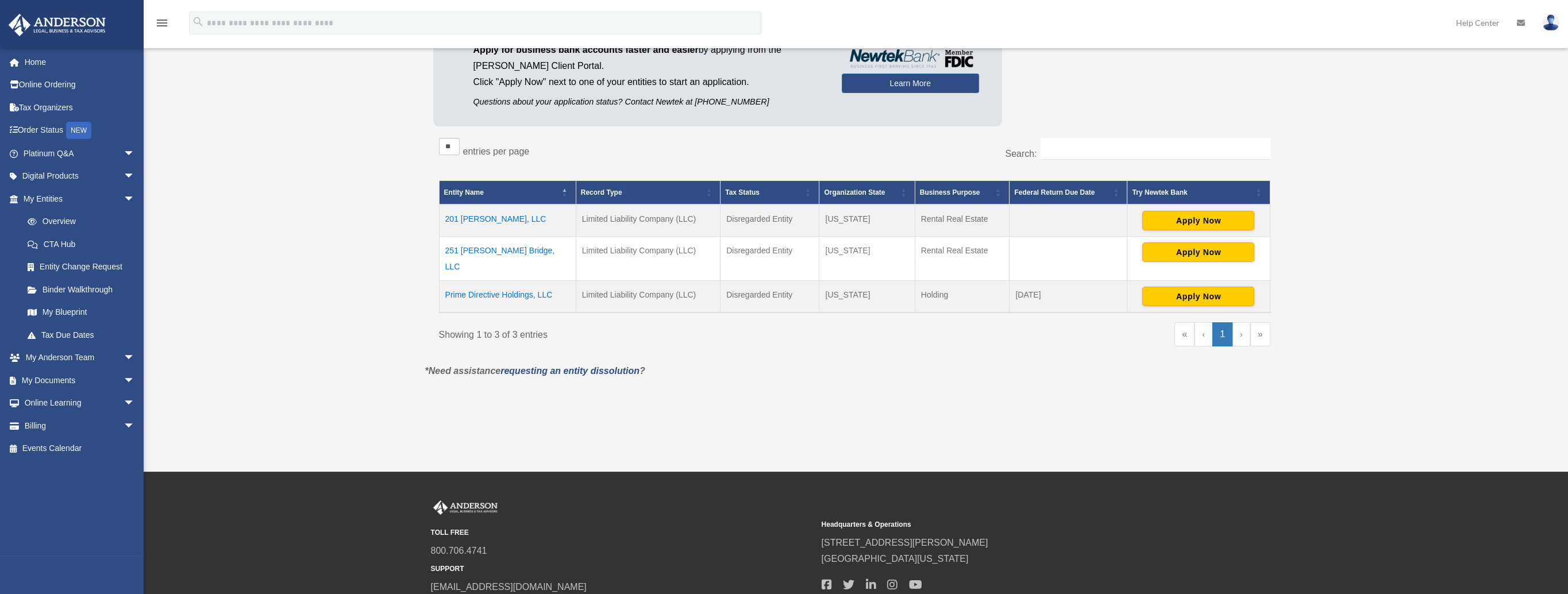
scroll to position [158, 0]
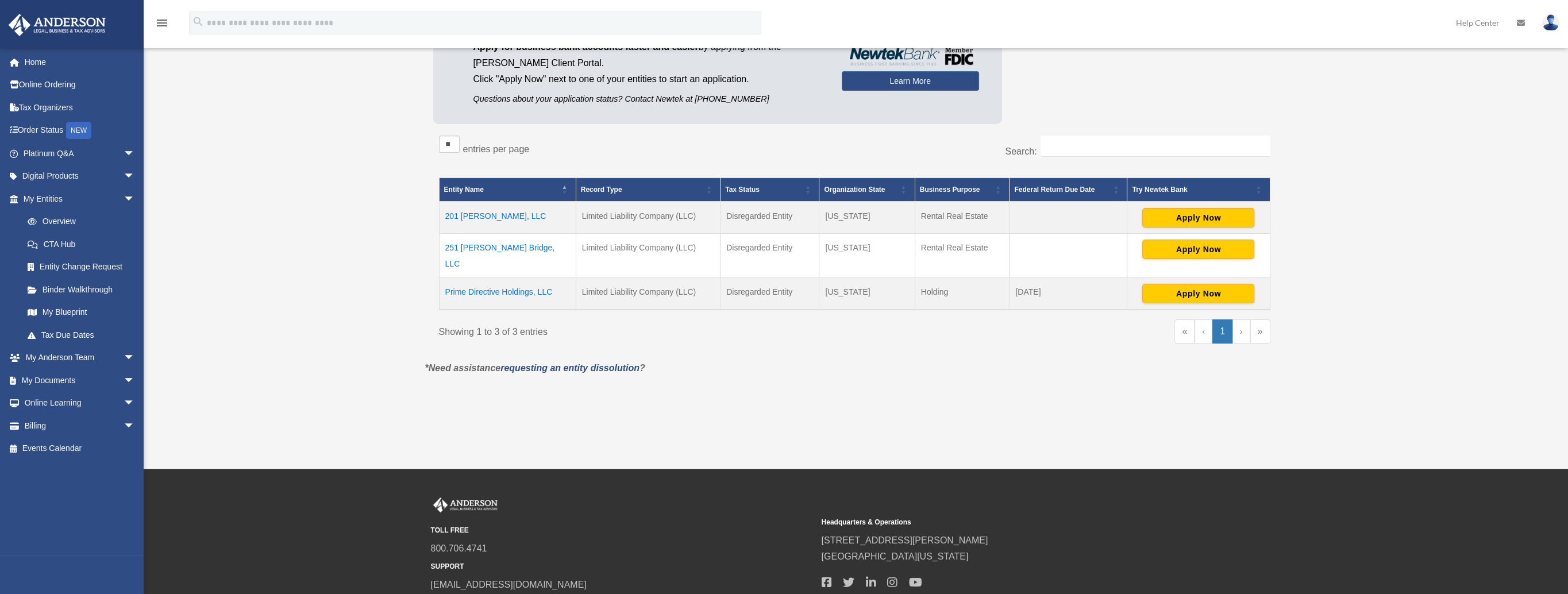
click at [514, 249] on td "251 [PERSON_NAME] Bridge, LLC" at bounding box center [507, 256] width 137 height 44
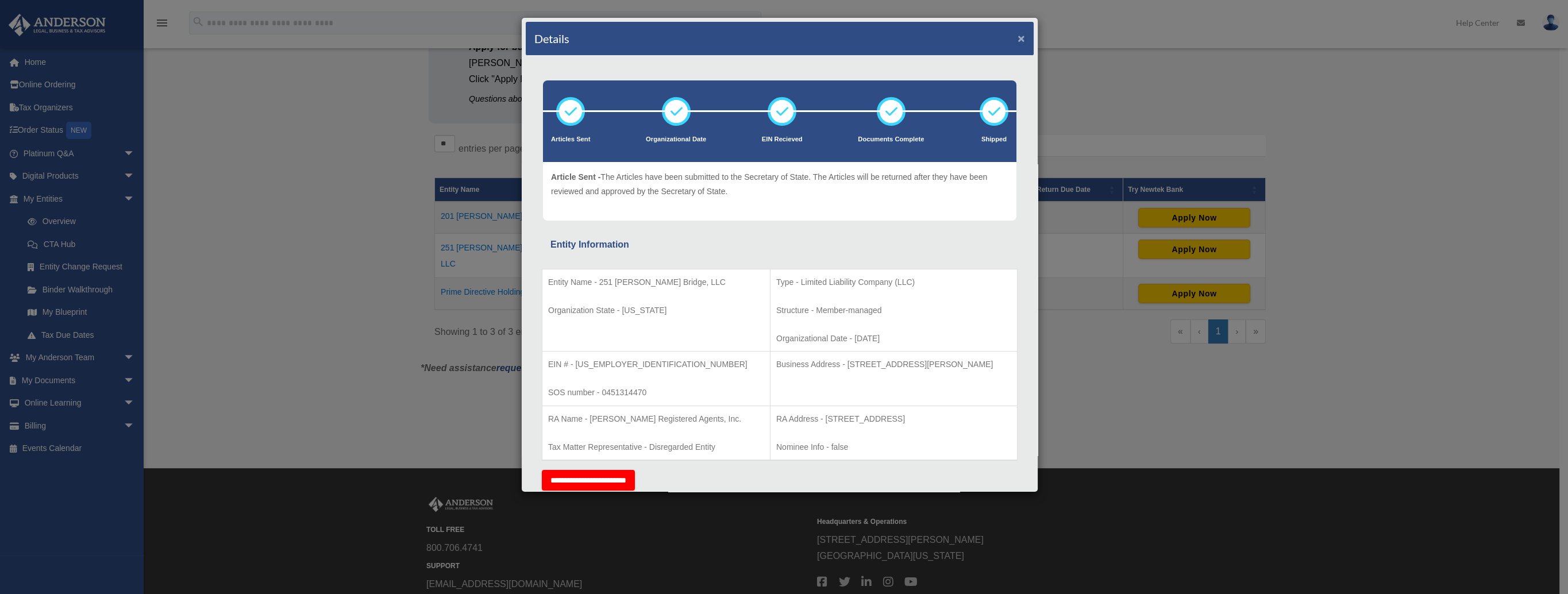
click at [1017, 38] on button "×" at bounding box center [1021, 38] width 8 height 12
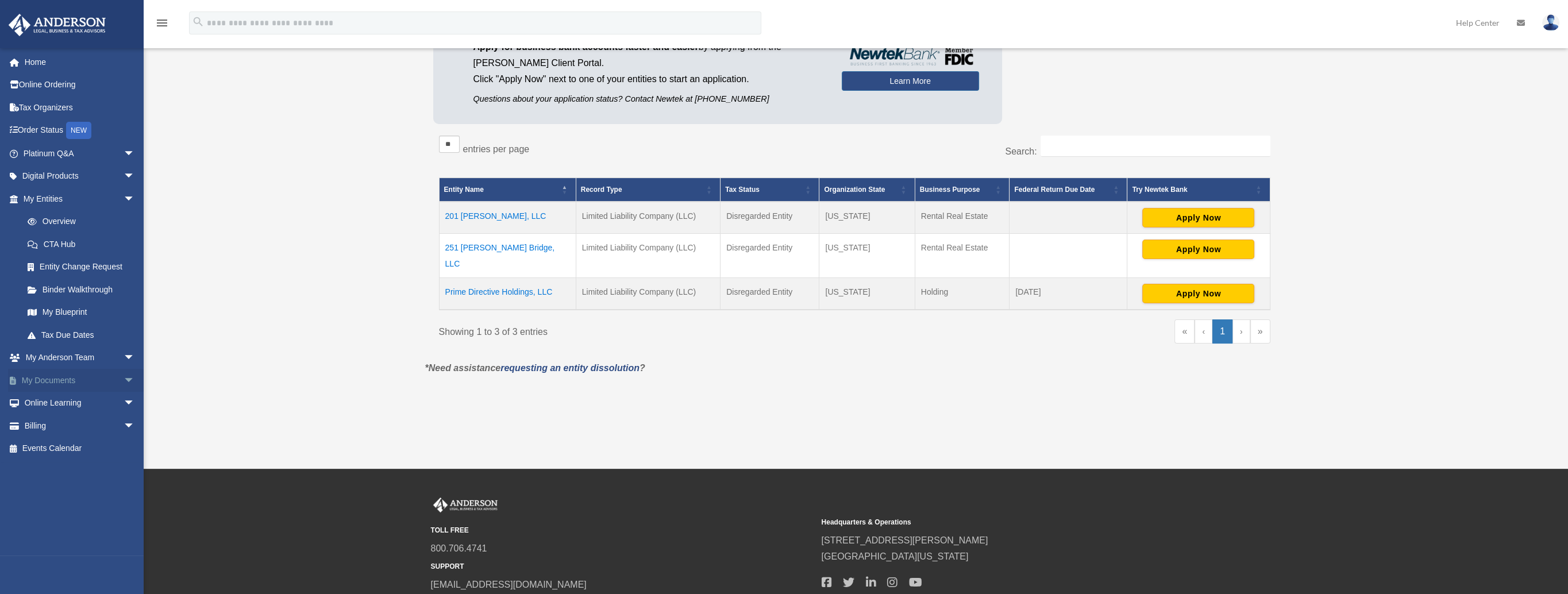
click at [124, 379] on span "arrow_drop_down" at bounding box center [135, 381] width 23 height 24
click at [65, 404] on link "Box" at bounding box center [84, 403] width 136 height 23
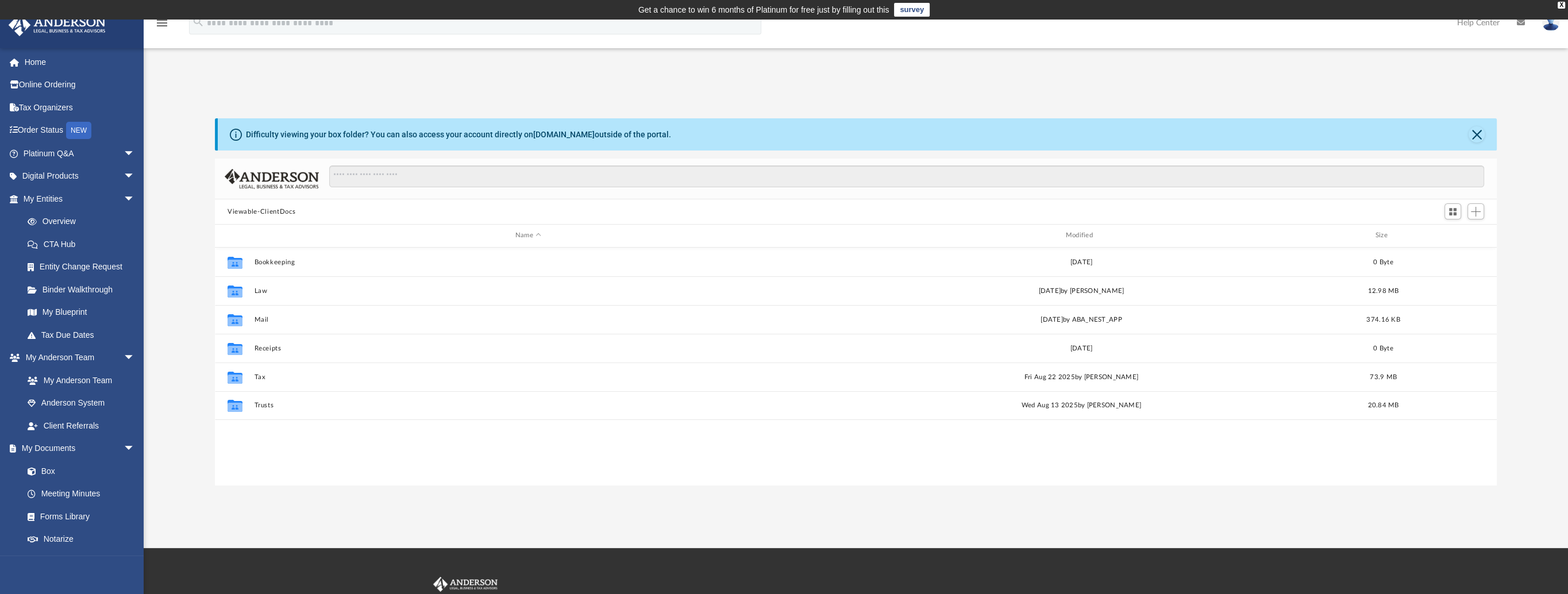
scroll to position [252, 1273]
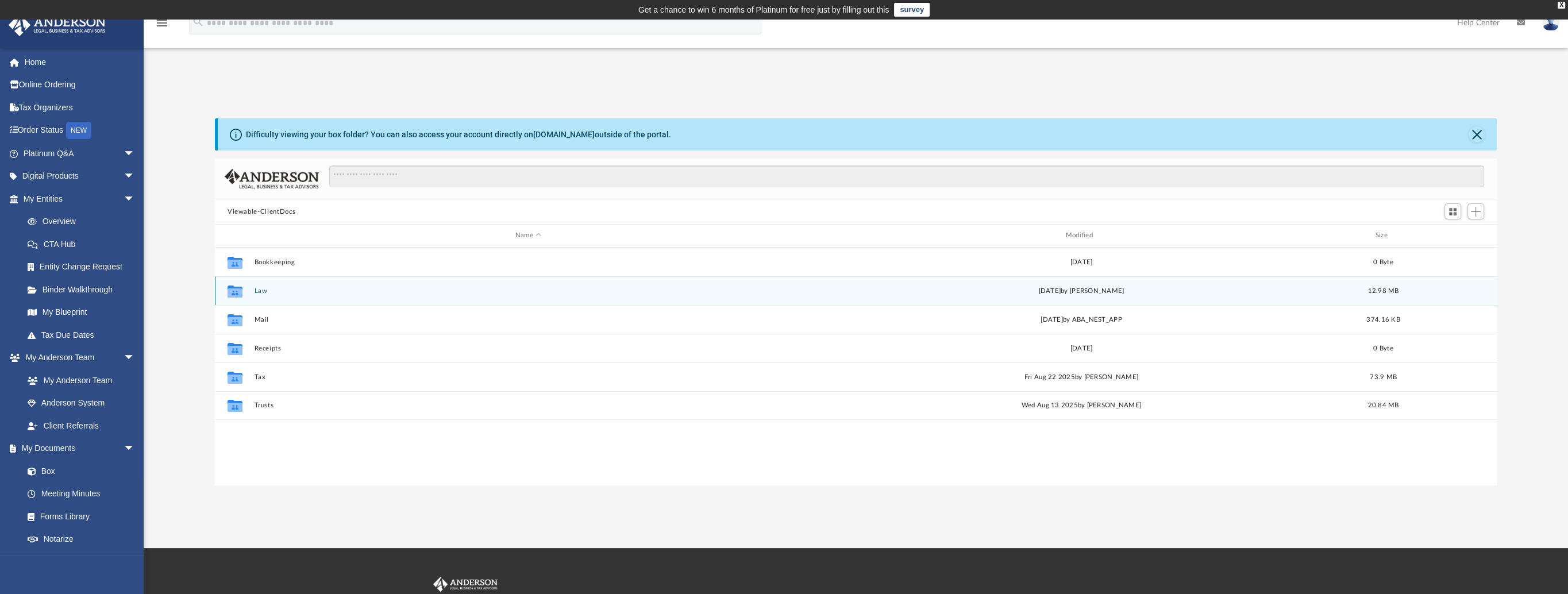
click at [258, 288] on button "Law" at bounding box center [528, 290] width 548 height 8
click at [301, 294] on div "Collaborated Folder 251 [PERSON_NAME] Bridge, LLC [DATE] by ABA_NEST_APP 3.44 MB" at bounding box center [856, 291] width 1282 height 29
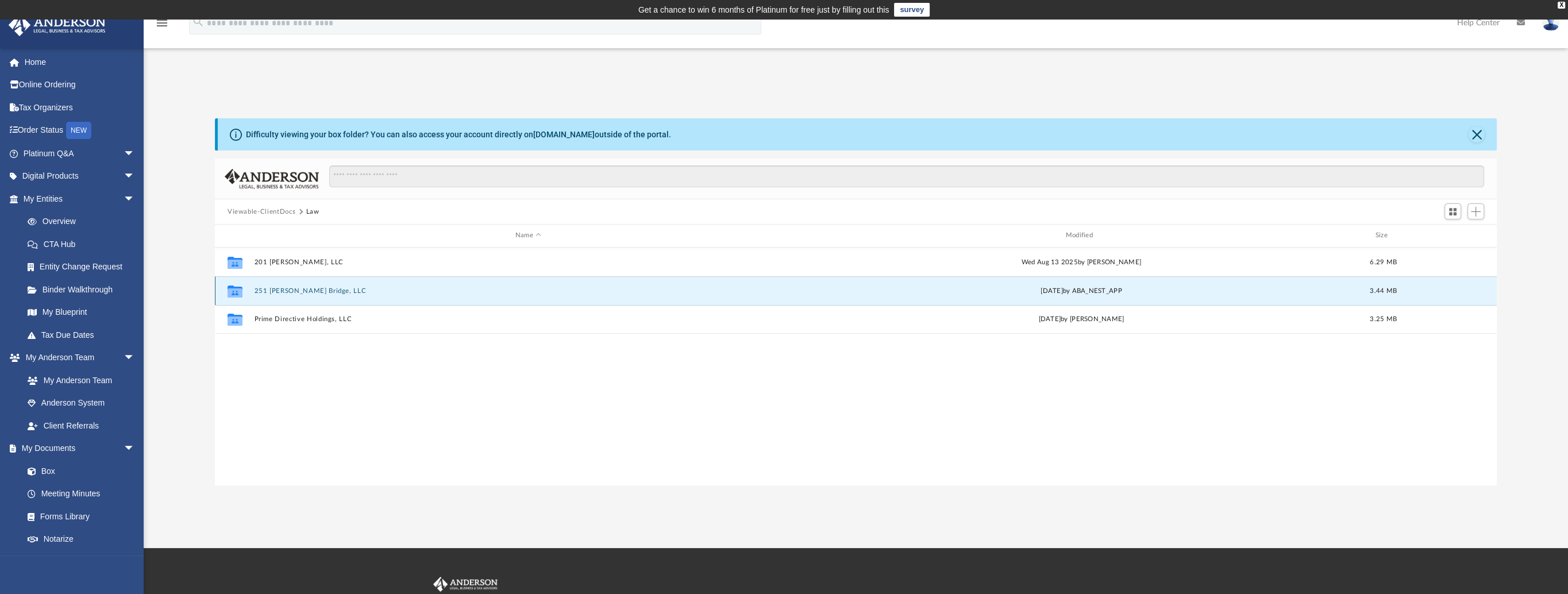
click at [303, 293] on button "251 [PERSON_NAME] Bridge, LLC" at bounding box center [528, 290] width 548 height 8
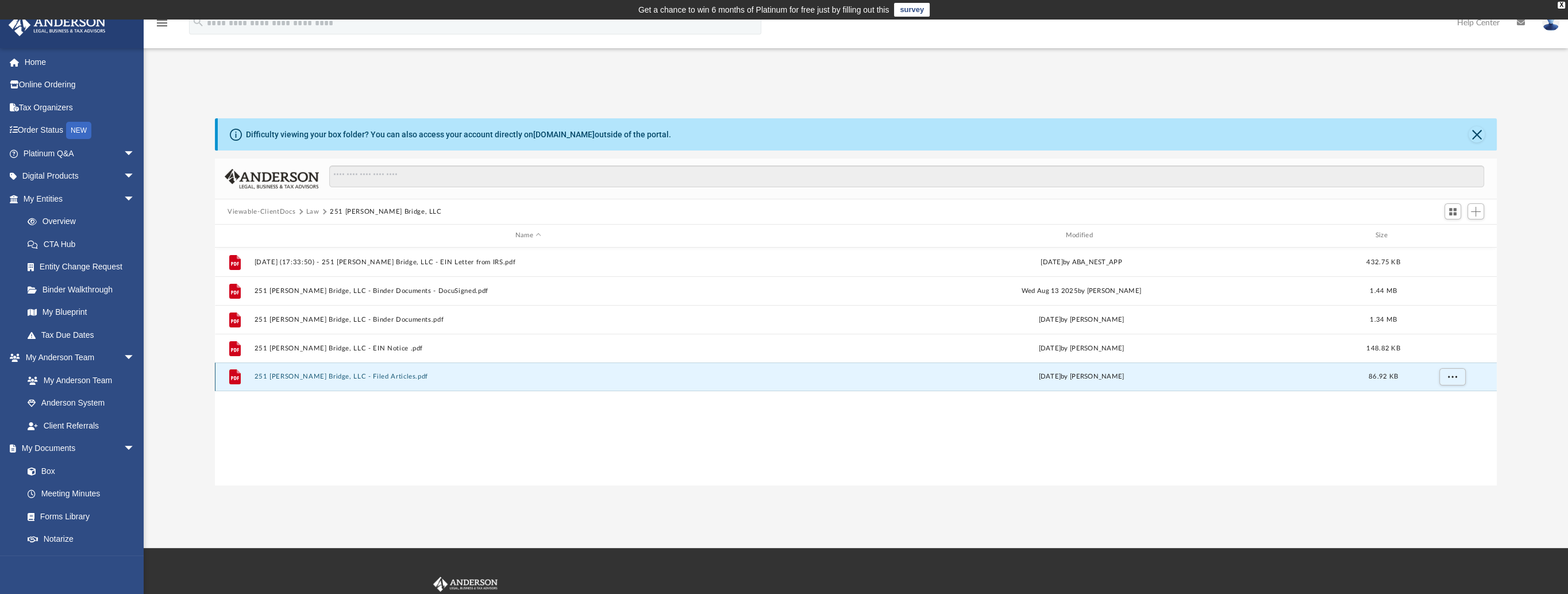
click at [375, 378] on button "251 Chambers Bridge, LLC - Filed Articles.pdf" at bounding box center [528, 376] width 548 height 8
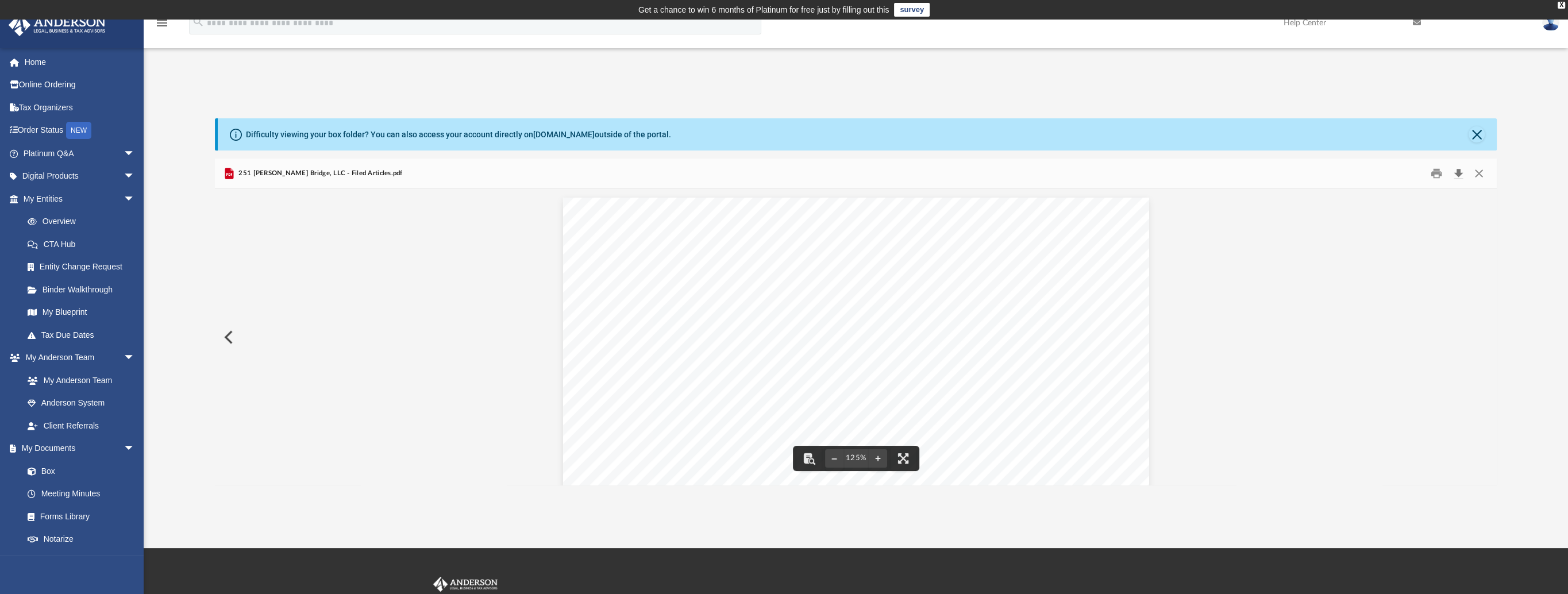
click at [1461, 174] on button "Download" at bounding box center [1458, 173] width 20 height 18
click at [60, 469] on link "Box" at bounding box center [84, 470] width 136 height 23
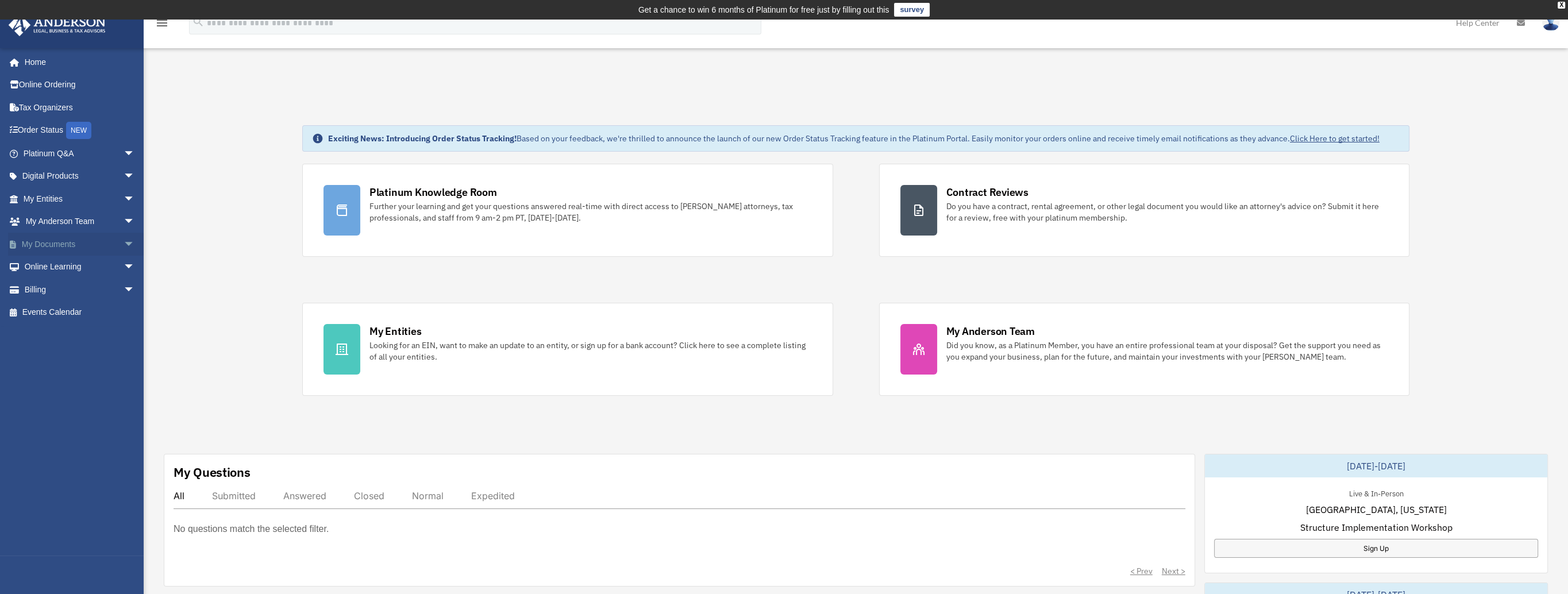
click at [124, 239] on span "arrow_drop_down" at bounding box center [135, 244] width 23 height 24
click at [56, 262] on link "Box" at bounding box center [84, 266] width 136 height 23
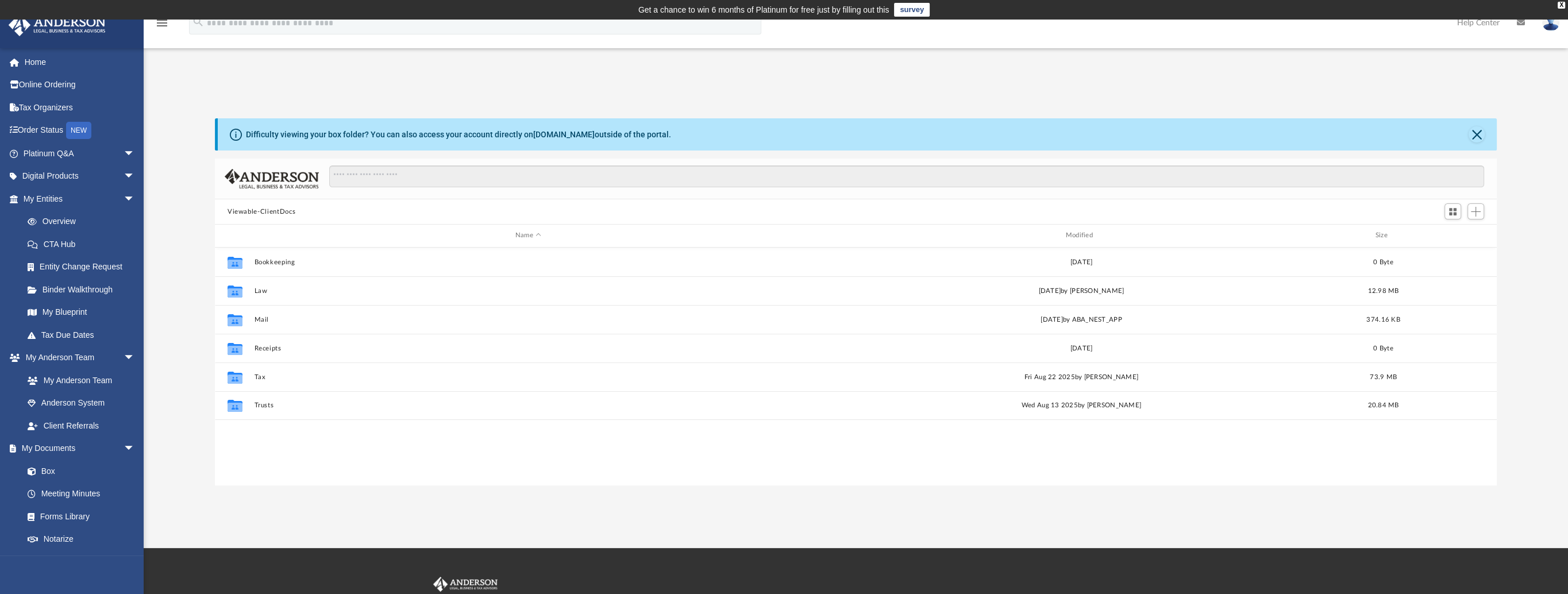
scroll to position [252, 1273]
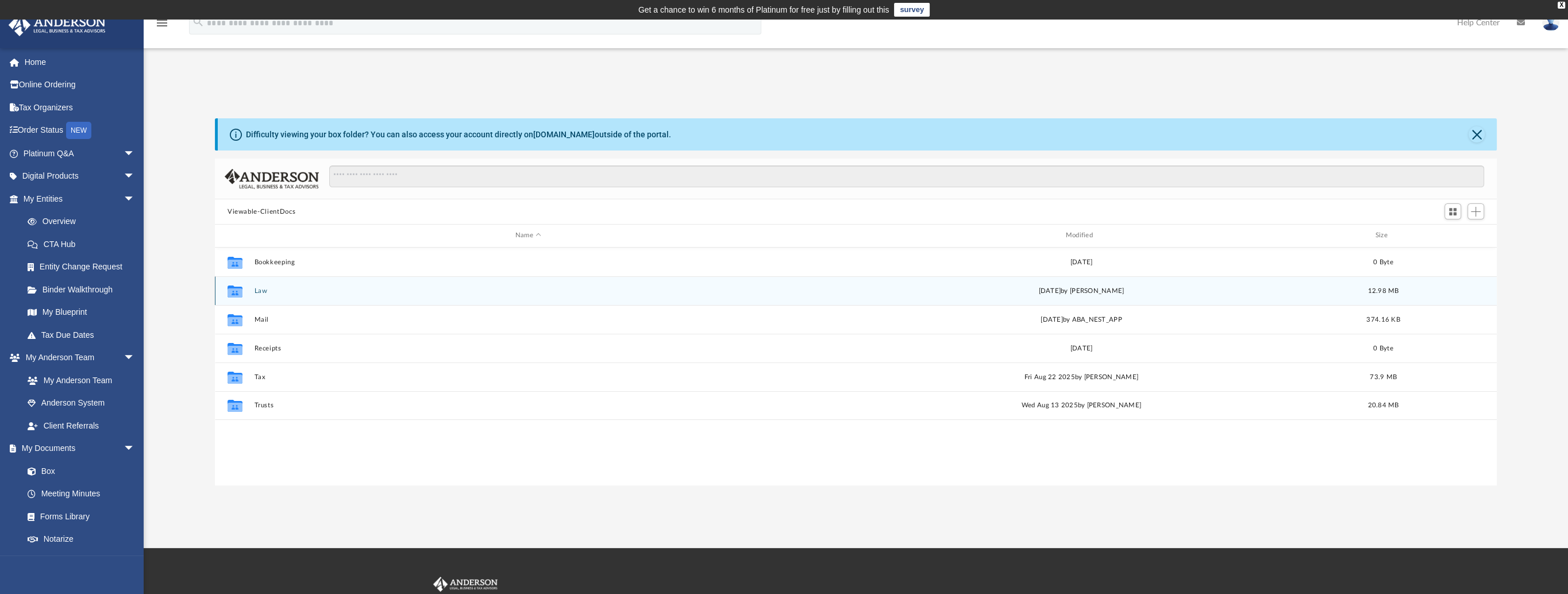
click at [262, 288] on button "Law" at bounding box center [528, 290] width 548 height 8
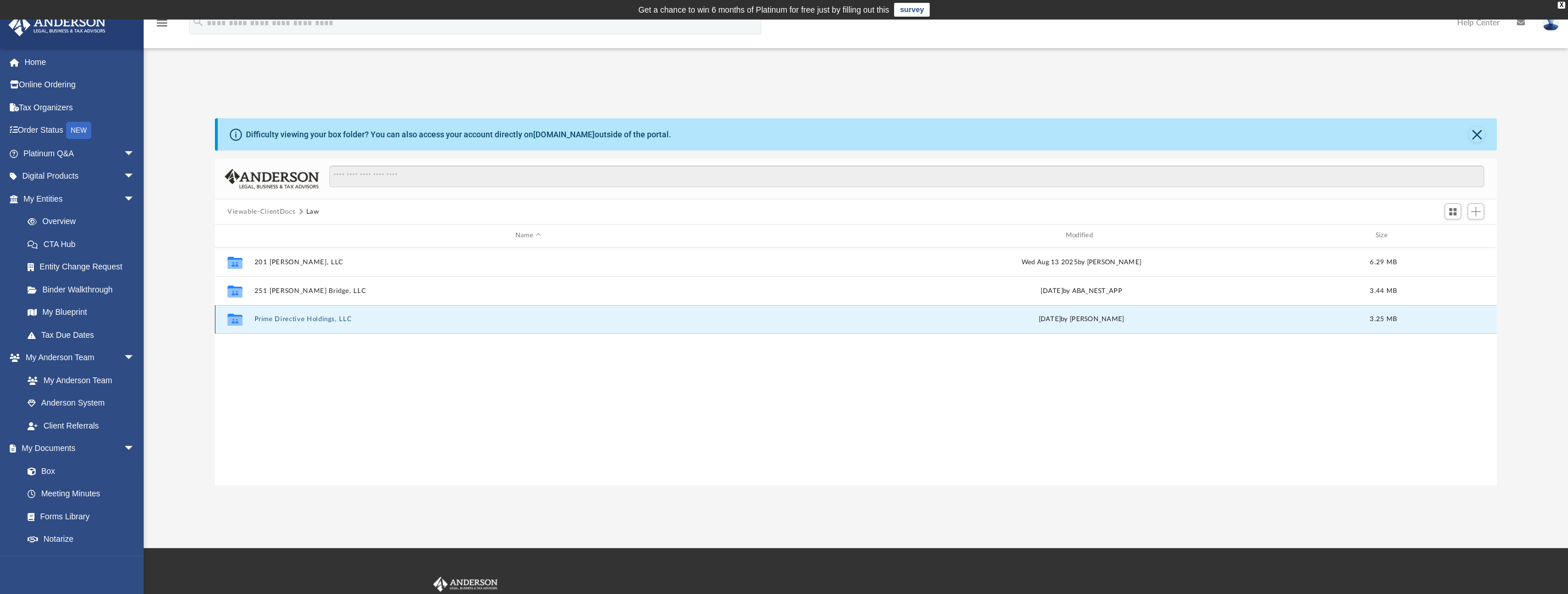
click at [278, 317] on button "Prime Directive Holdings, LLC" at bounding box center [528, 318] width 548 height 8
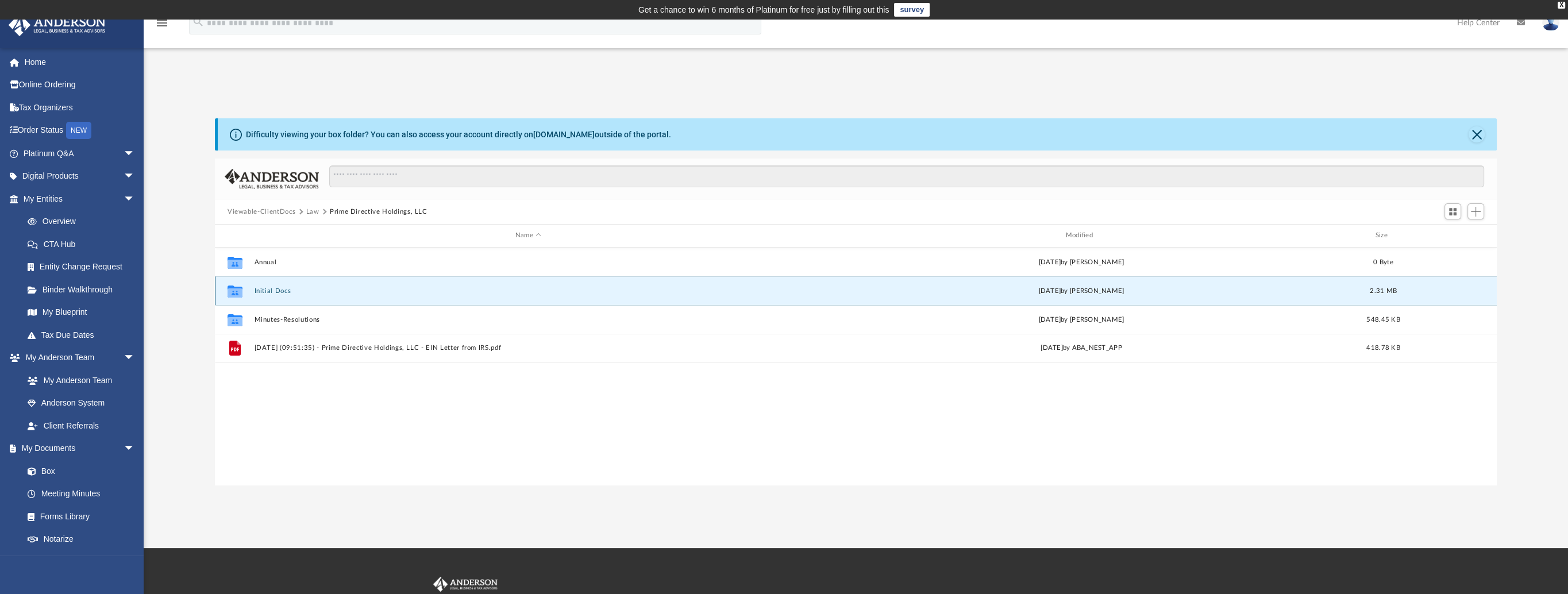
click at [275, 288] on button "Initial Docs" at bounding box center [528, 290] width 548 height 8
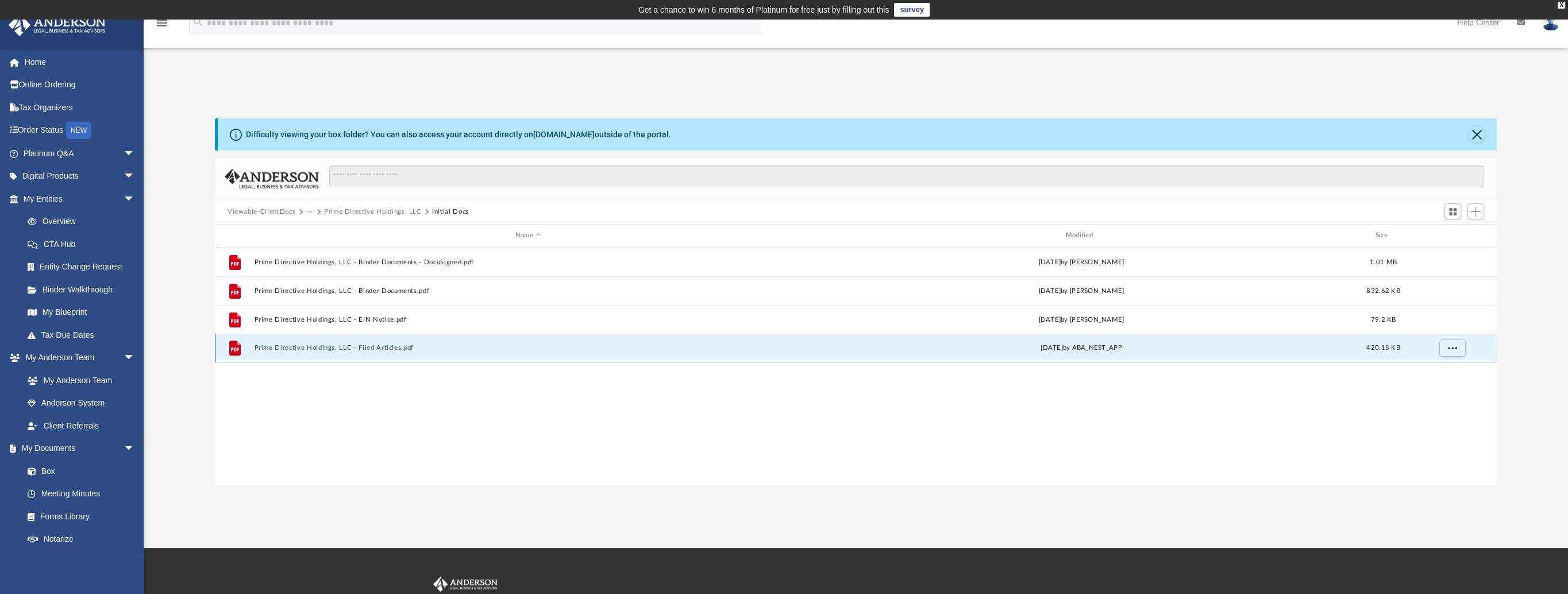
click at [326, 346] on button "Prime Directive Holdings, LLC - Filed Articles.pdf" at bounding box center [528, 347] width 548 height 8
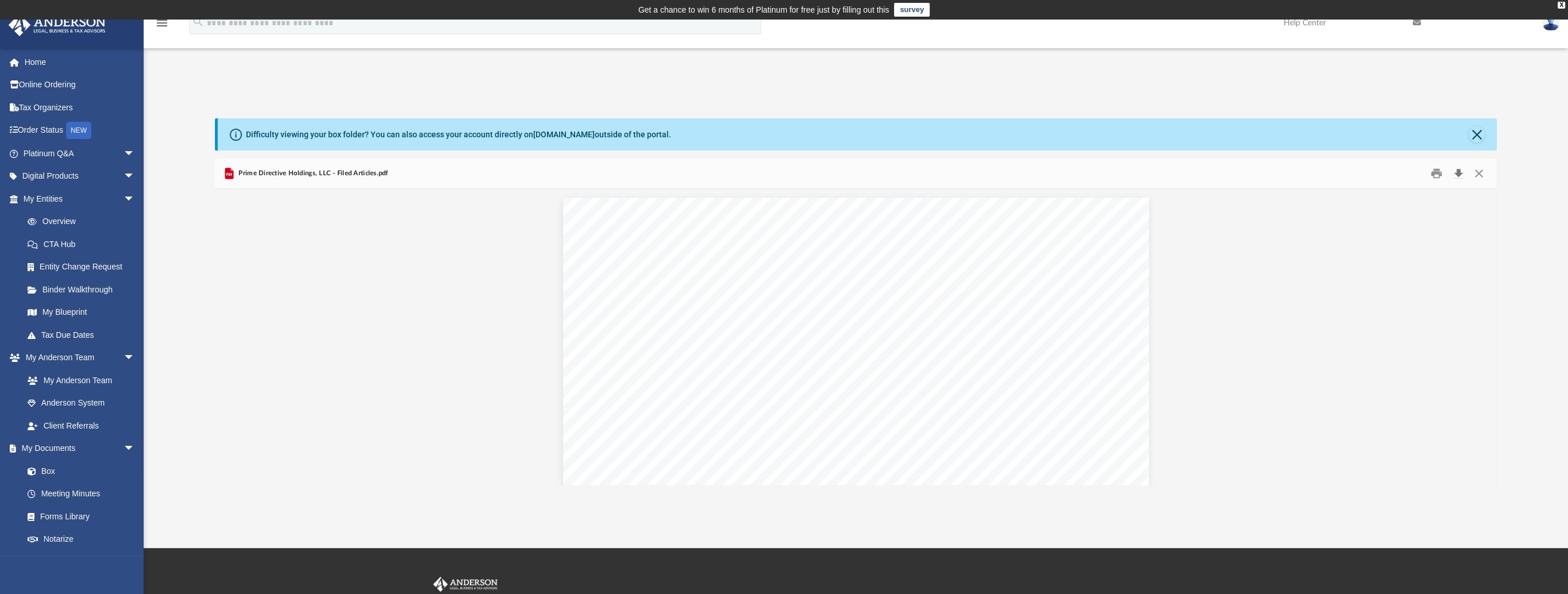
click at [1457, 176] on button "Download" at bounding box center [1458, 173] width 20 height 18
click at [1479, 171] on button "Close" at bounding box center [1479, 173] width 20 height 18
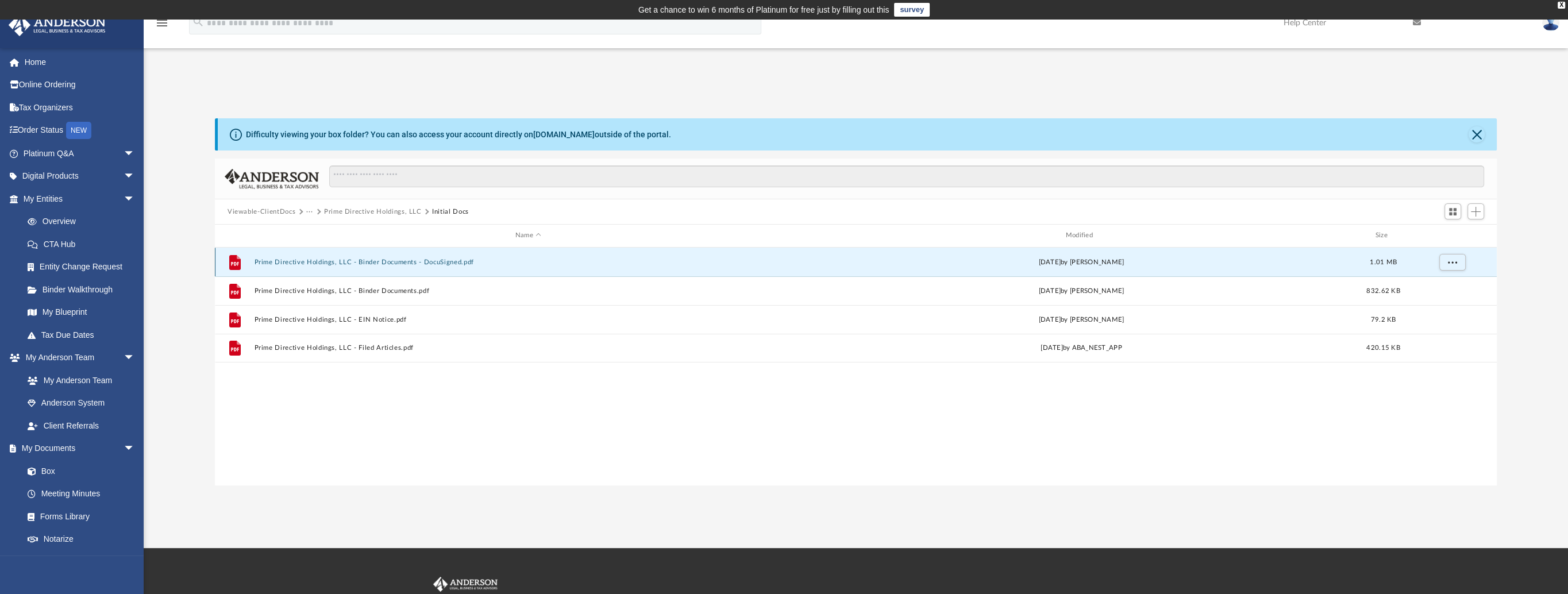
click at [436, 264] on button "Prime Directive Holdings, LLC - Binder Documents - DocuSigned.pdf" at bounding box center [528, 262] width 548 height 8
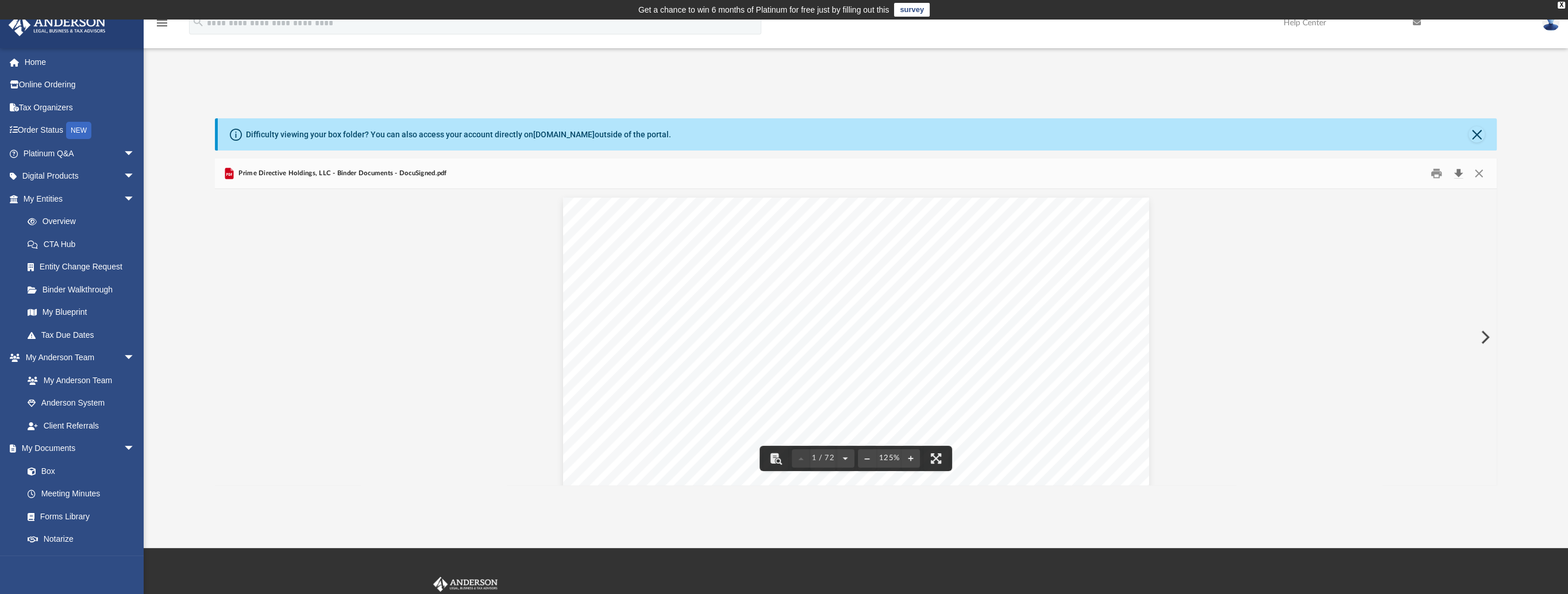
click at [1462, 175] on button "Download" at bounding box center [1458, 173] width 20 height 18
click at [1480, 174] on button "Close" at bounding box center [1479, 173] width 20 height 18
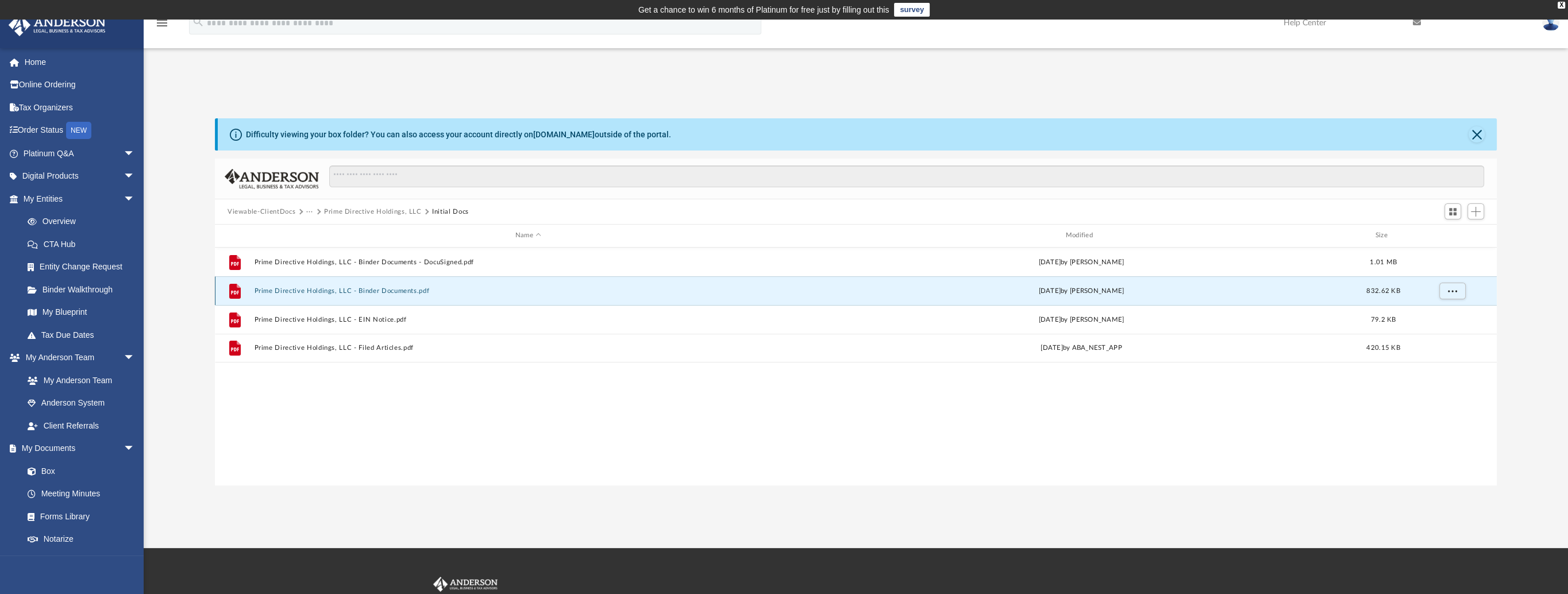
click at [405, 287] on button "Prime Directive Holdings, LLC - Binder Documents.pdf" at bounding box center [528, 290] width 548 height 8
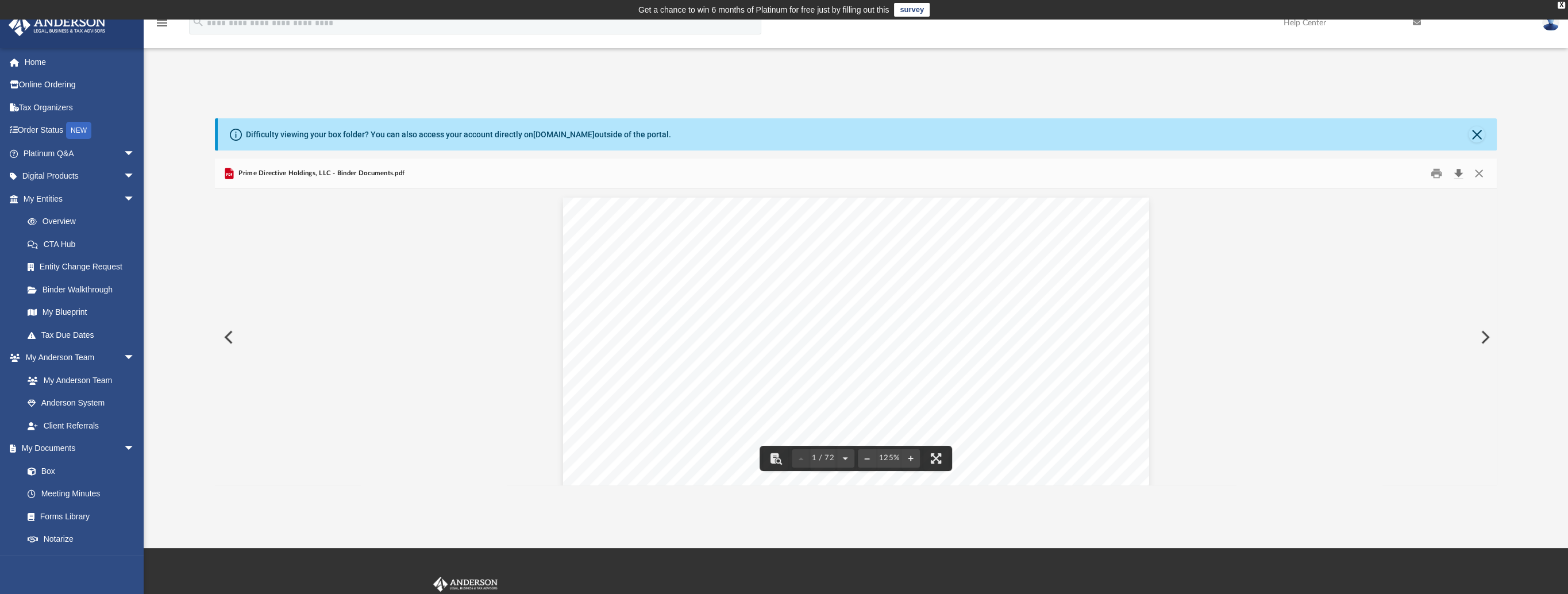
click at [1464, 176] on button "Download" at bounding box center [1458, 173] width 20 height 18
click at [1476, 175] on button "Close" at bounding box center [1479, 173] width 20 height 18
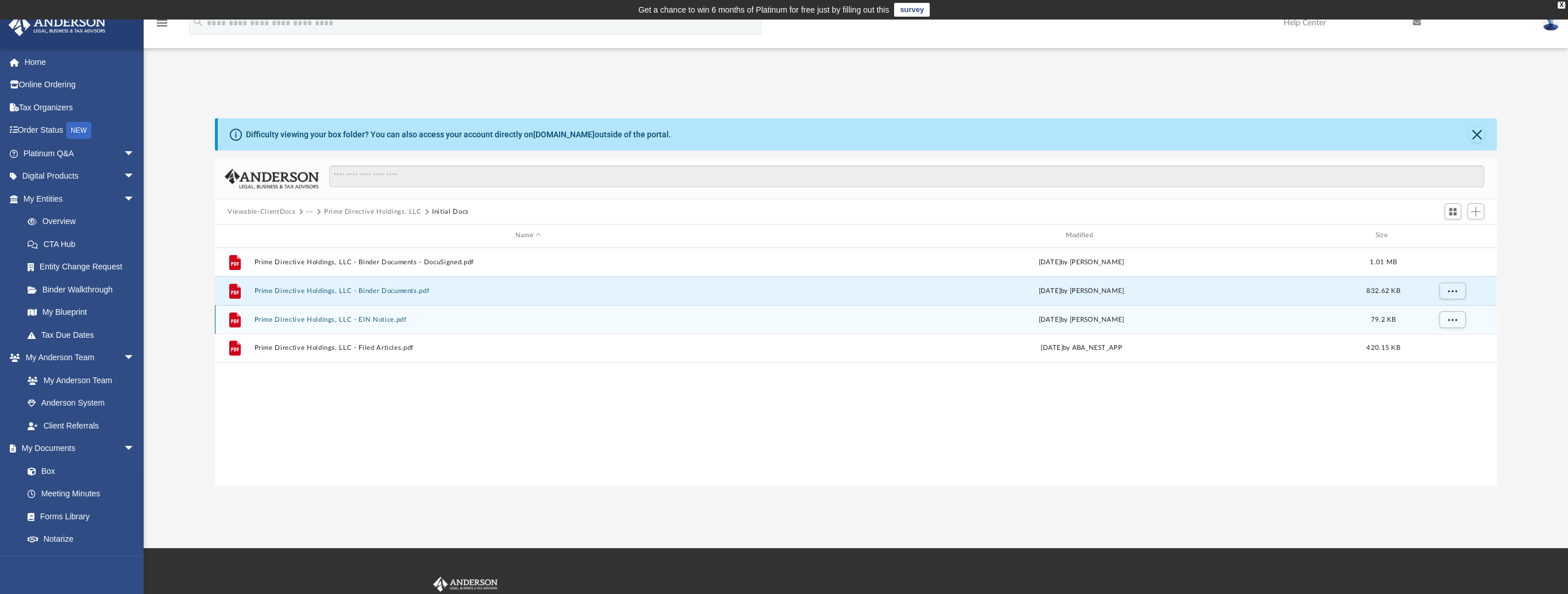
click at [389, 323] on div "File Prime Directive Holdings, LLC - EIN Notice.pdf Mon Jul 7 2025 by Skye Love…" at bounding box center [856, 319] width 1282 height 29
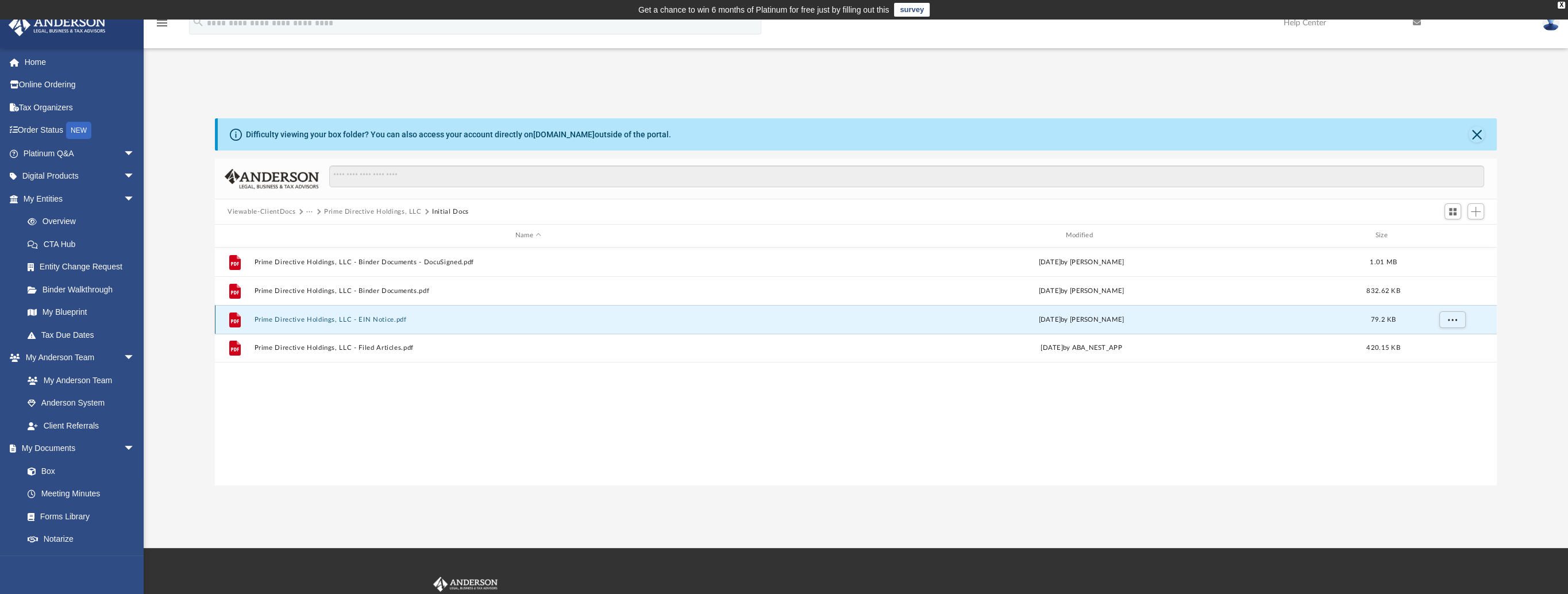
click at [1086, 322] on div "Mon Jul 7 2025 by Skye Lovelace" at bounding box center [1081, 319] width 548 height 10
click at [371, 321] on button "Prime Directive Holdings, LLC - EIN Notice.pdf" at bounding box center [528, 319] width 548 height 8
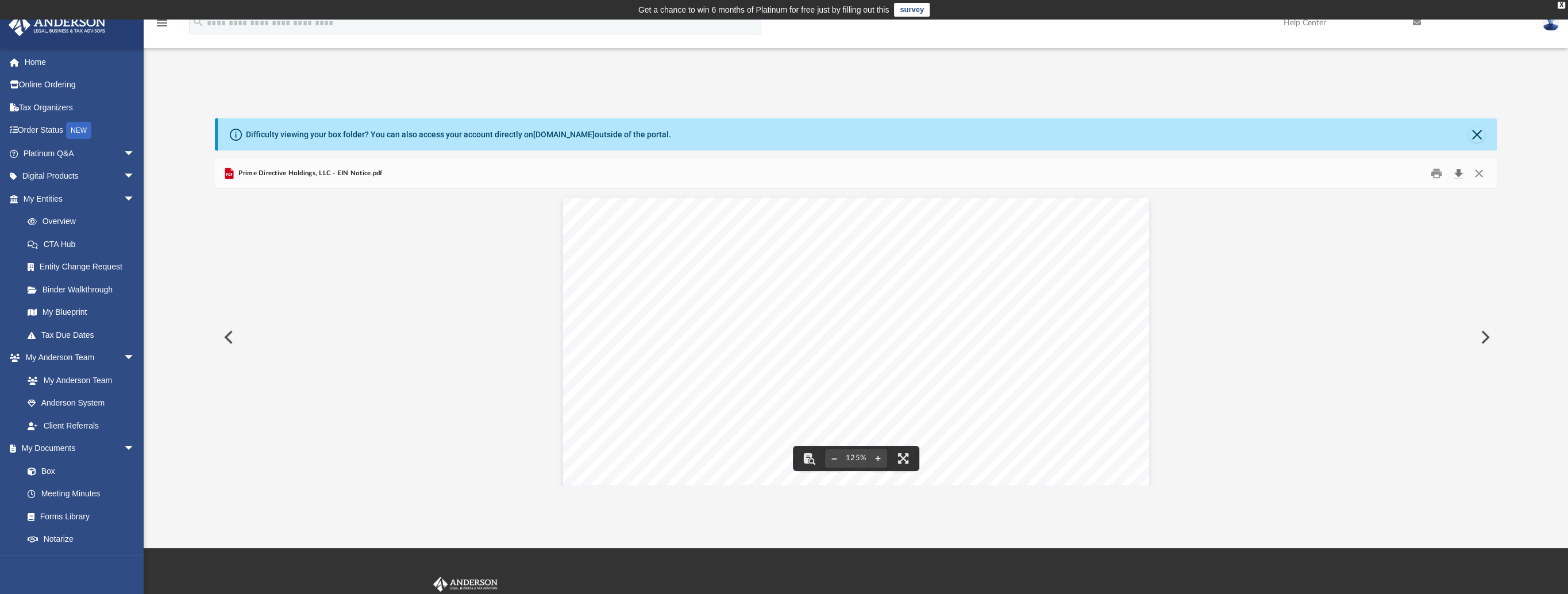
click at [1460, 176] on button "Download" at bounding box center [1458, 173] width 20 height 18
click at [481, 318] on div "Document Viewer" at bounding box center [856, 576] width 1282 height 775
click at [1480, 176] on button "Close" at bounding box center [1479, 173] width 20 height 18
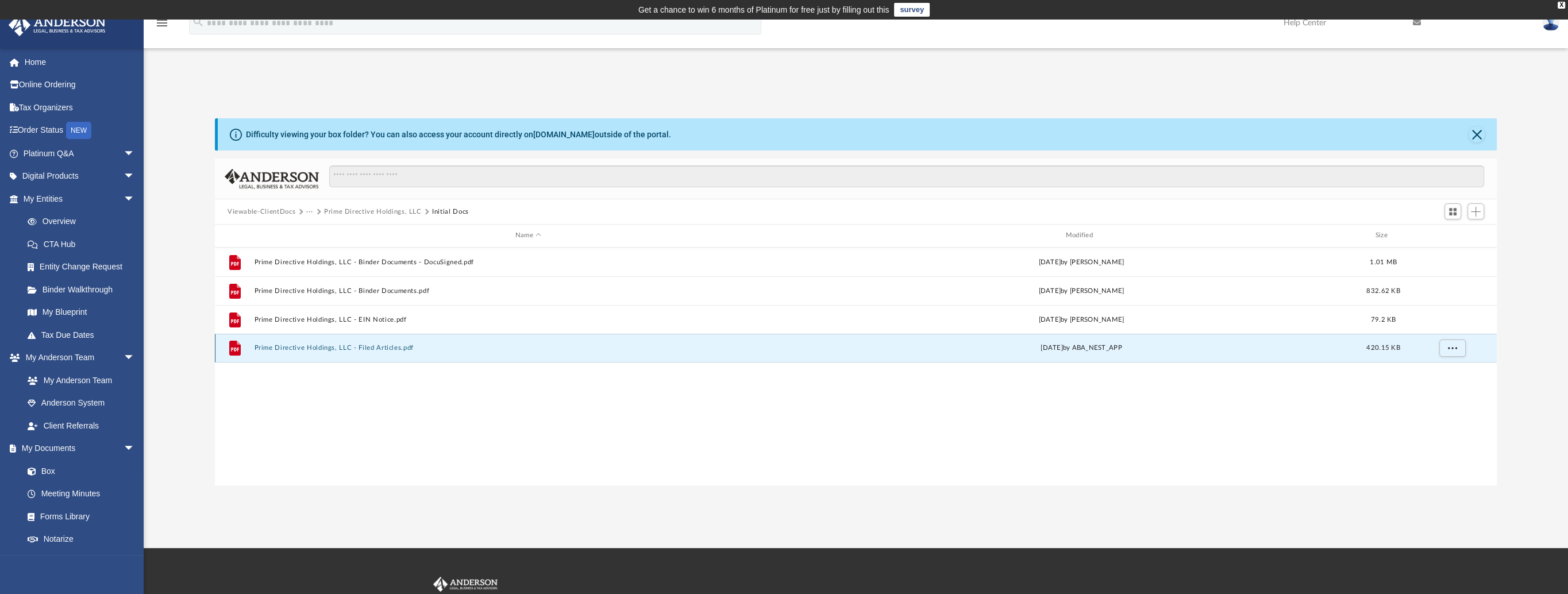
click at [387, 346] on button "Prime Directive Holdings, LLC - Filed Articles.pdf" at bounding box center [528, 347] width 548 height 8
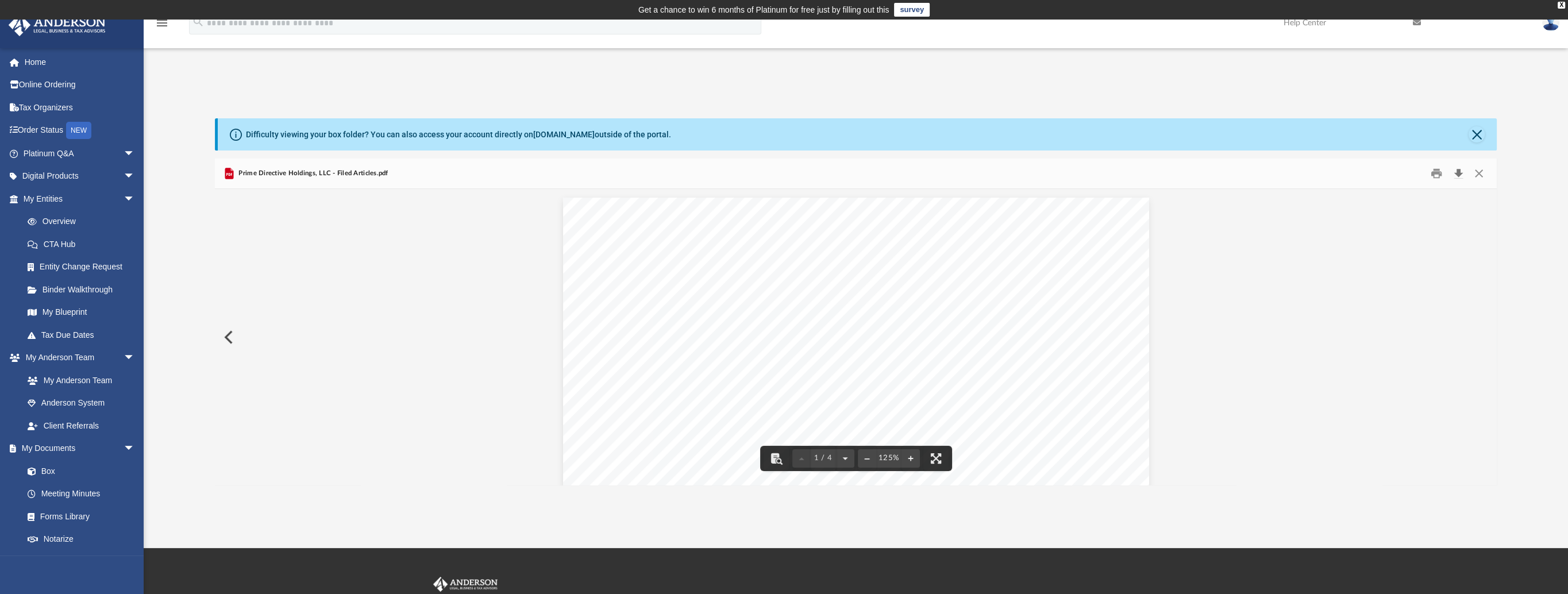
click at [1460, 175] on button "Download" at bounding box center [1458, 173] width 20 height 18
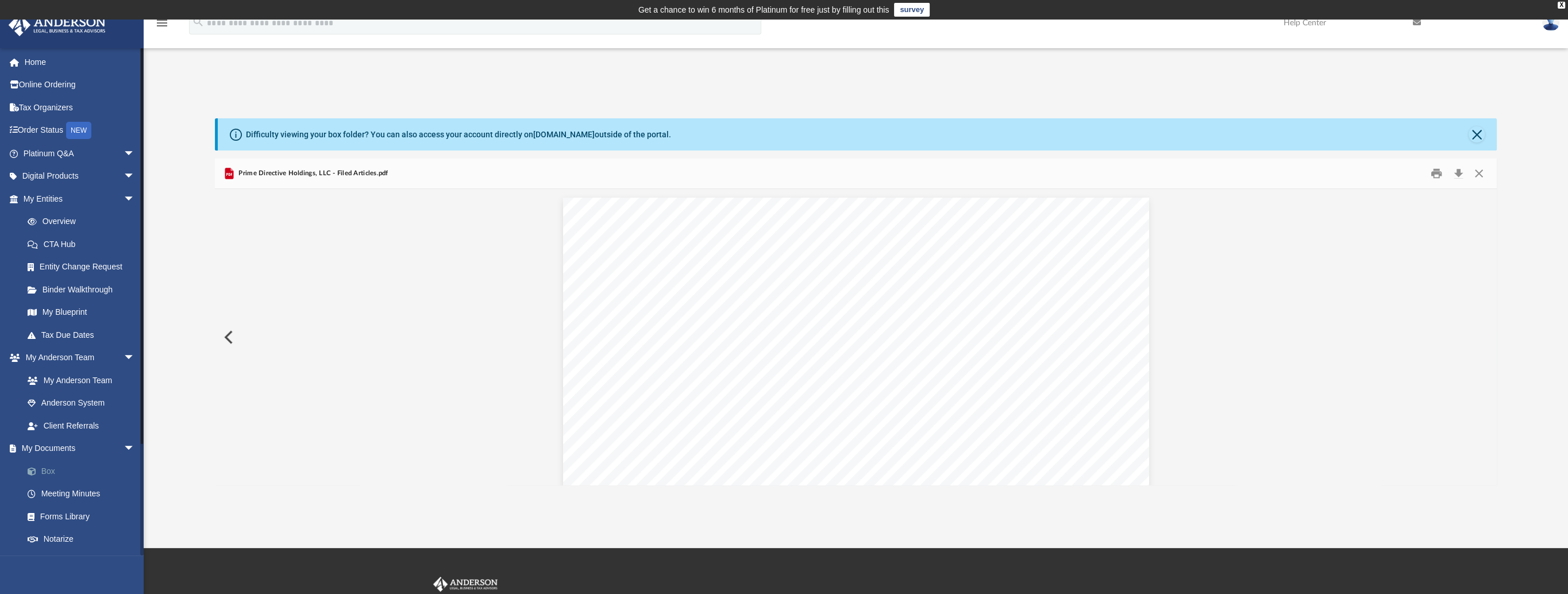
click at [46, 471] on link "Box" at bounding box center [84, 470] width 136 height 23
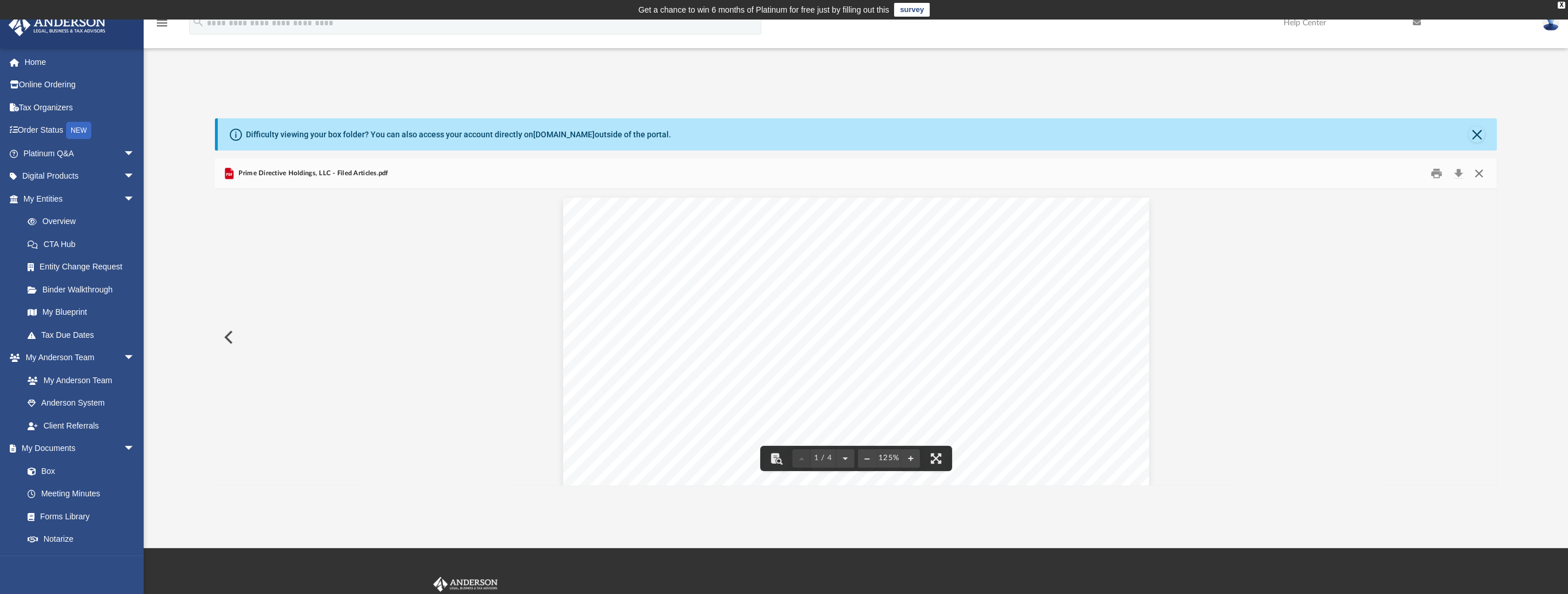
click at [1477, 173] on button "Close" at bounding box center [1479, 173] width 20 height 18
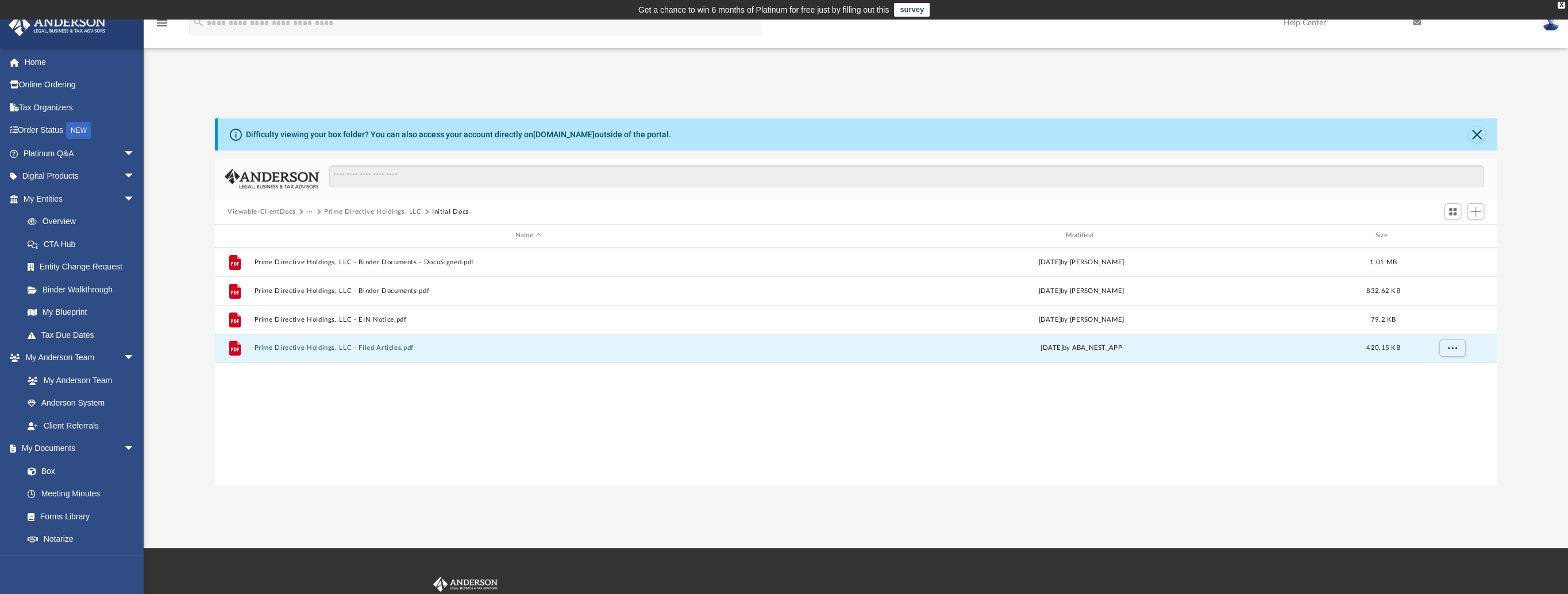
click at [453, 210] on button "Initial Docs" at bounding box center [450, 212] width 37 height 10
click at [396, 208] on button "Prime Directive Holdings, LLC" at bounding box center [372, 212] width 97 height 10
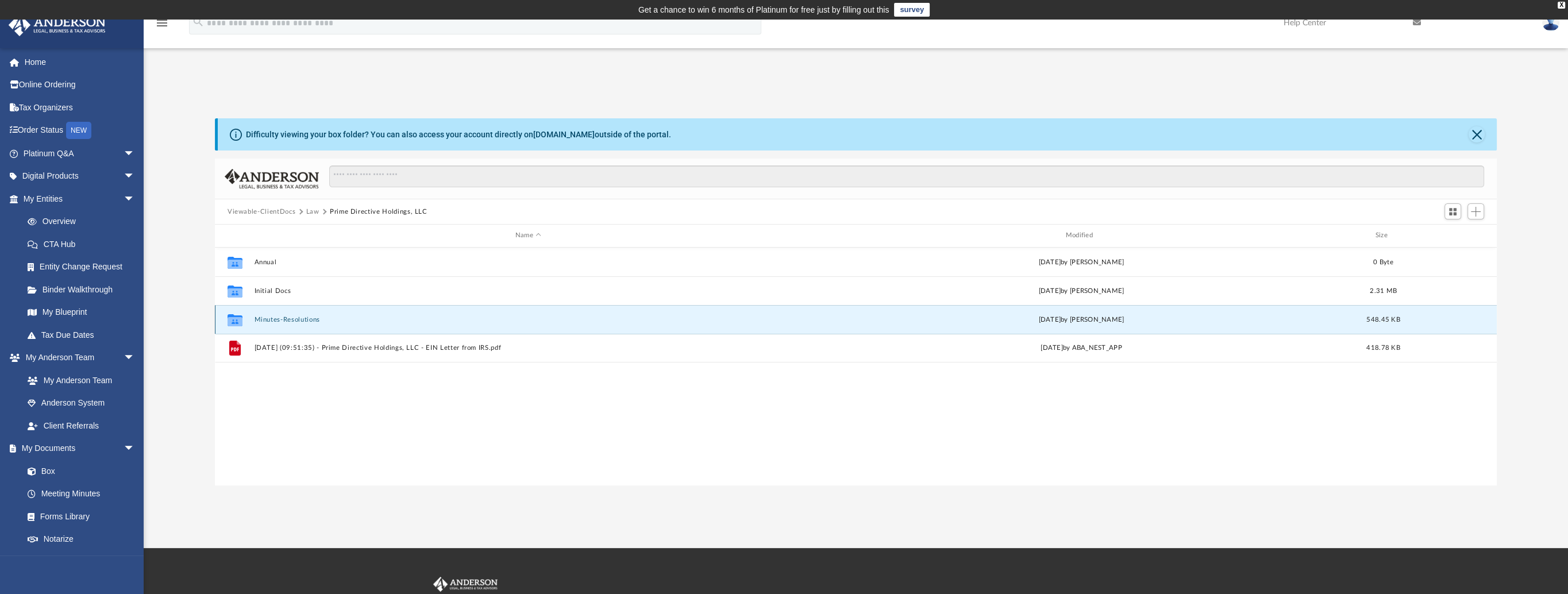
click at [314, 318] on button "Minutes-Resolutions" at bounding box center [528, 319] width 548 height 8
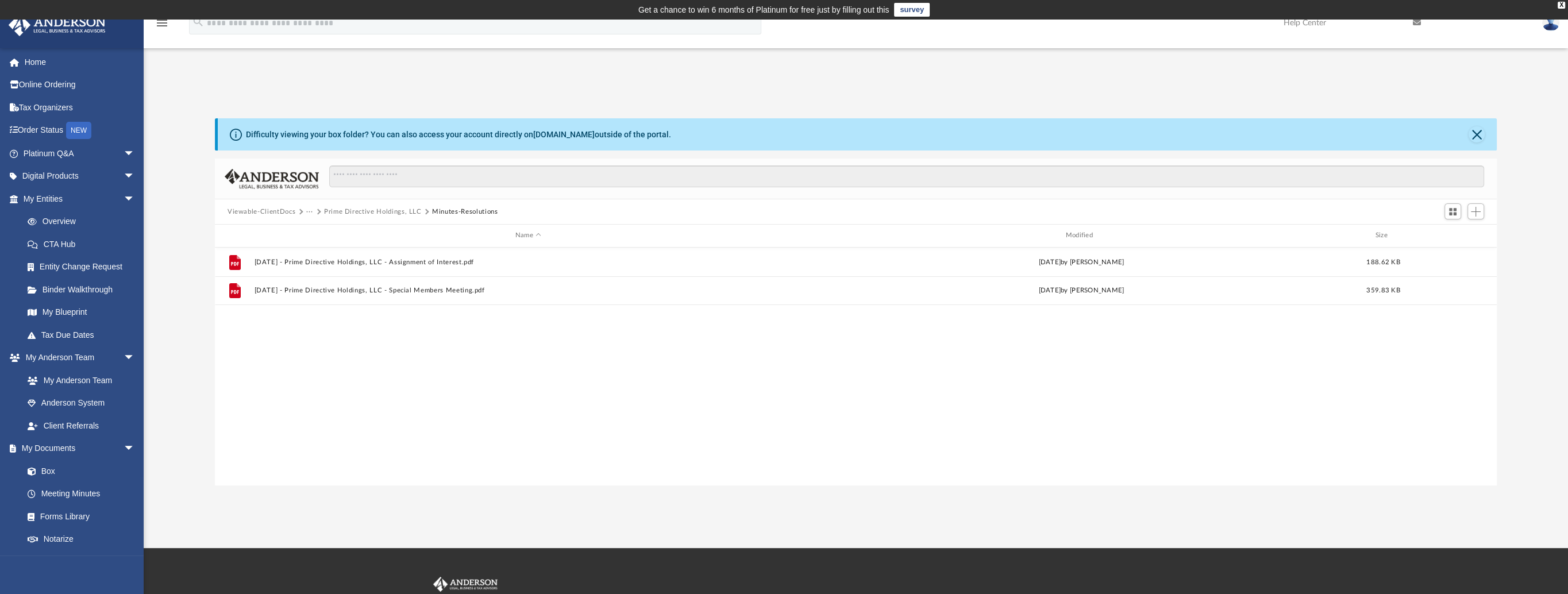
click at [355, 212] on button "Prime Directive Holdings, LLC" at bounding box center [372, 212] width 97 height 10
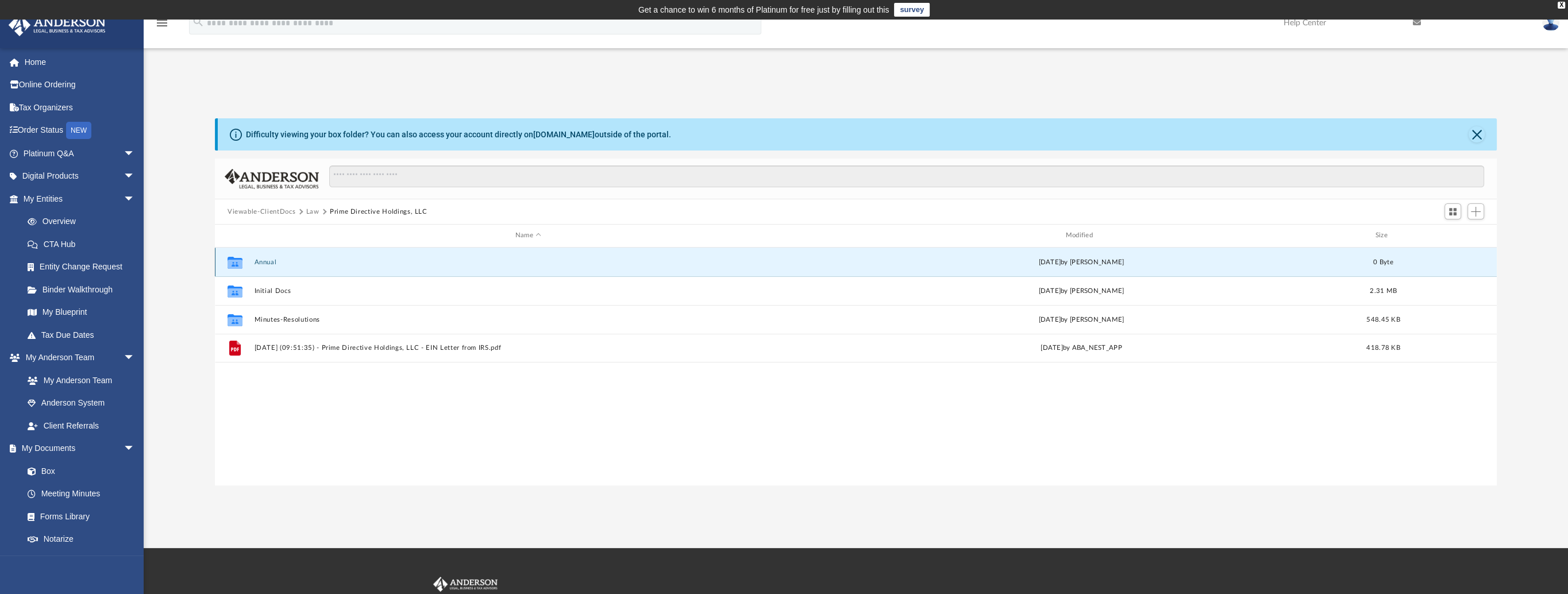
click at [262, 259] on button "Annual" at bounding box center [528, 262] width 548 height 8
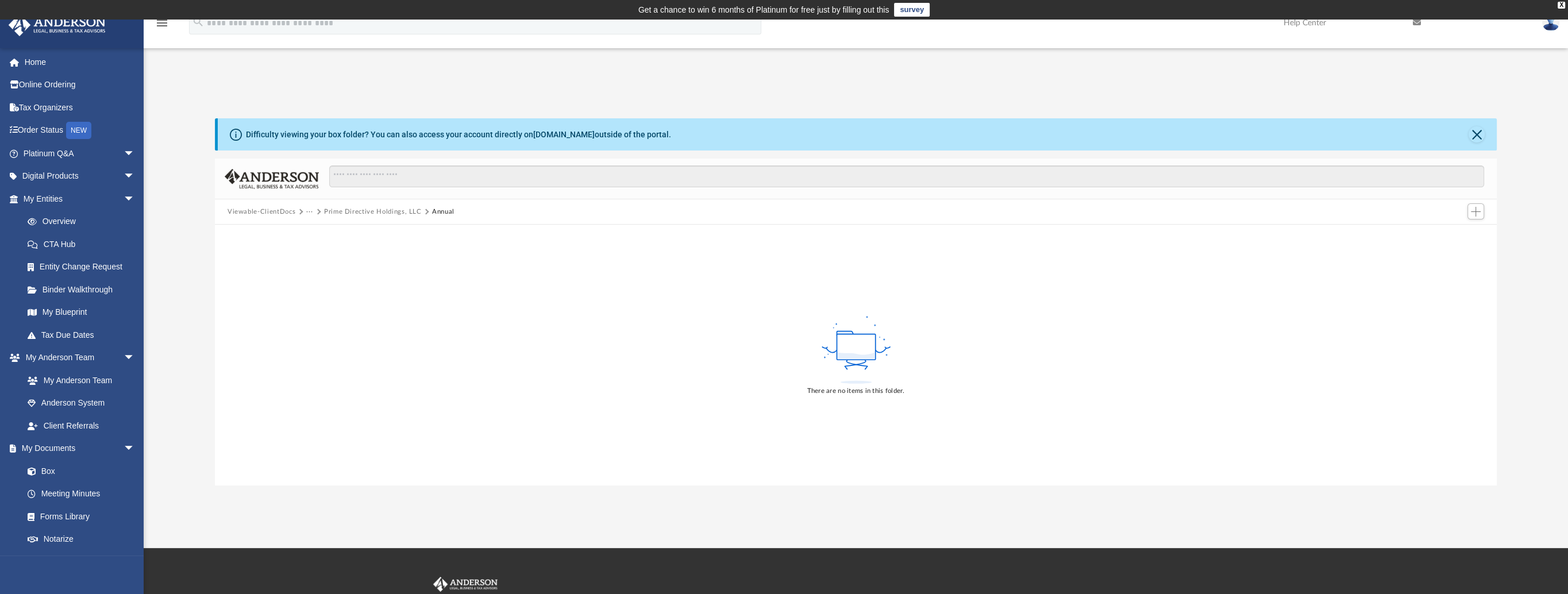
click at [352, 207] on button "Prime Directive Holdings, LLC" at bounding box center [372, 212] width 97 height 10
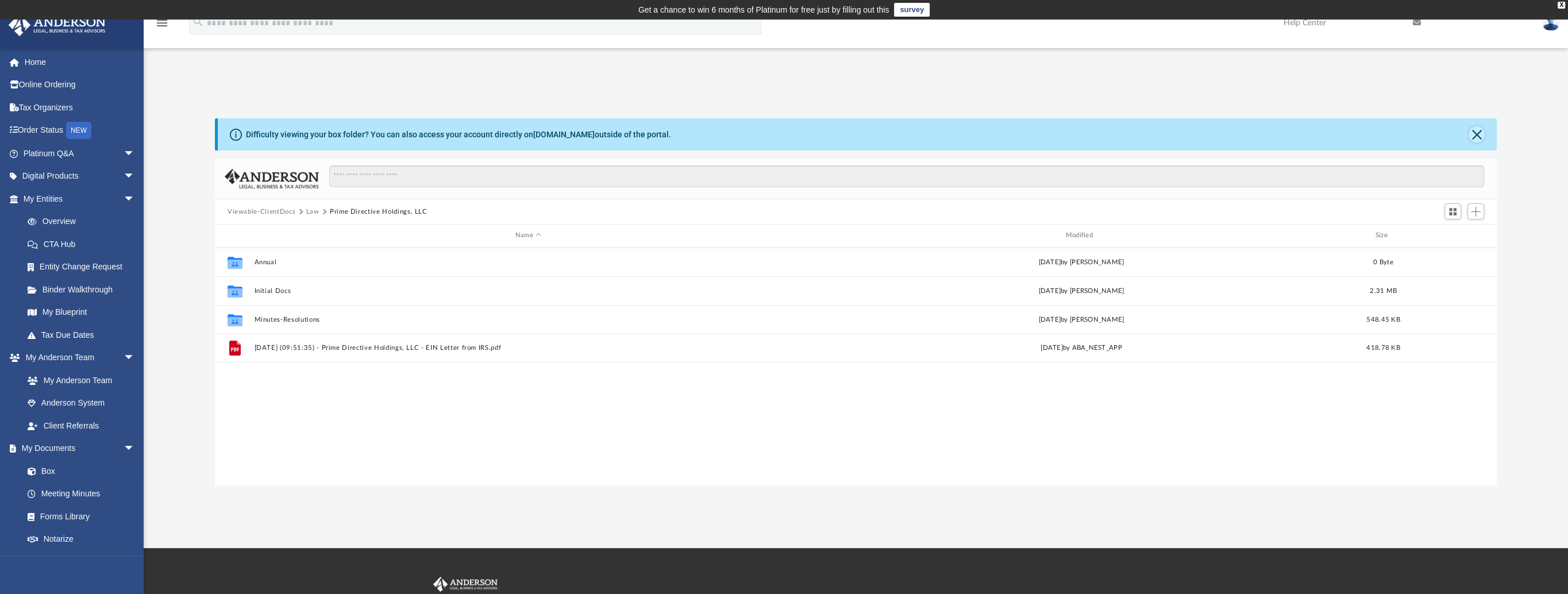
click at [1477, 140] on button "Close" at bounding box center [1477, 134] width 16 height 16
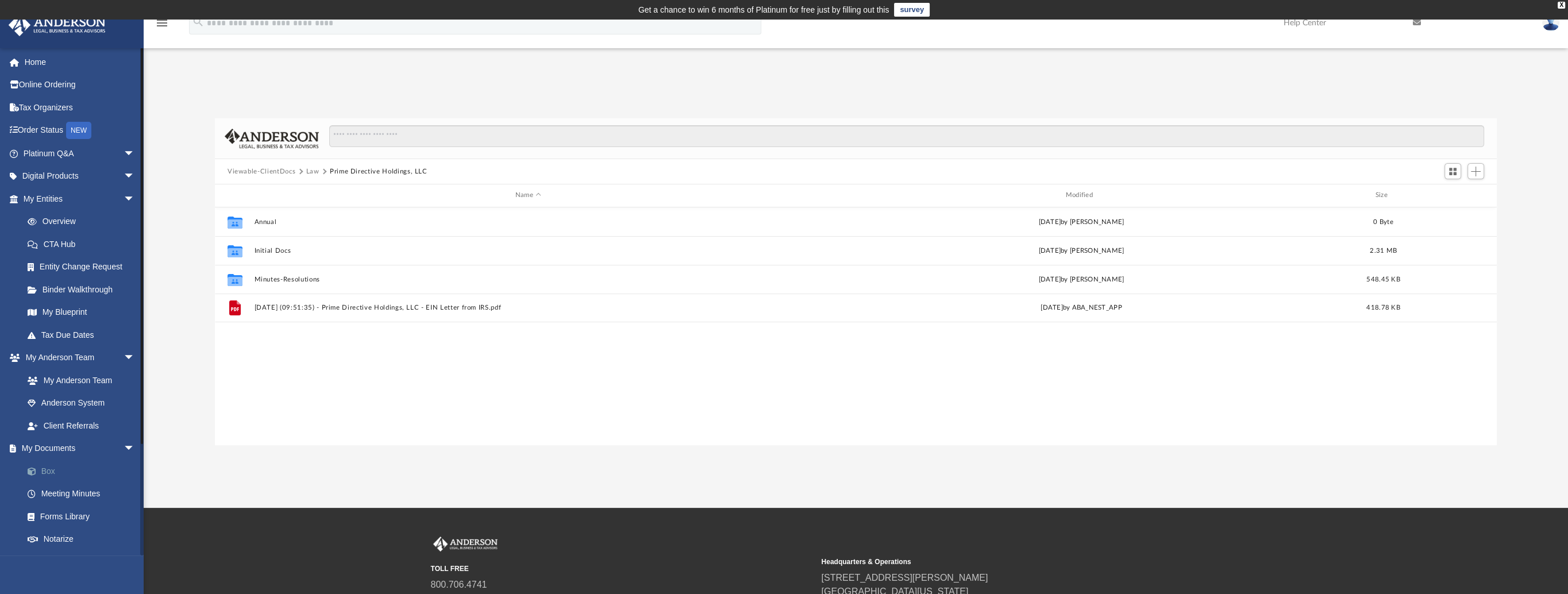
click at [50, 468] on link "Box" at bounding box center [84, 470] width 136 height 23
click at [268, 172] on button "Viewable-ClientDocs" at bounding box center [260, 172] width 67 height 10
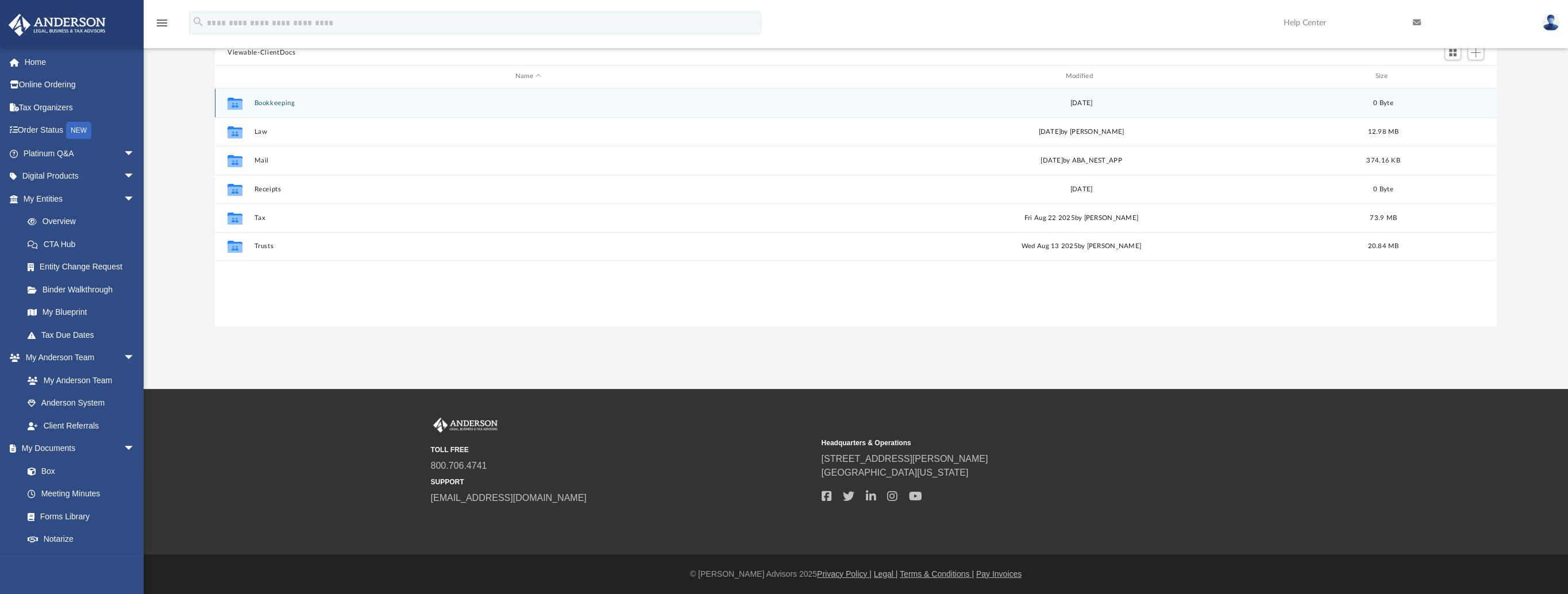
scroll to position [0, 0]
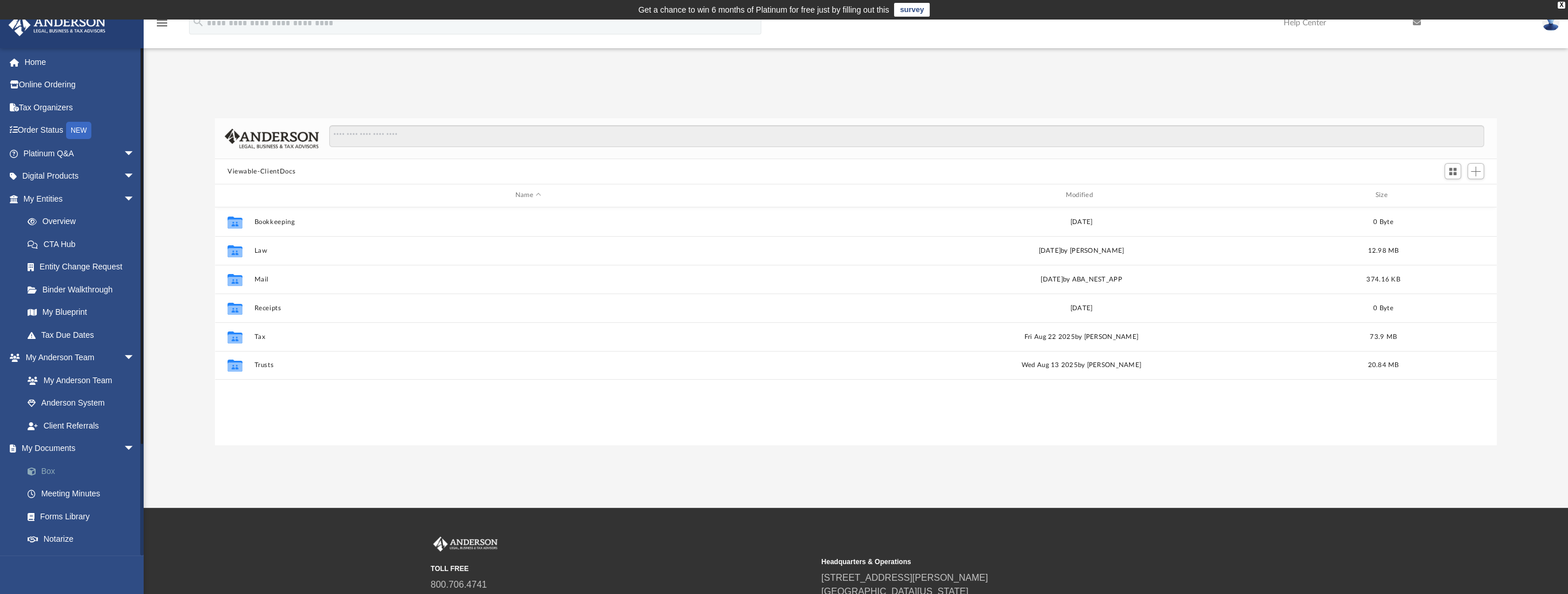
click at [49, 464] on link "Box" at bounding box center [84, 470] width 136 height 23
click at [124, 445] on span "arrow_drop_down" at bounding box center [135, 449] width 23 height 24
click at [57, 449] on link "My Documents arrow_drop_up" at bounding box center [79, 448] width 144 height 23
click at [124, 445] on span "arrow_drop_up" at bounding box center [135, 449] width 23 height 24
click at [49, 472] on link "Box" at bounding box center [84, 470] width 136 height 23
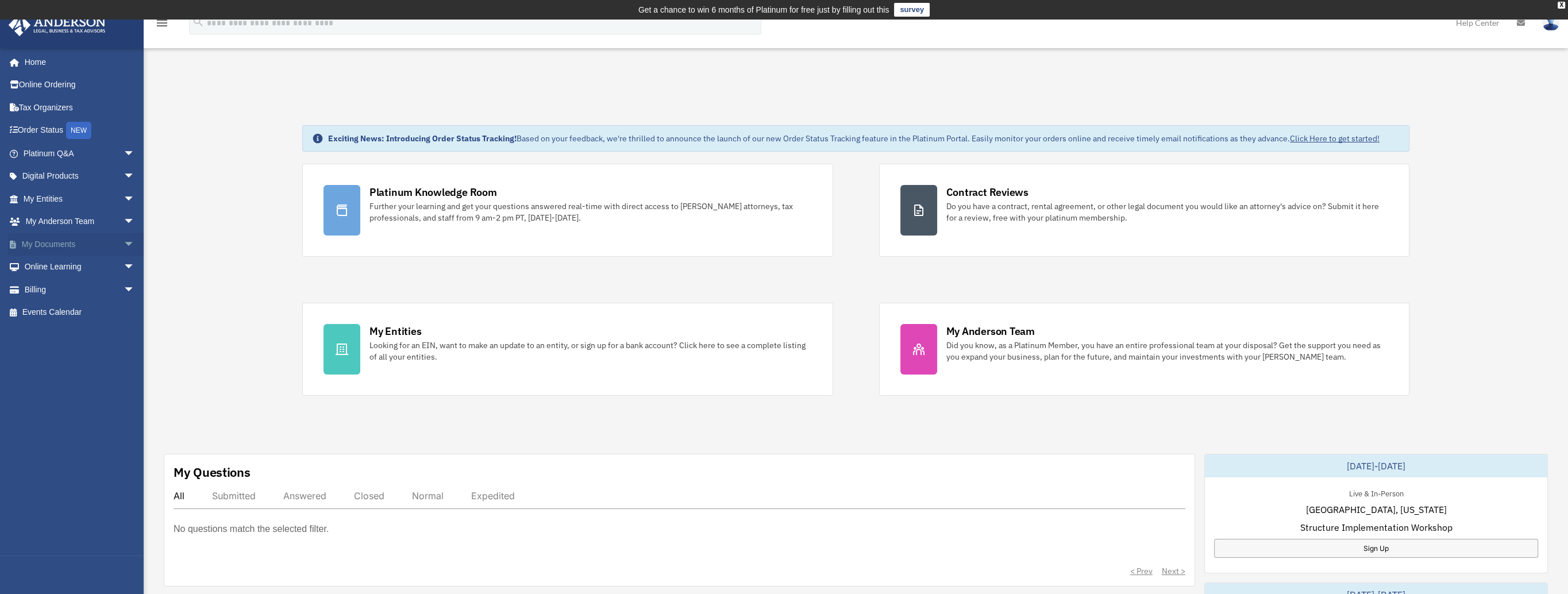
click at [124, 243] on span "arrow_drop_down" at bounding box center [135, 244] width 23 height 24
click at [52, 264] on link "Box" at bounding box center [84, 266] width 136 height 23
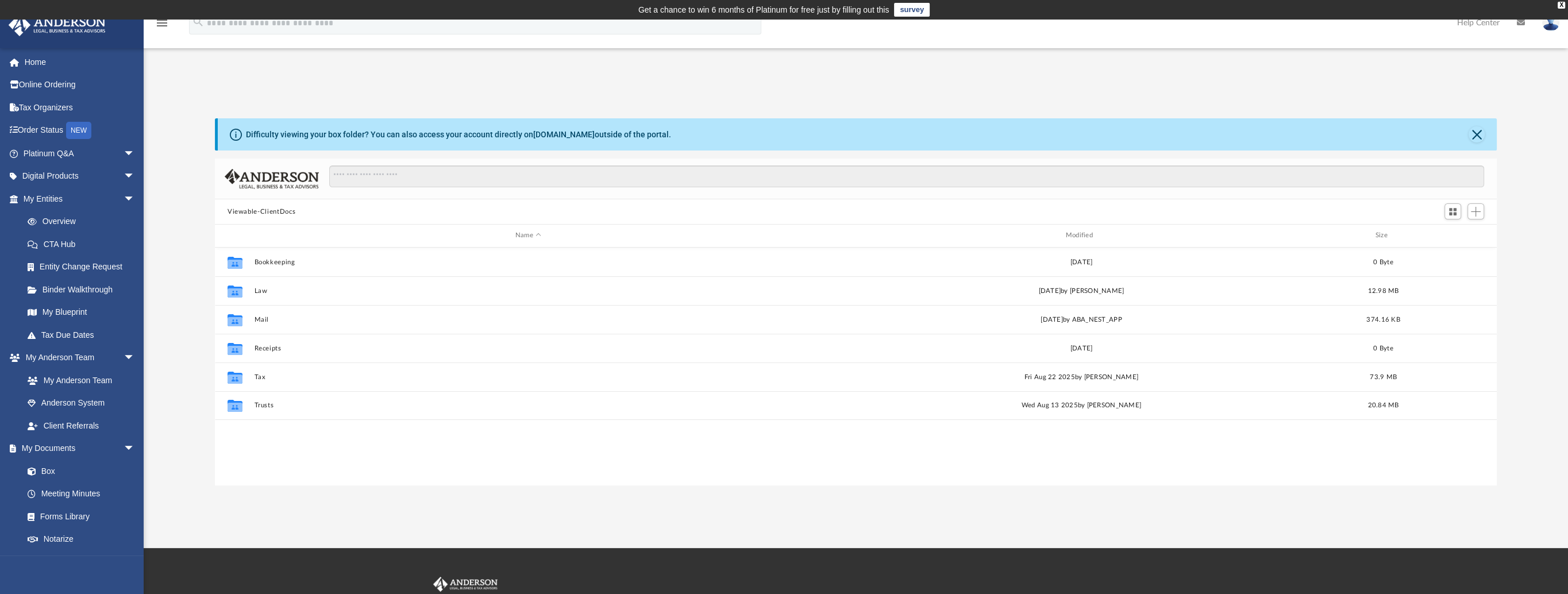
scroll to position [252, 1273]
click at [51, 469] on link "Box" at bounding box center [84, 470] width 136 height 23
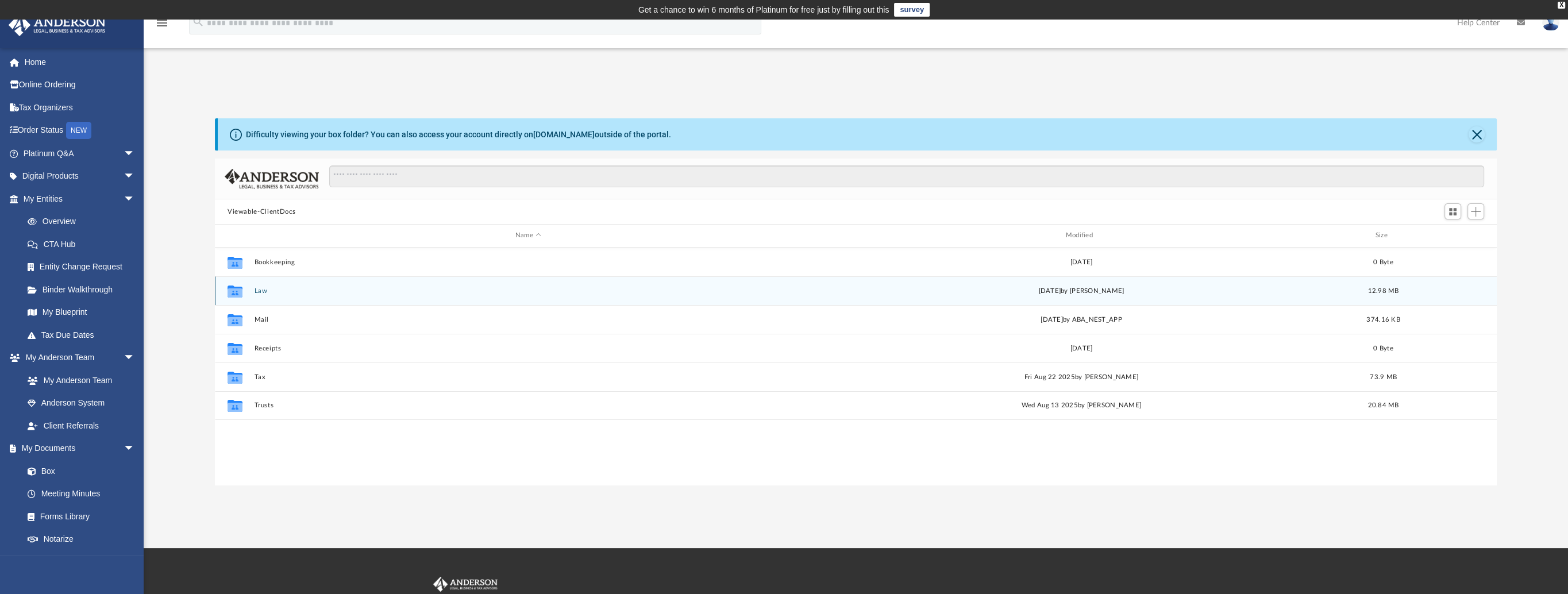
click at [262, 292] on button "Law" at bounding box center [528, 290] width 548 height 8
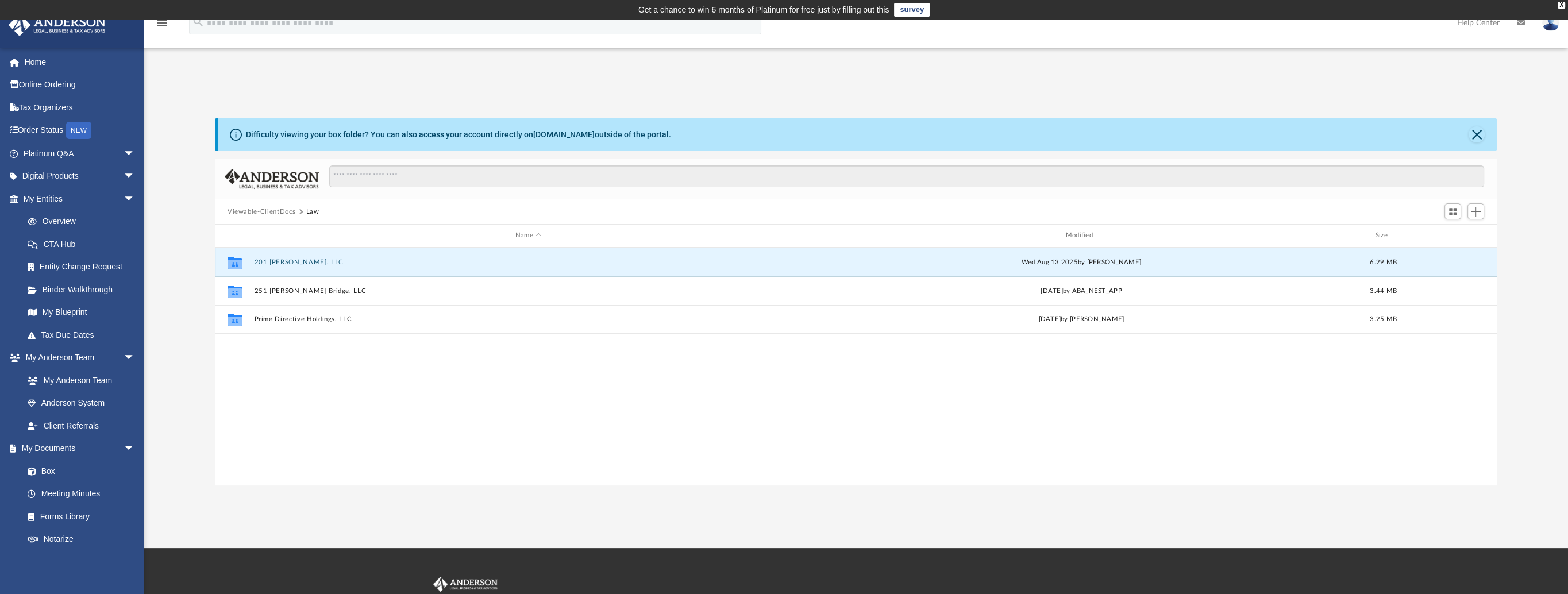
click at [297, 264] on button "201 [PERSON_NAME], LLC" at bounding box center [528, 262] width 548 height 8
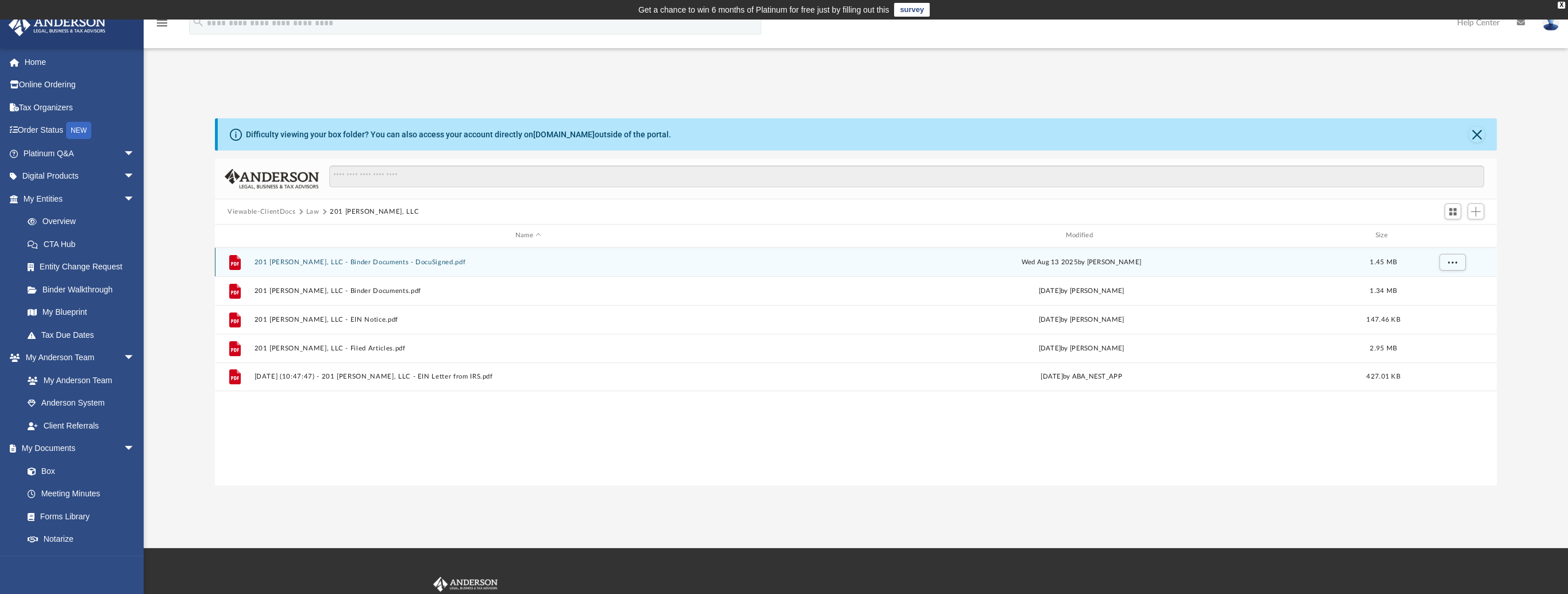
click at [407, 264] on button "201 [PERSON_NAME], LLC - Binder Documents - DocuSigned.pdf" at bounding box center [528, 262] width 548 height 8
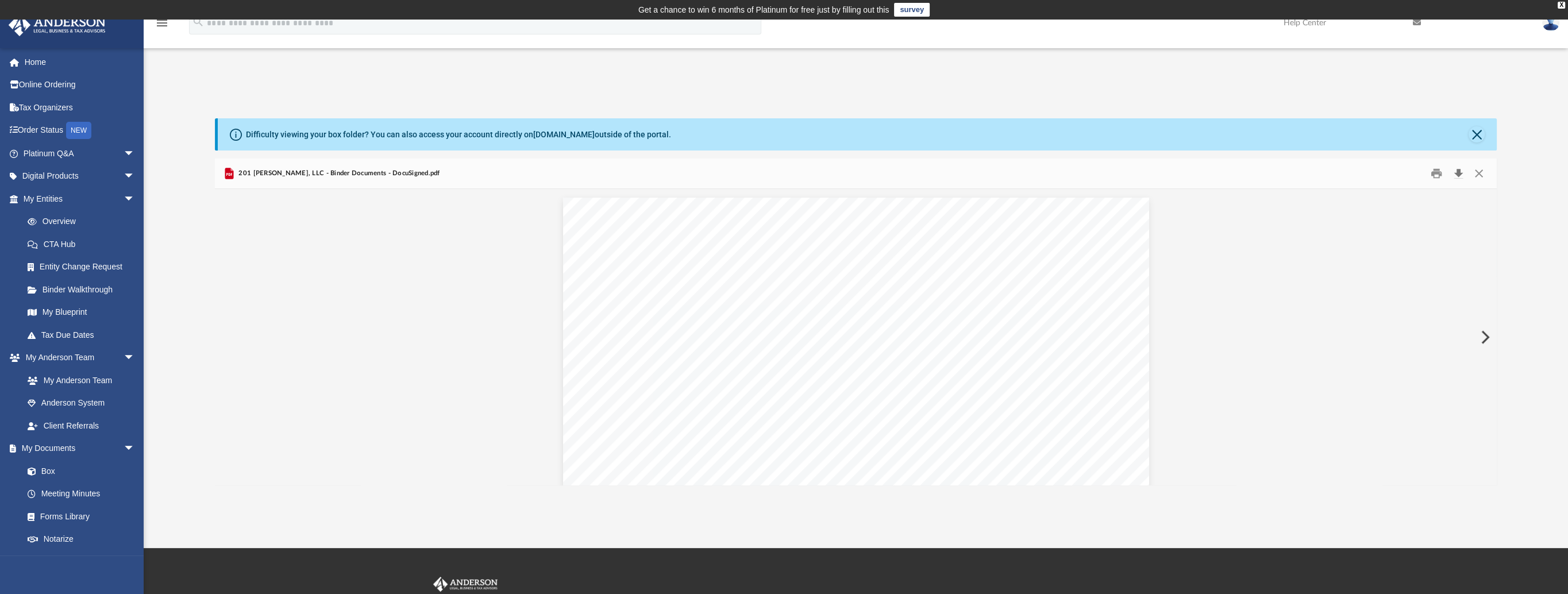
click at [1455, 173] on button "Download" at bounding box center [1458, 173] width 20 height 18
click at [280, 174] on span "201 [PERSON_NAME], LLC - Binder Documents - DocuSigned.pdf" at bounding box center [337, 173] width 204 height 10
click at [1482, 176] on button "Close" at bounding box center [1479, 173] width 20 height 18
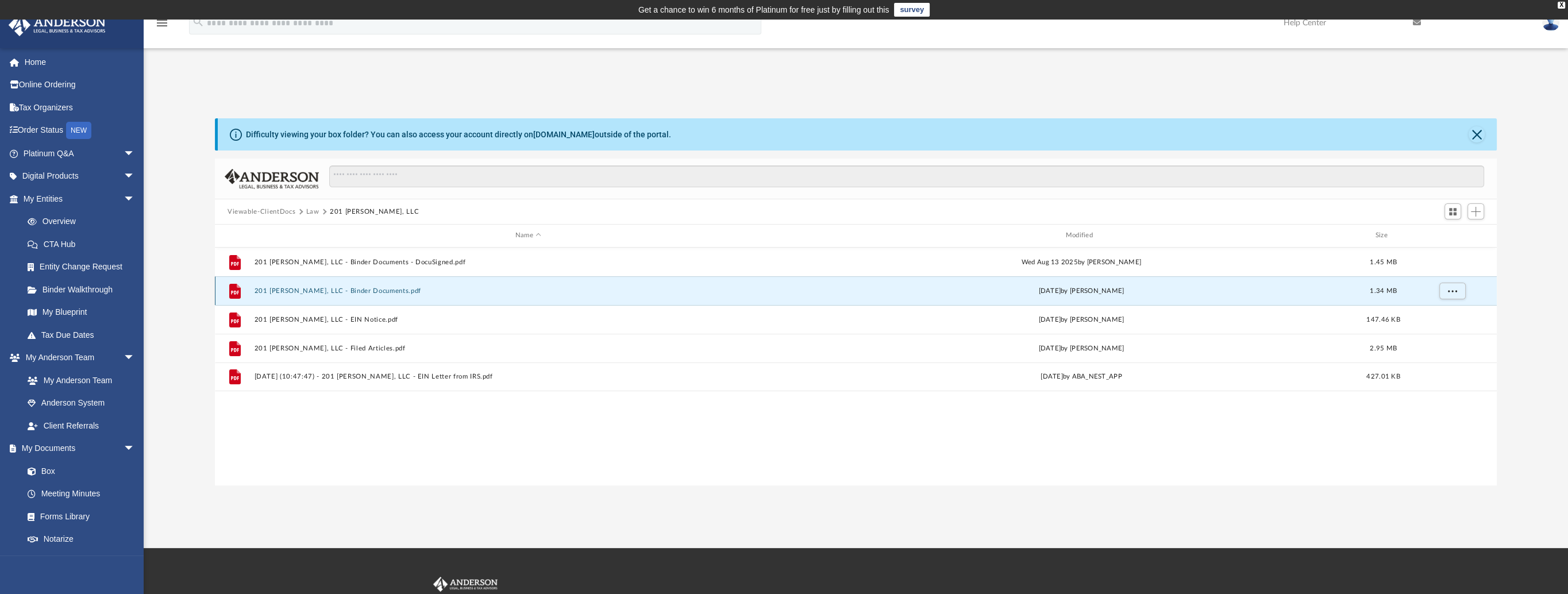
click at [382, 290] on button "201 [PERSON_NAME], LLC - Binder Documents.pdf" at bounding box center [528, 290] width 548 height 8
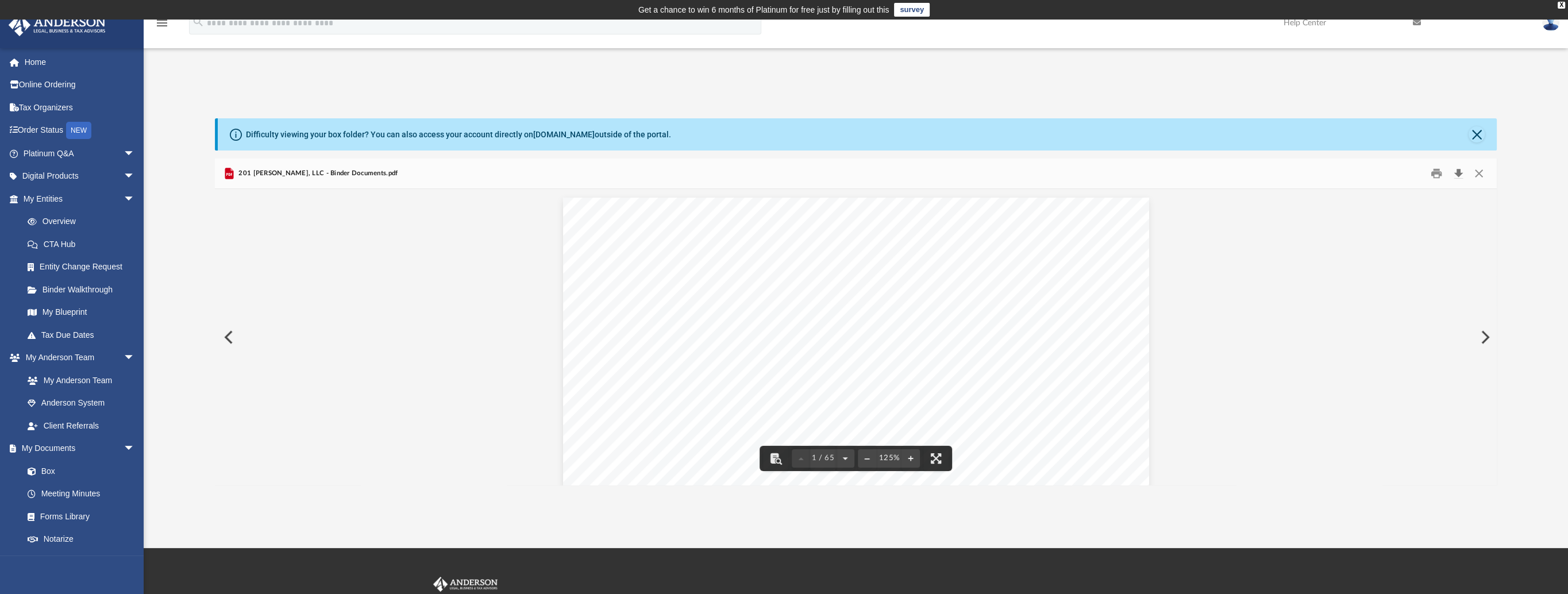
click at [1462, 173] on button "Download" at bounding box center [1458, 173] width 20 height 18
click at [1479, 172] on button "Close" at bounding box center [1479, 173] width 20 height 18
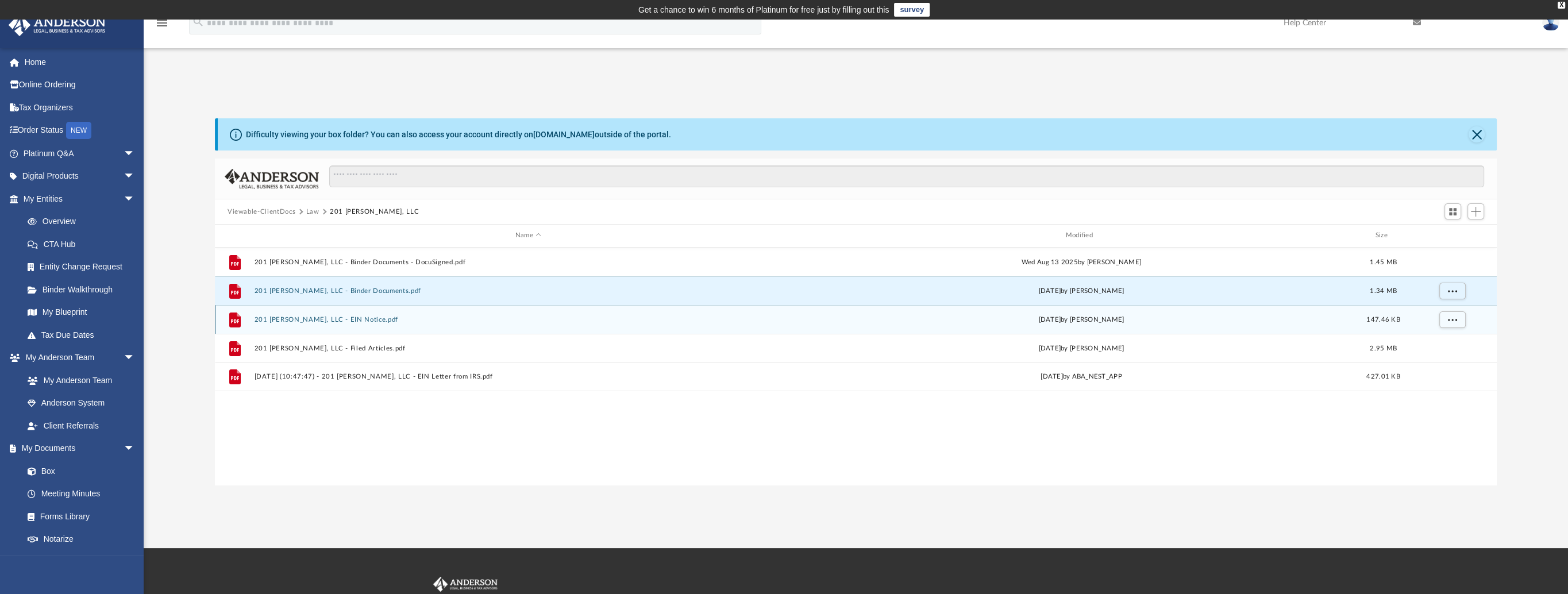
click at [377, 322] on button "201 [PERSON_NAME], LLC - EIN Notice.pdf" at bounding box center [528, 319] width 548 height 8
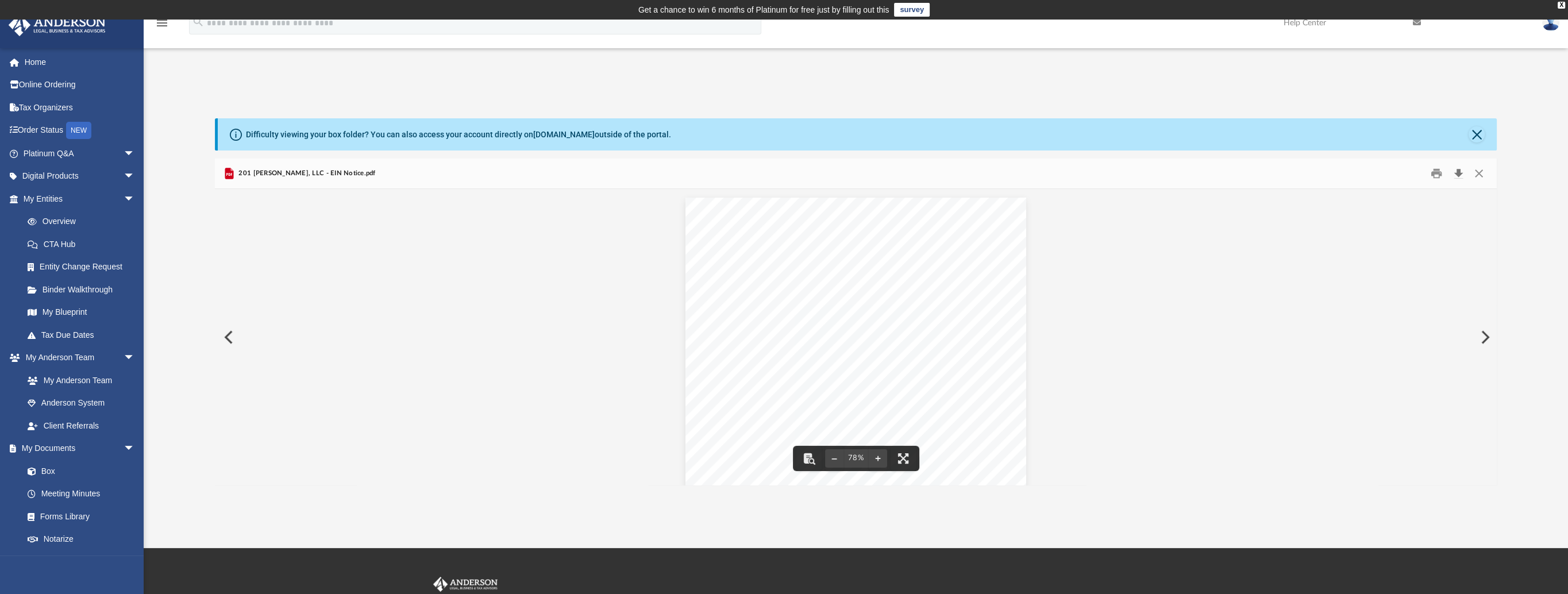
click at [1459, 179] on button "Download" at bounding box center [1458, 173] width 20 height 18
click at [1161, 380] on div "Document Viewer" at bounding box center [856, 344] width 1282 height 311
click at [1480, 173] on button "Close" at bounding box center [1479, 173] width 20 height 18
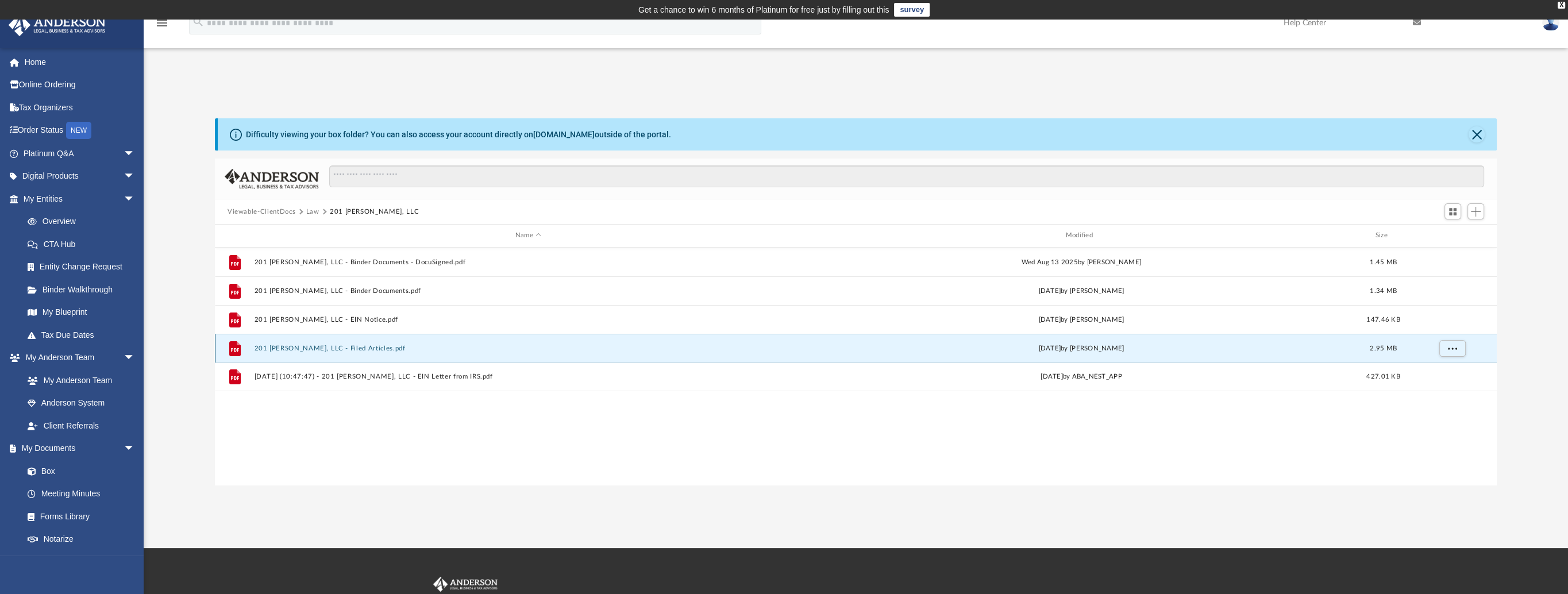
click at [372, 350] on button "201 [PERSON_NAME], LLC - Filed Articles.pdf" at bounding box center [528, 348] width 548 height 8
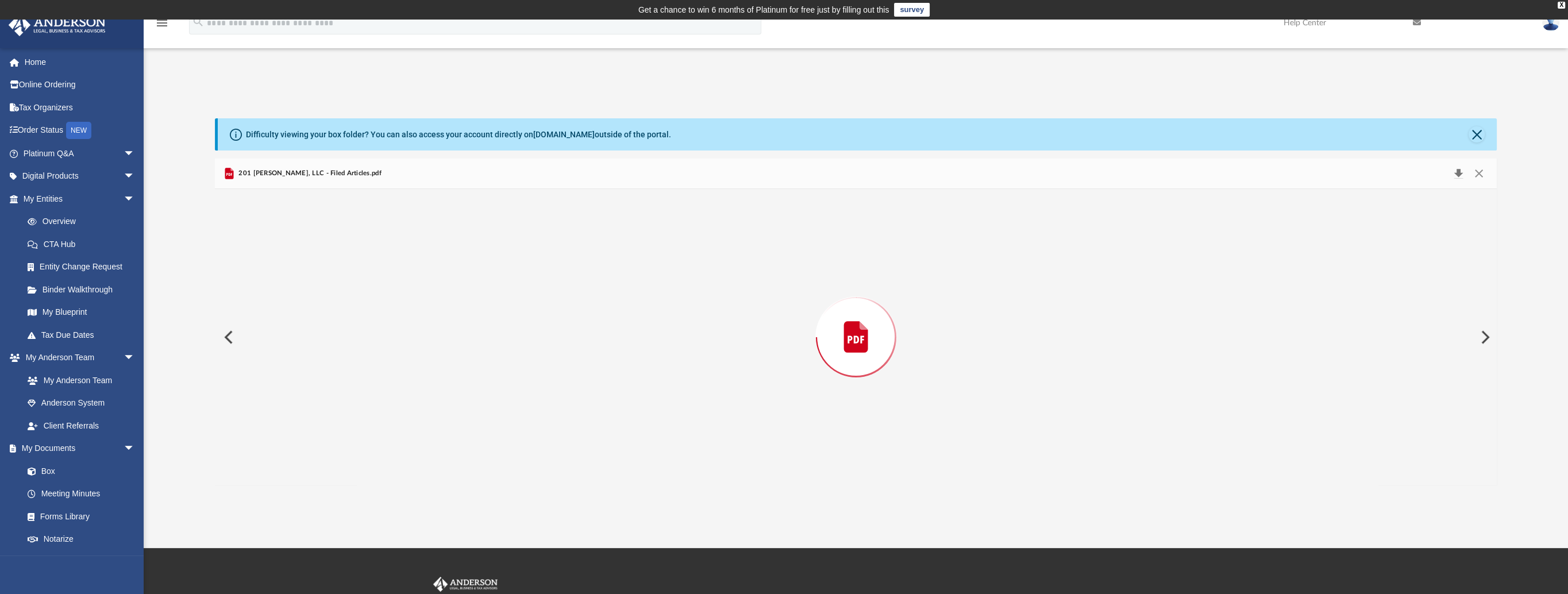
click at [1454, 171] on button "Download" at bounding box center [1458, 173] width 20 height 16
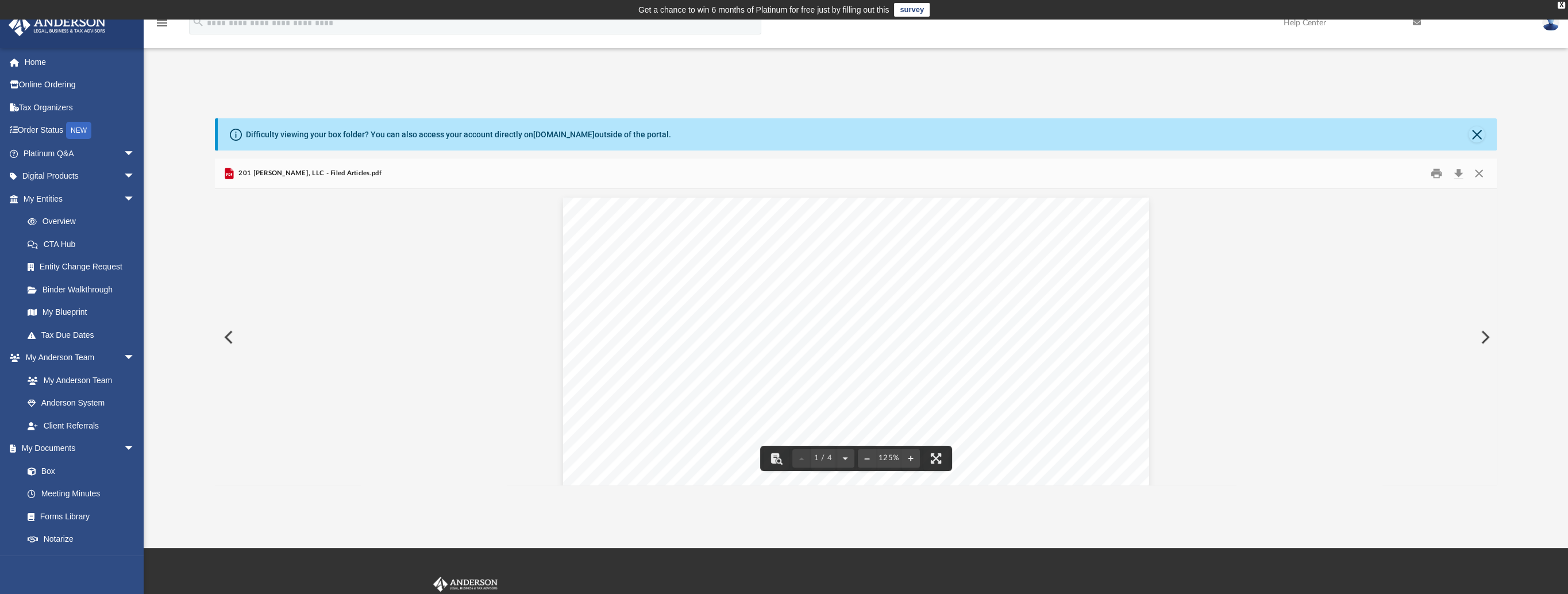
click at [1477, 174] on button "Close" at bounding box center [1479, 173] width 20 height 18
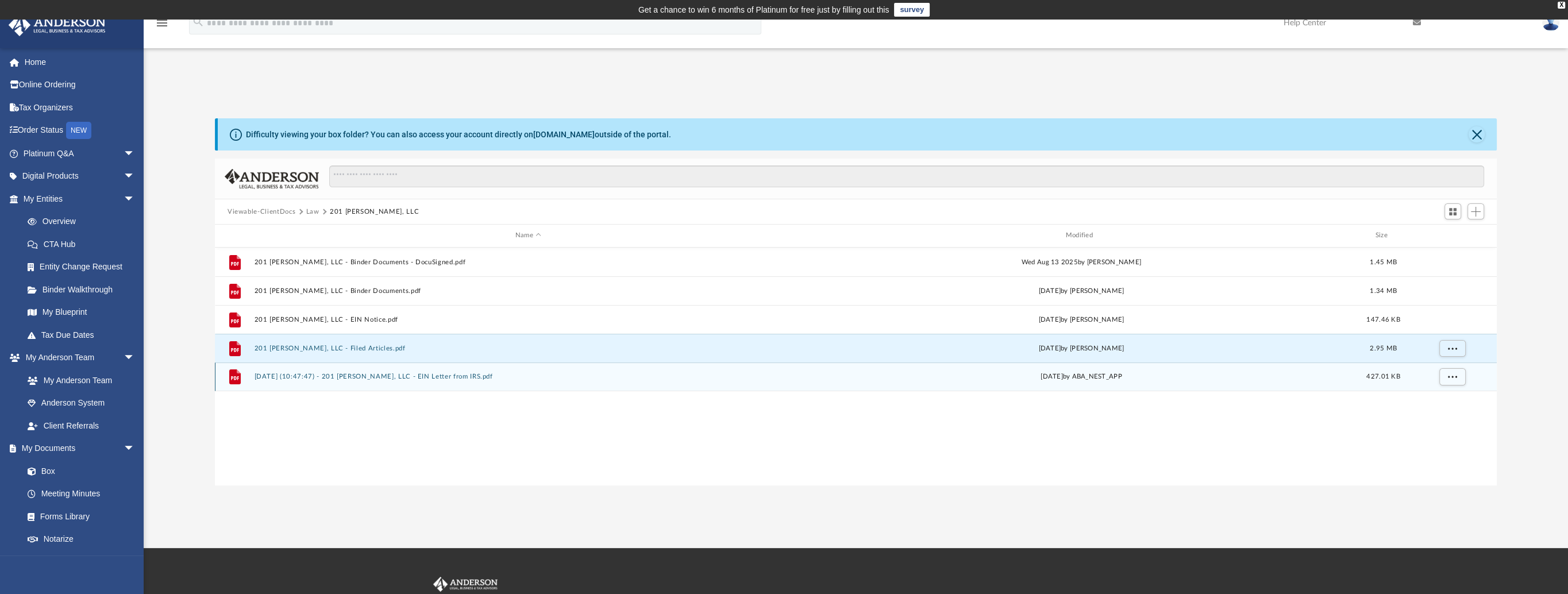
click at [439, 371] on div "File [DATE] (10:47:47) - 201 [PERSON_NAME], LLC - EIN Letter from IRS.pdf [DATE…" at bounding box center [856, 377] width 1282 height 29
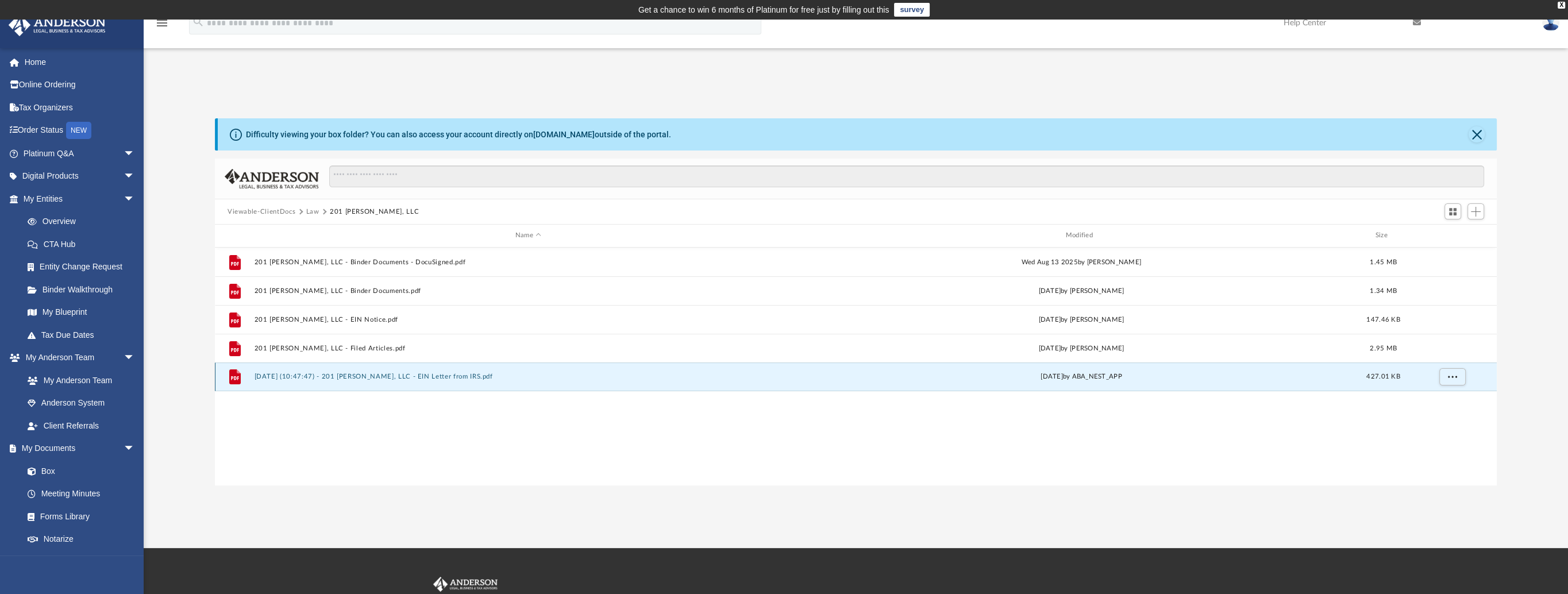
click at [482, 375] on button "[DATE] (10:47:47) - 201 [PERSON_NAME], LLC - EIN Letter from IRS.pdf" at bounding box center [528, 376] width 548 height 8
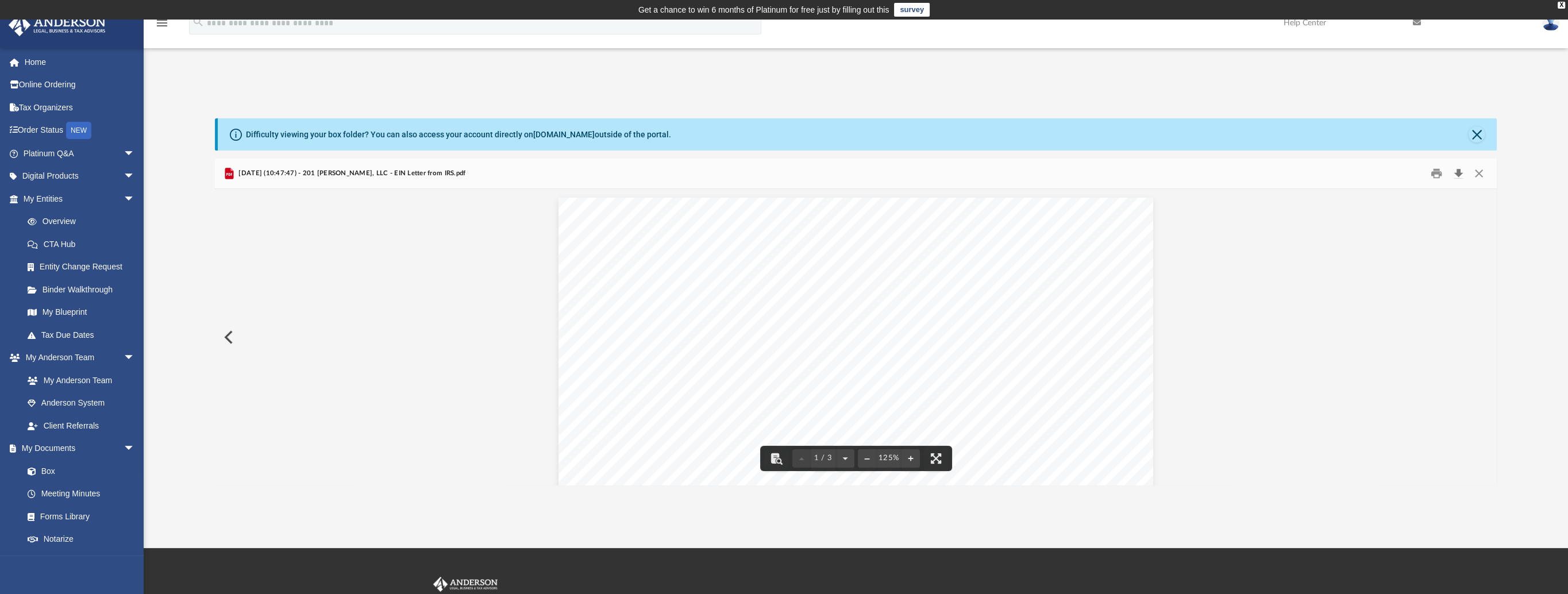
click at [1460, 172] on button "Download" at bounding box center [1458, 173] width 20 height 18
